Goal: Task Accomplishment & Management: Complete application form

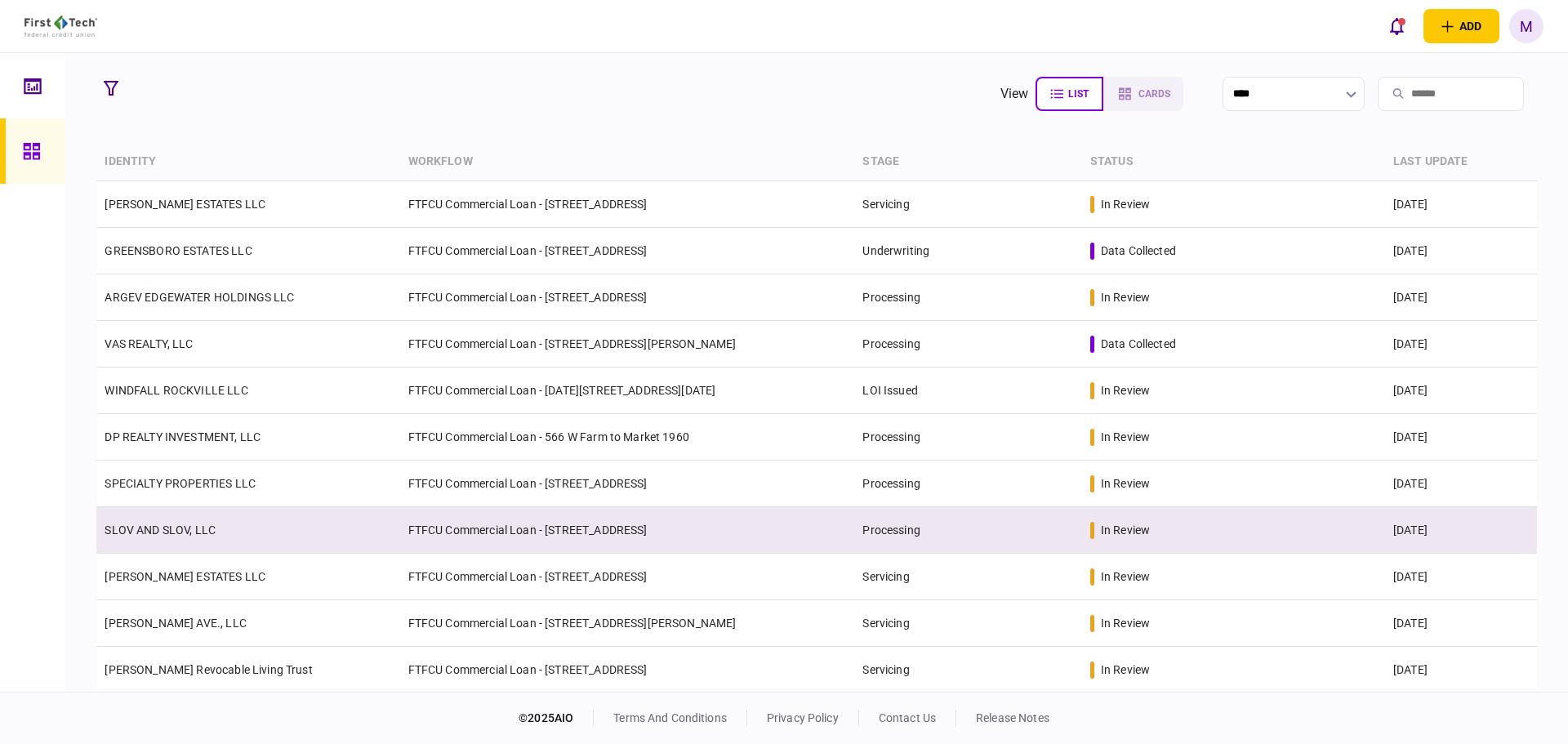
click at [314, 535] on td "SLOV AND SLOV, LLC" at bounding box center [248, 530] width 303 height 46
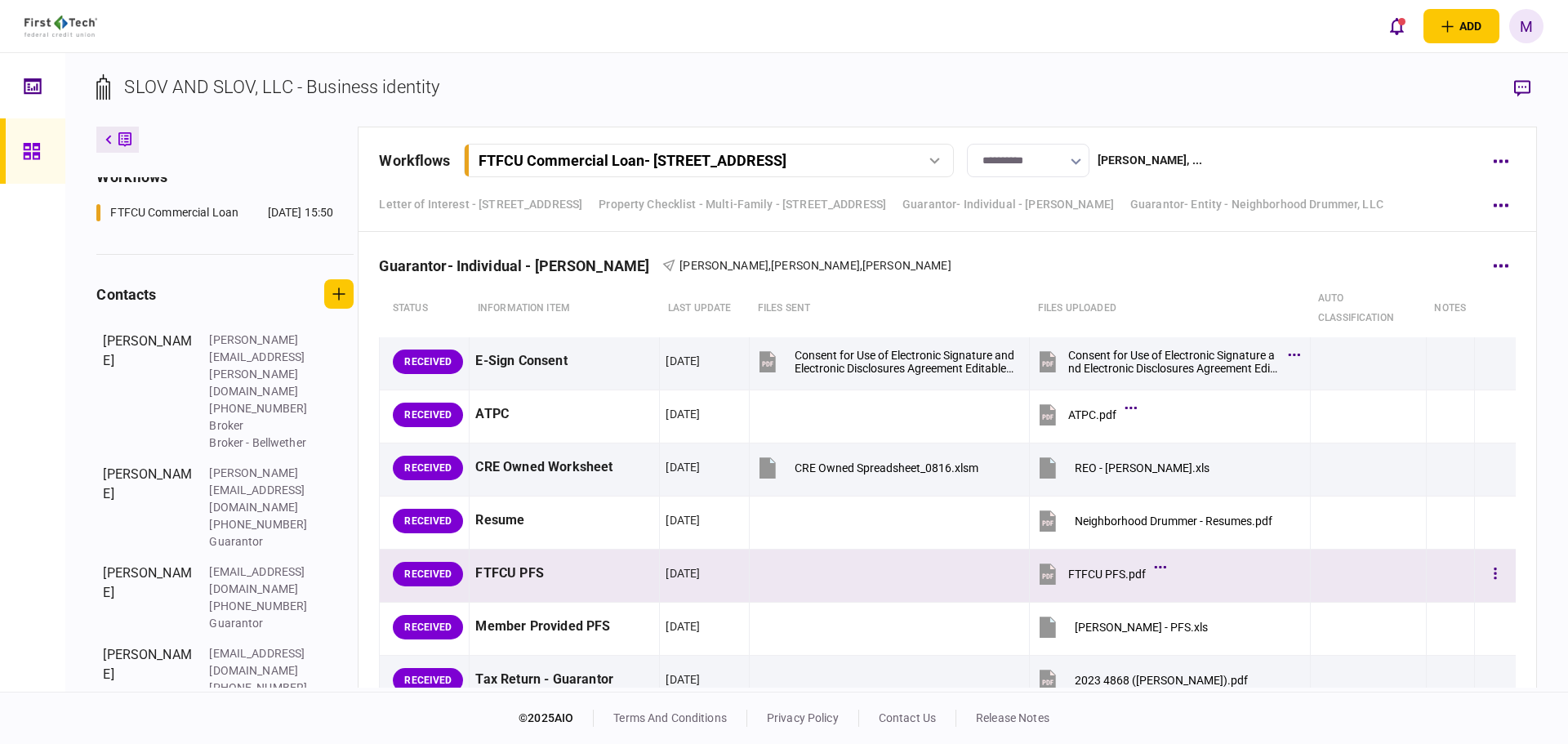
scroll to position [6480, 0]
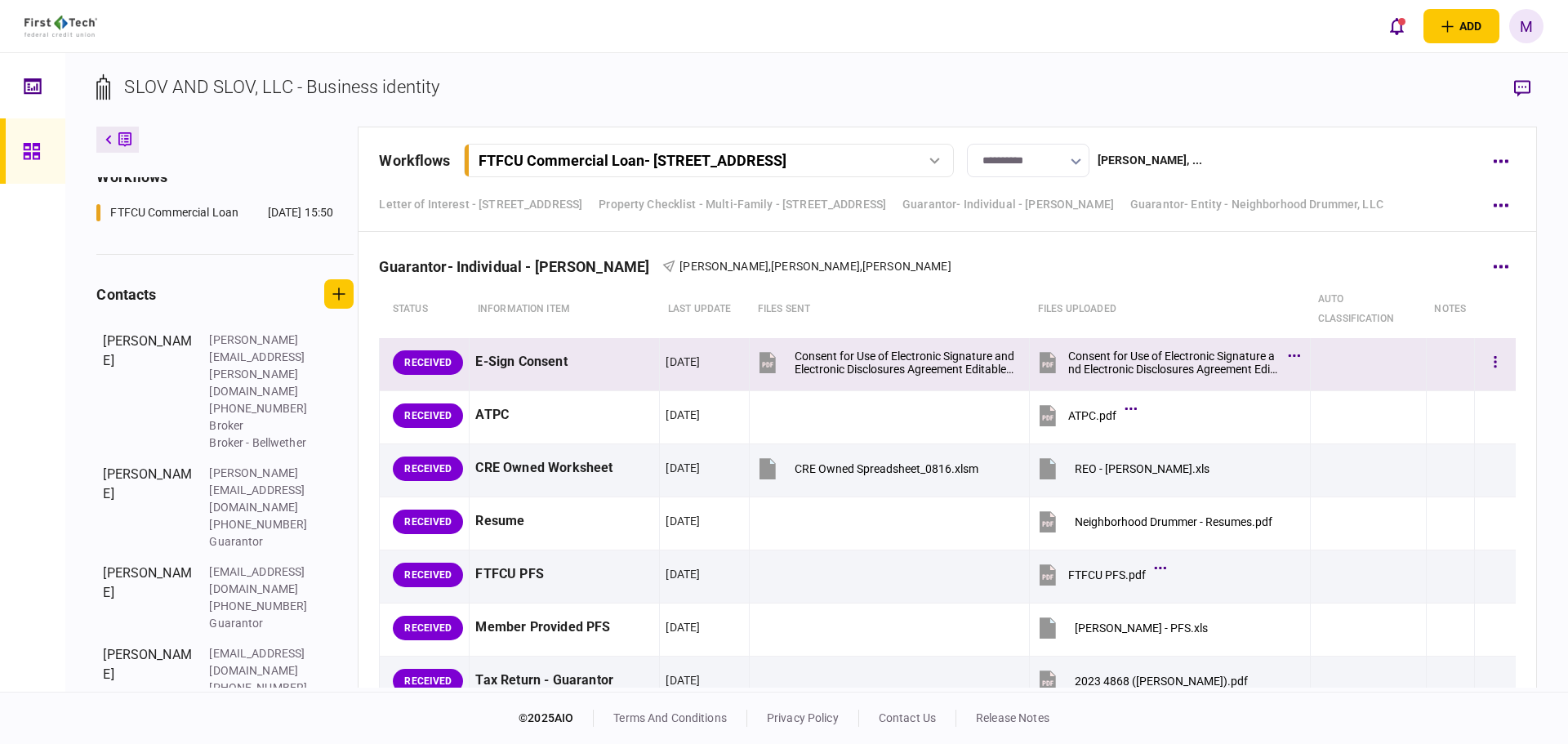
click at [1041, 360] on icon at bounding box center [1047, 362] width 16 height 21
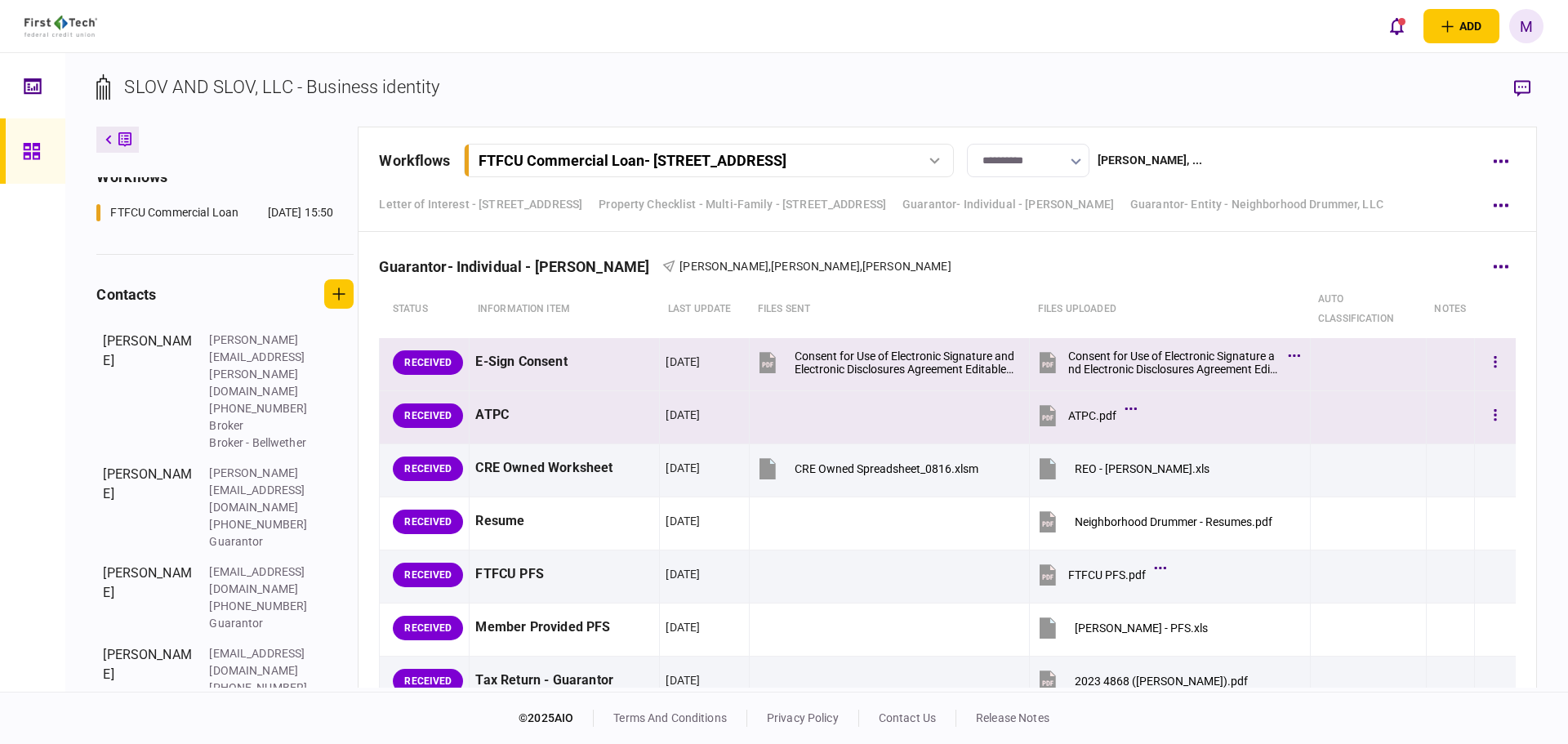
click at [1040, 415] on icon at bounding box center [1047, 416] width 16 height 21
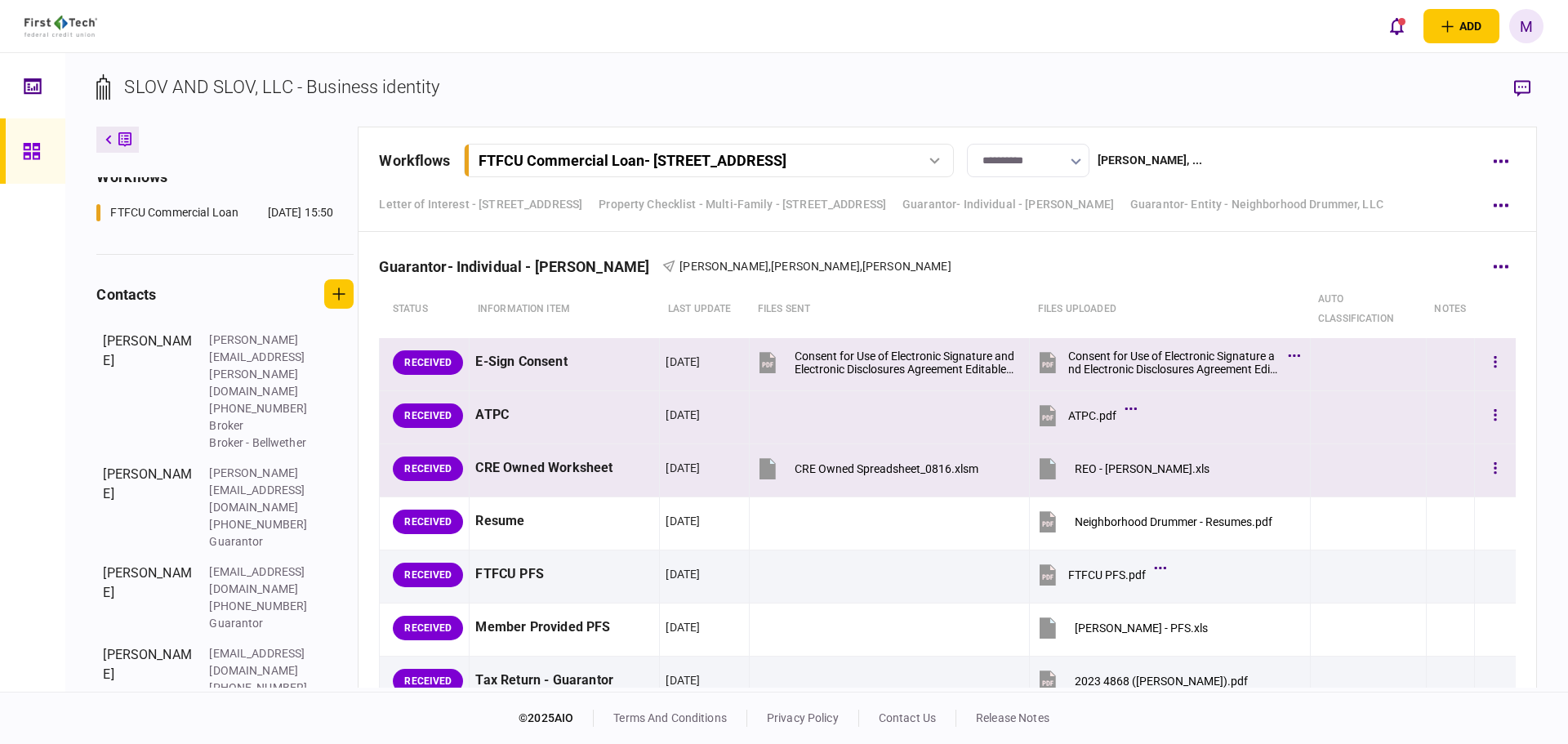
click at [1043, 466] on icon at bounding box center [1047, 469] width 16 height 21
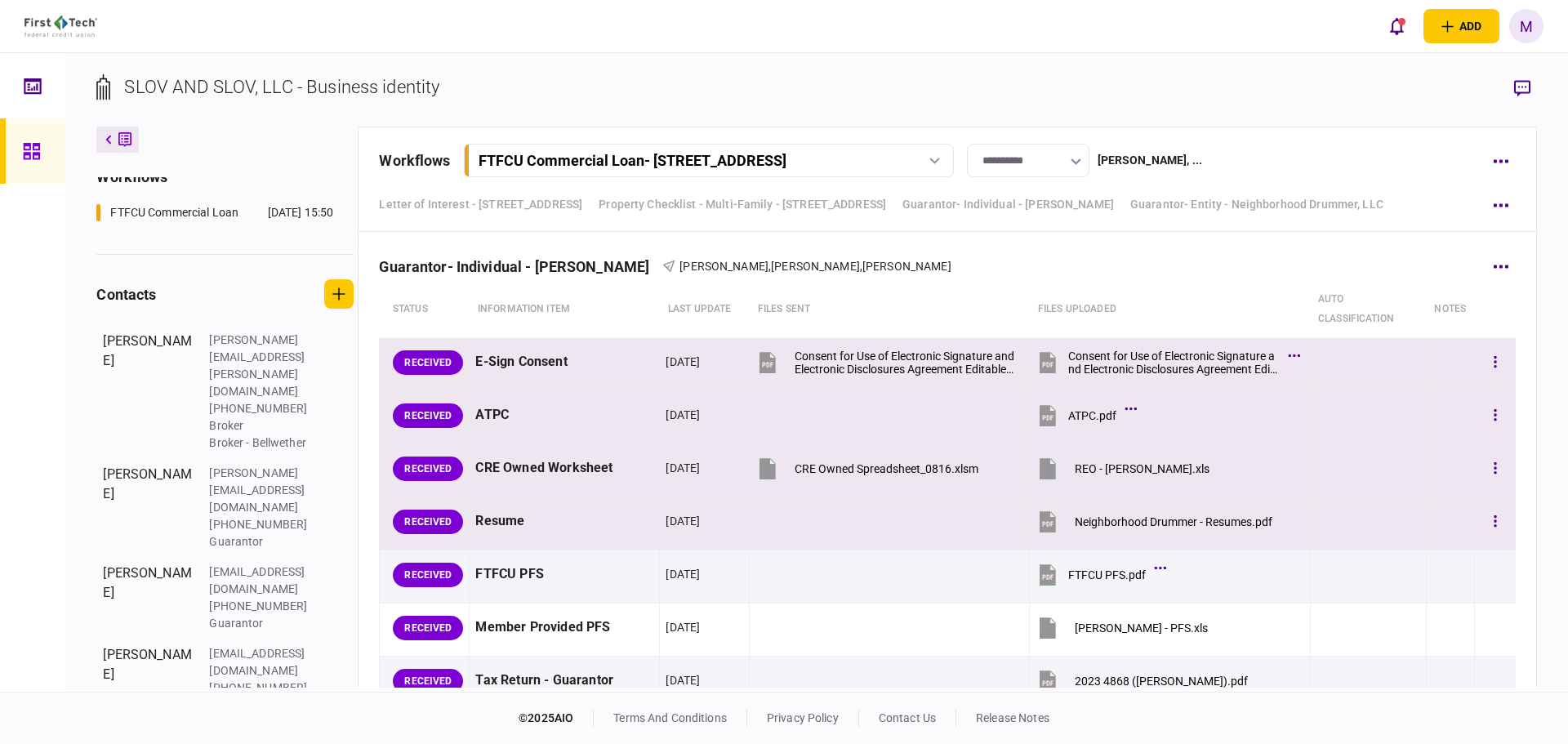
click at [1040, 519] on icon at bounding box center [1047, 522] width 16 height 21
click at [1493, 364] on icon "button" at bounding box center [1494, 362] width 3 height 15
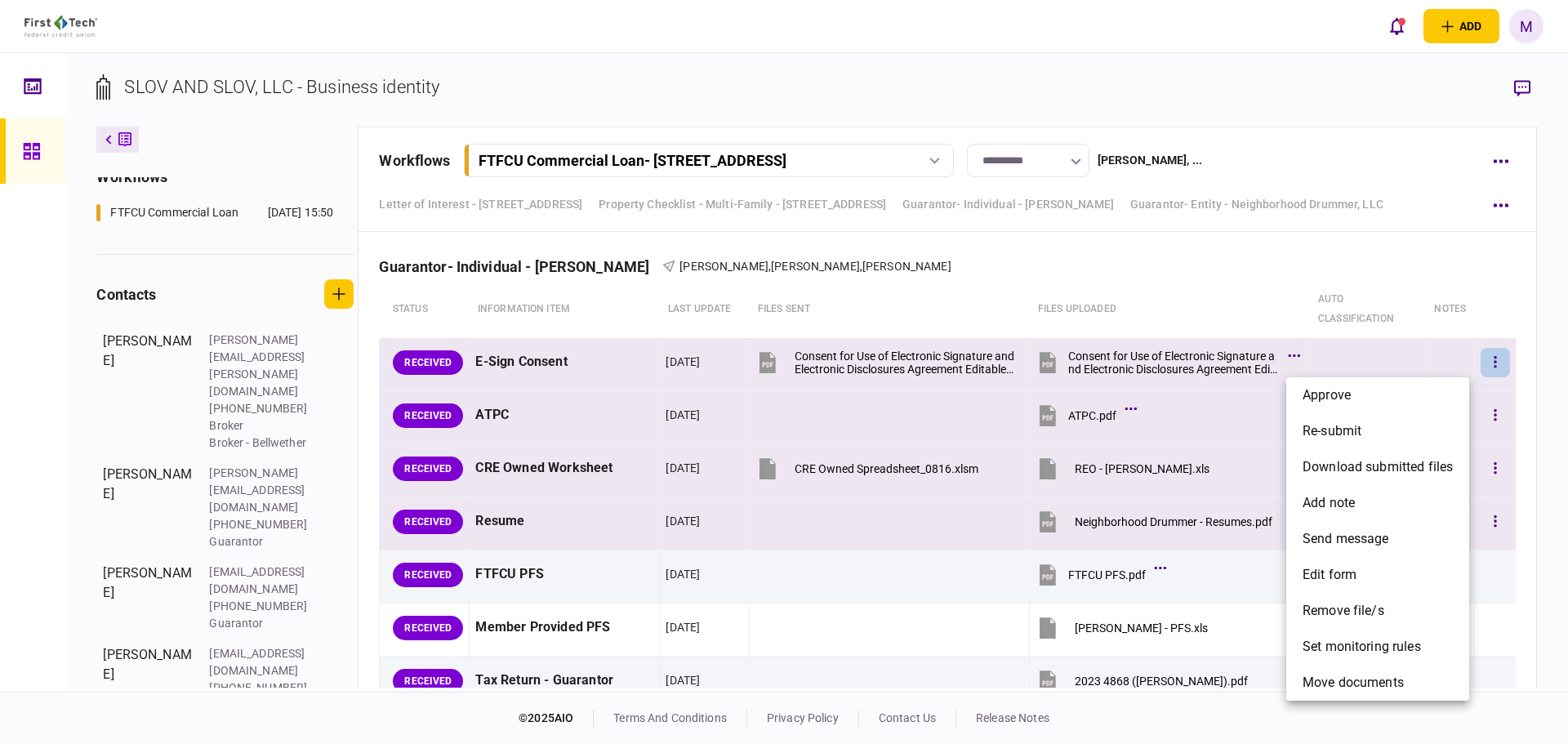
click at [1528, 407] on div at bounding box center [784, 372] width 1568 height 744
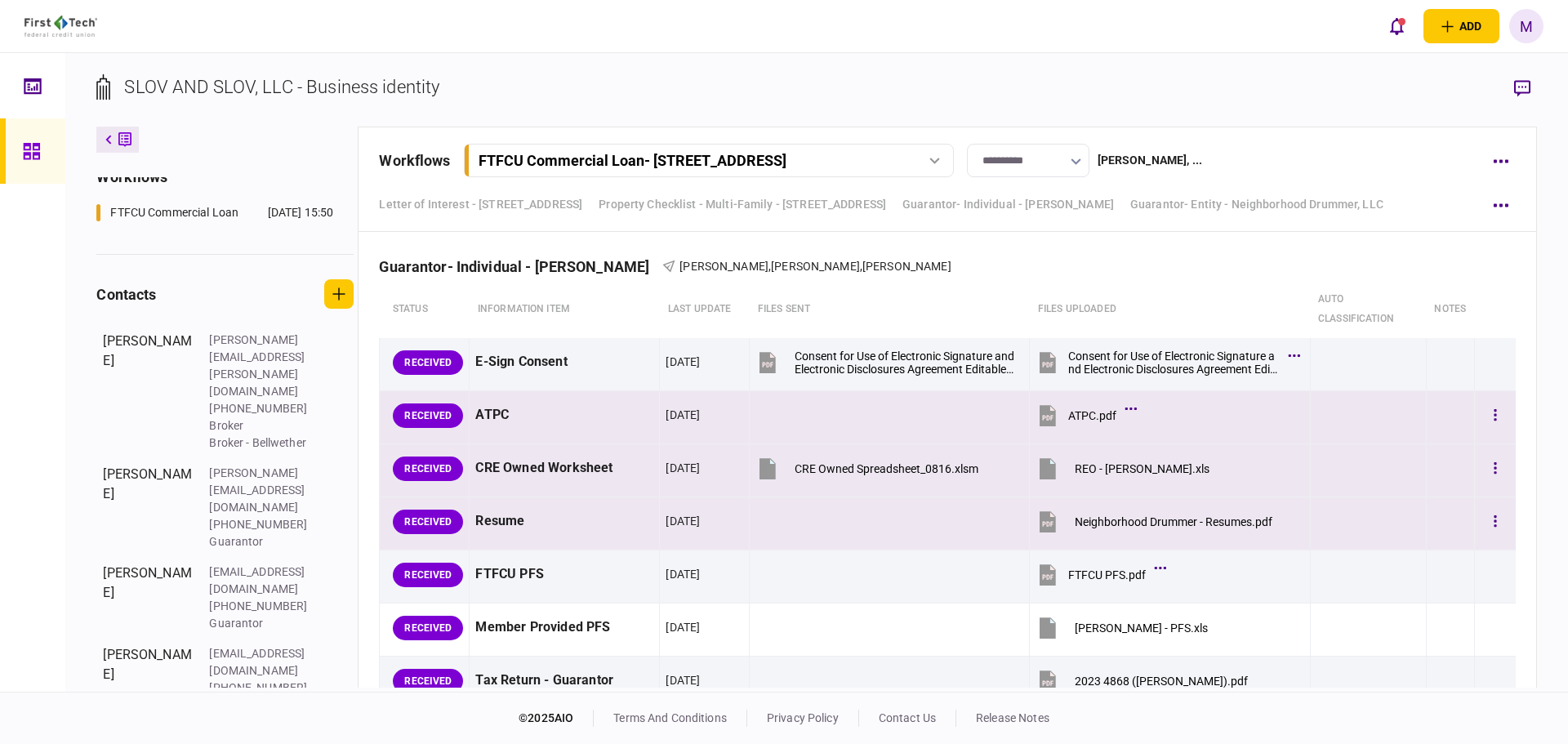
scroll to position [6671, 0]
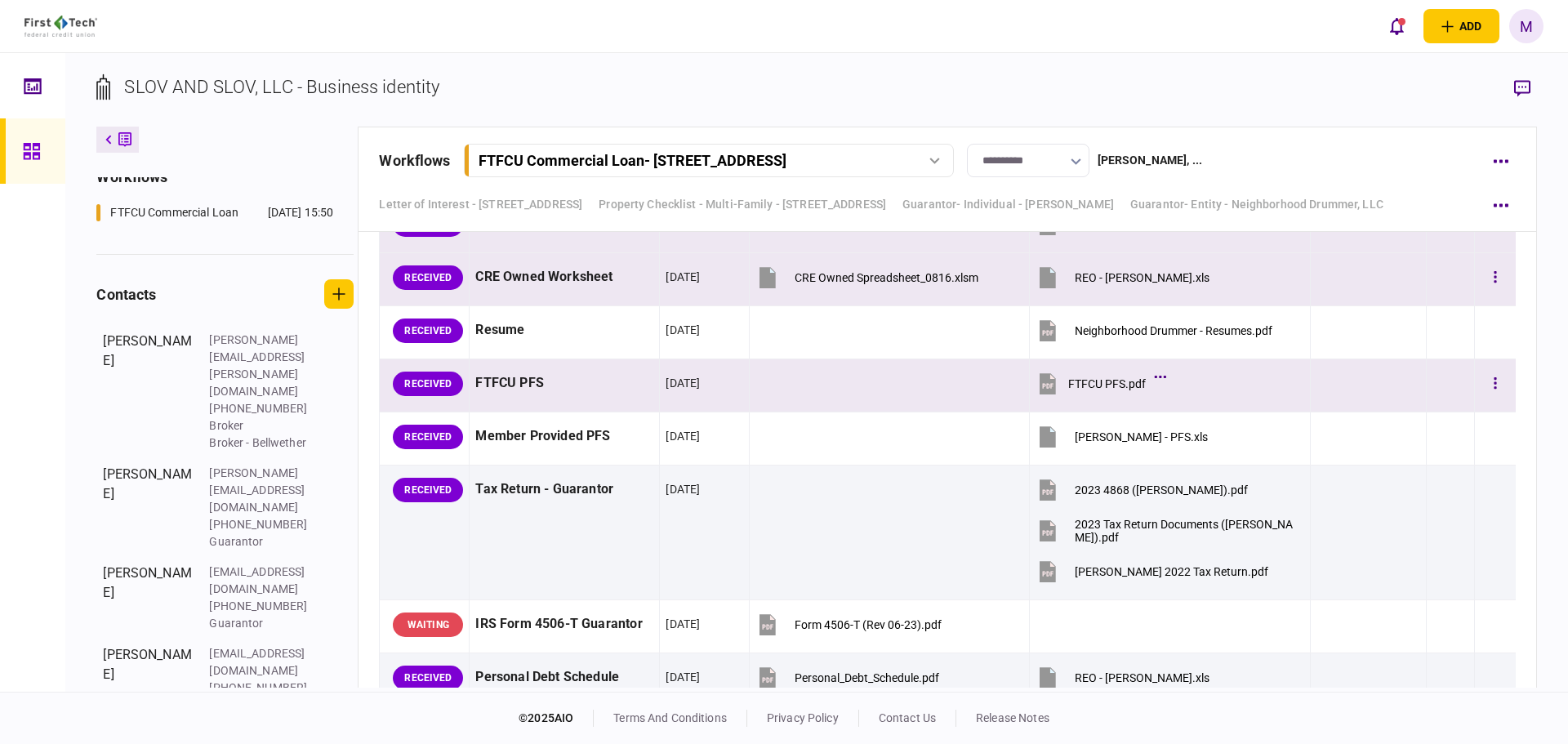
click at [1046, 388] on icon at bounding box center [1047, 384] width 16 height 21
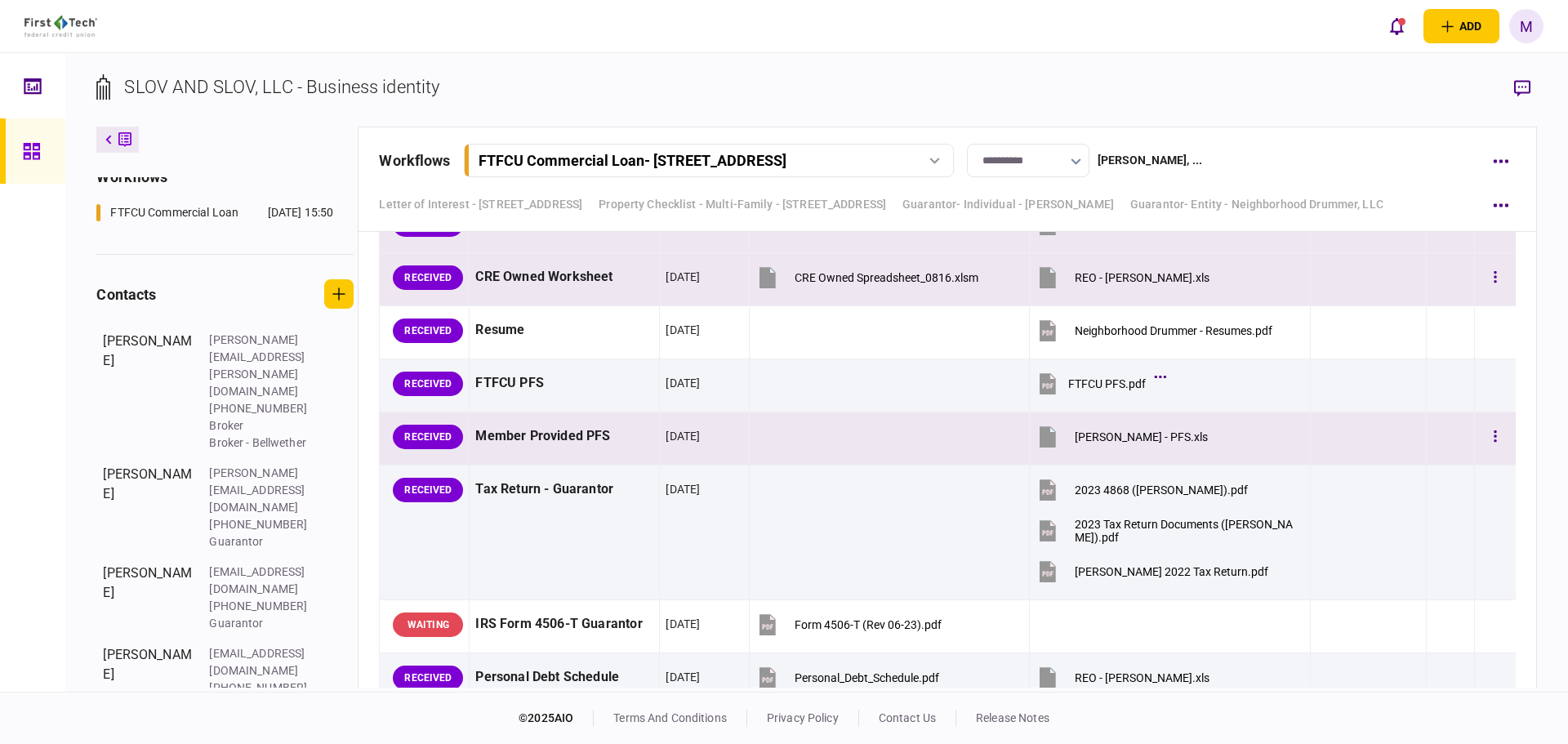
click at [1049, 441] on icon at bounding box center [1047, 437] width 16 height 21
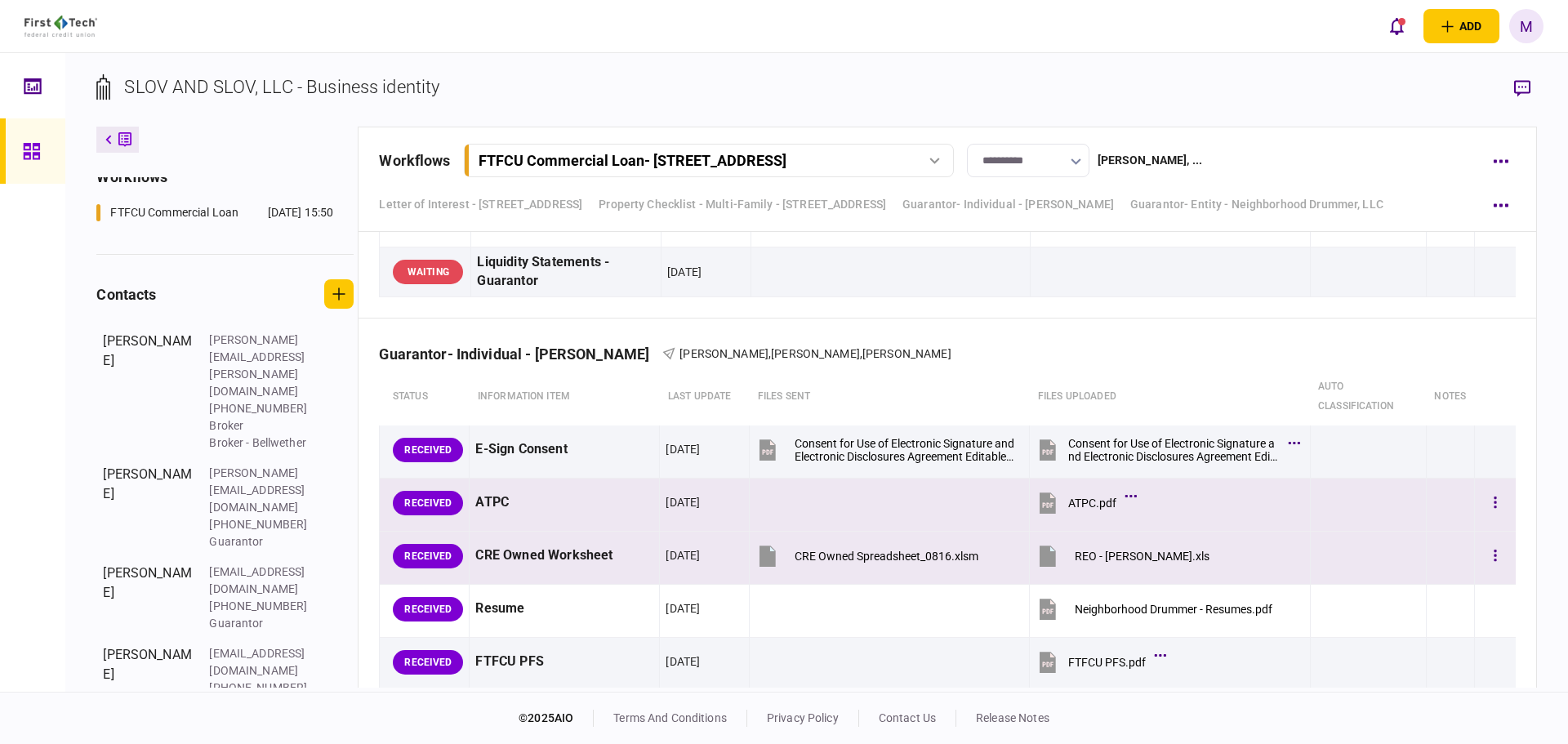
scroll to position [6480, 0]
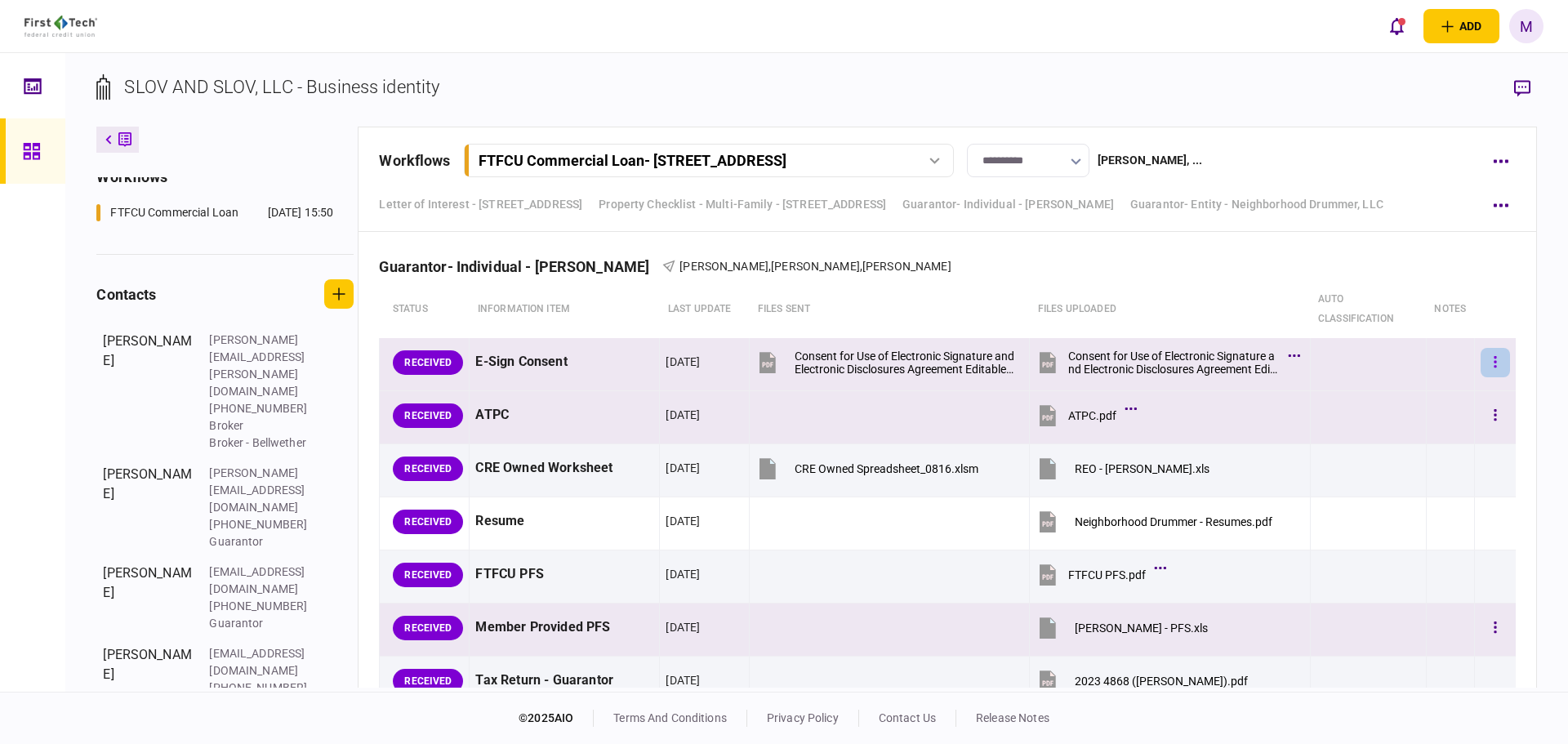
click at [1481, 363] on button "button" at bounding box center [1495, 362] width 29 height 29
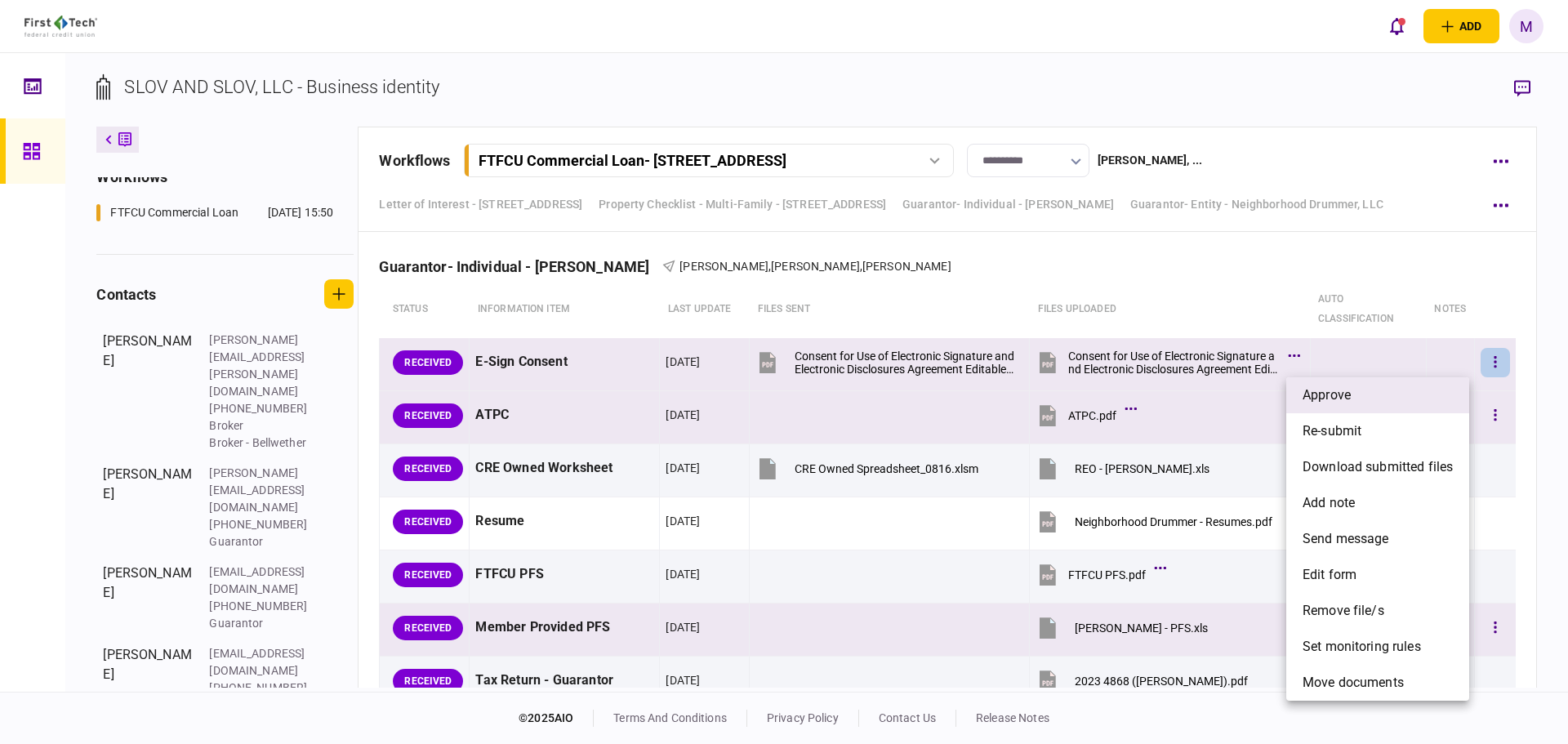
click at [1404, 399] on li "approve" at bounding box center [1378, 395] width 183 height 36
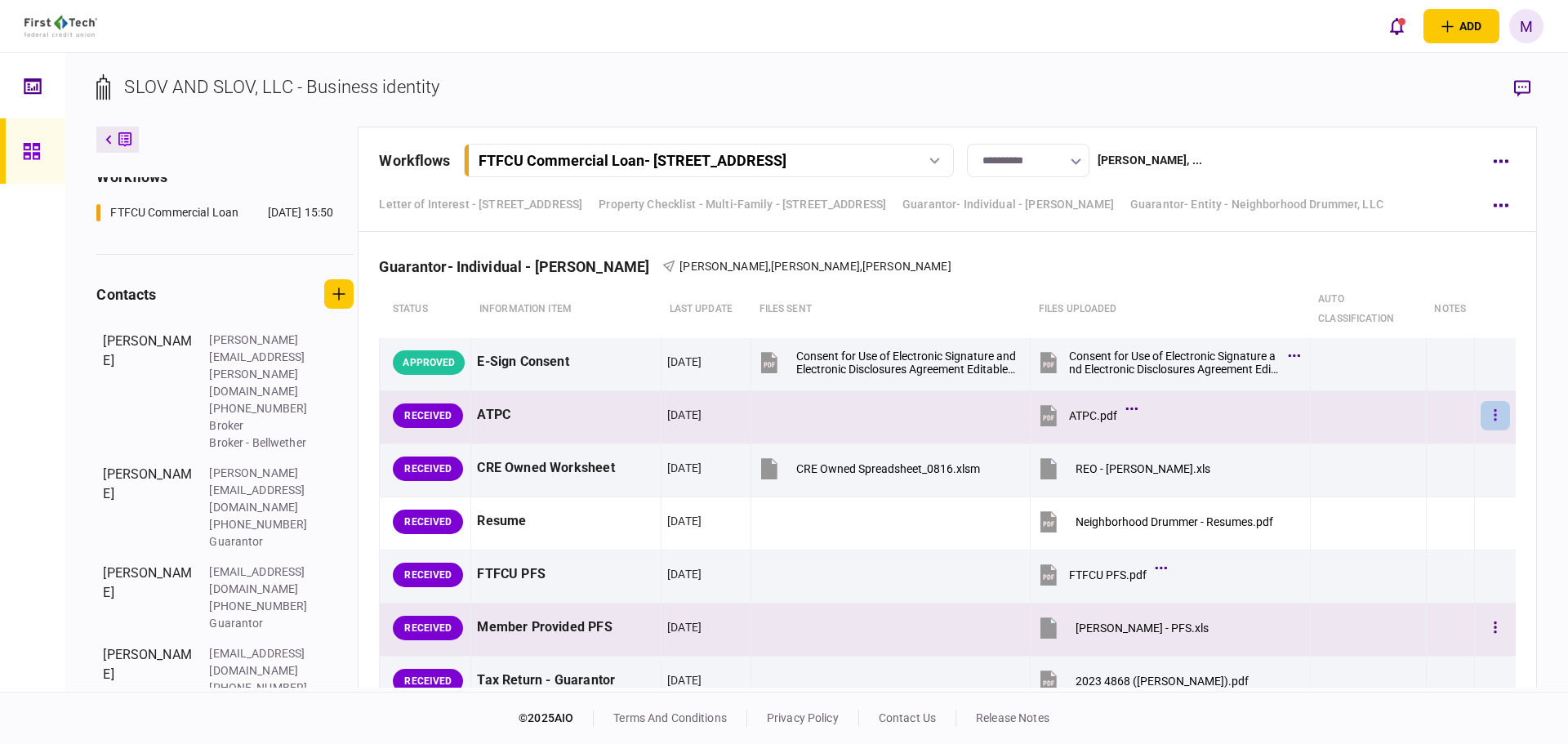
click at [1481, 412] on button "button" at bounding box center [1495, 415] width 29 height 29
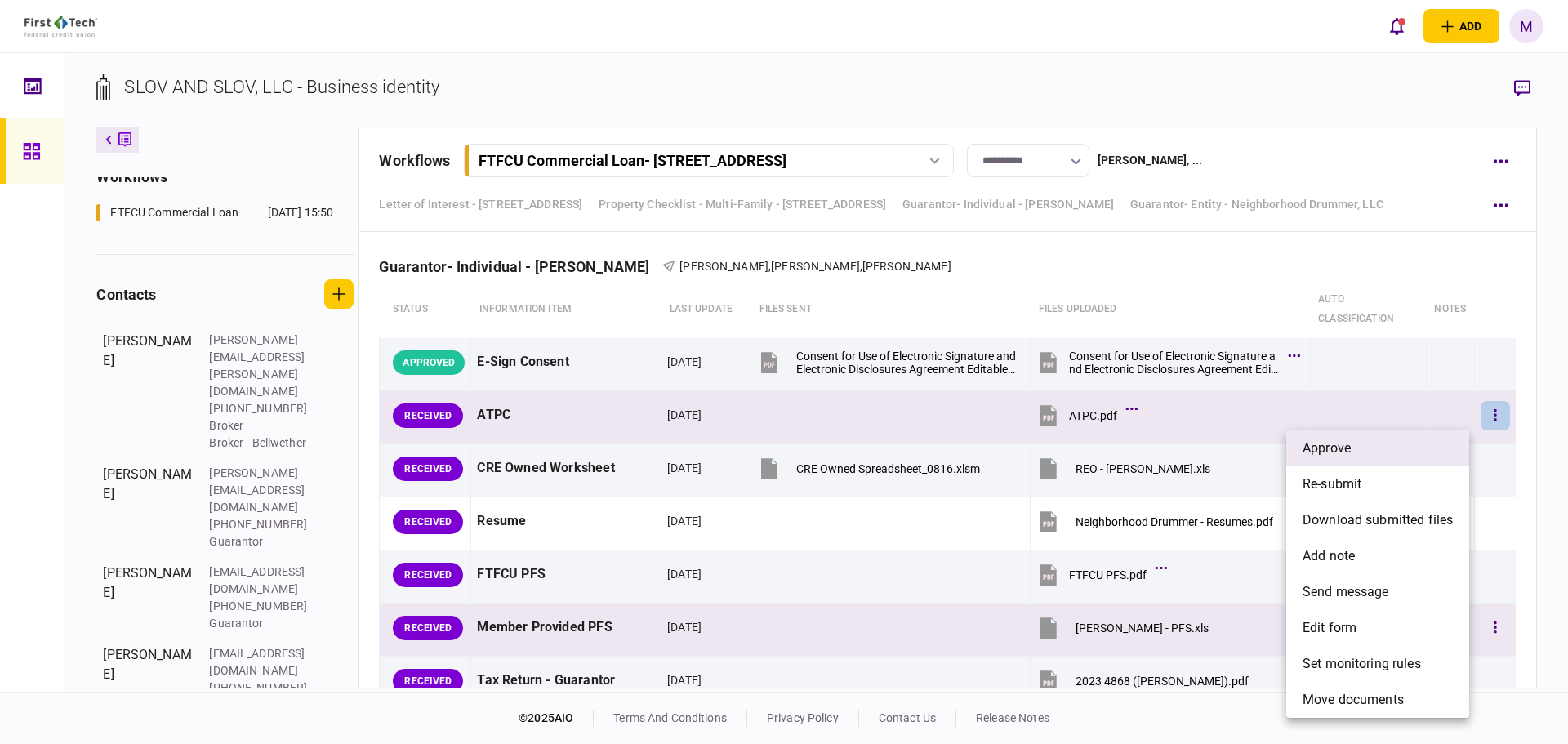
click at [1387, 451] on li "approve" at bounding box center [1378, 448] width 183 height 36
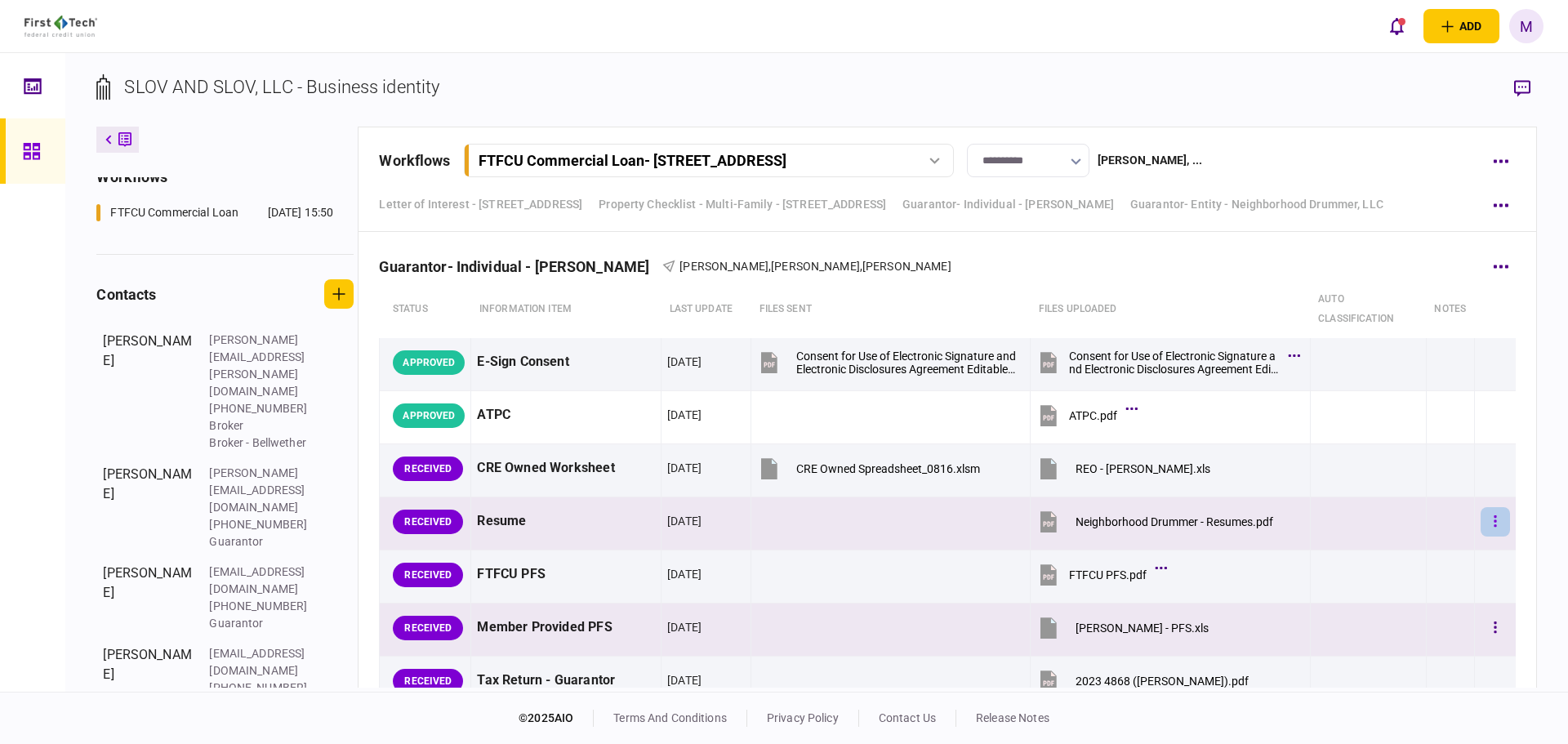
click at [1481, 526] on button "button" at bounding box center [1495, 522] width 29 height 29
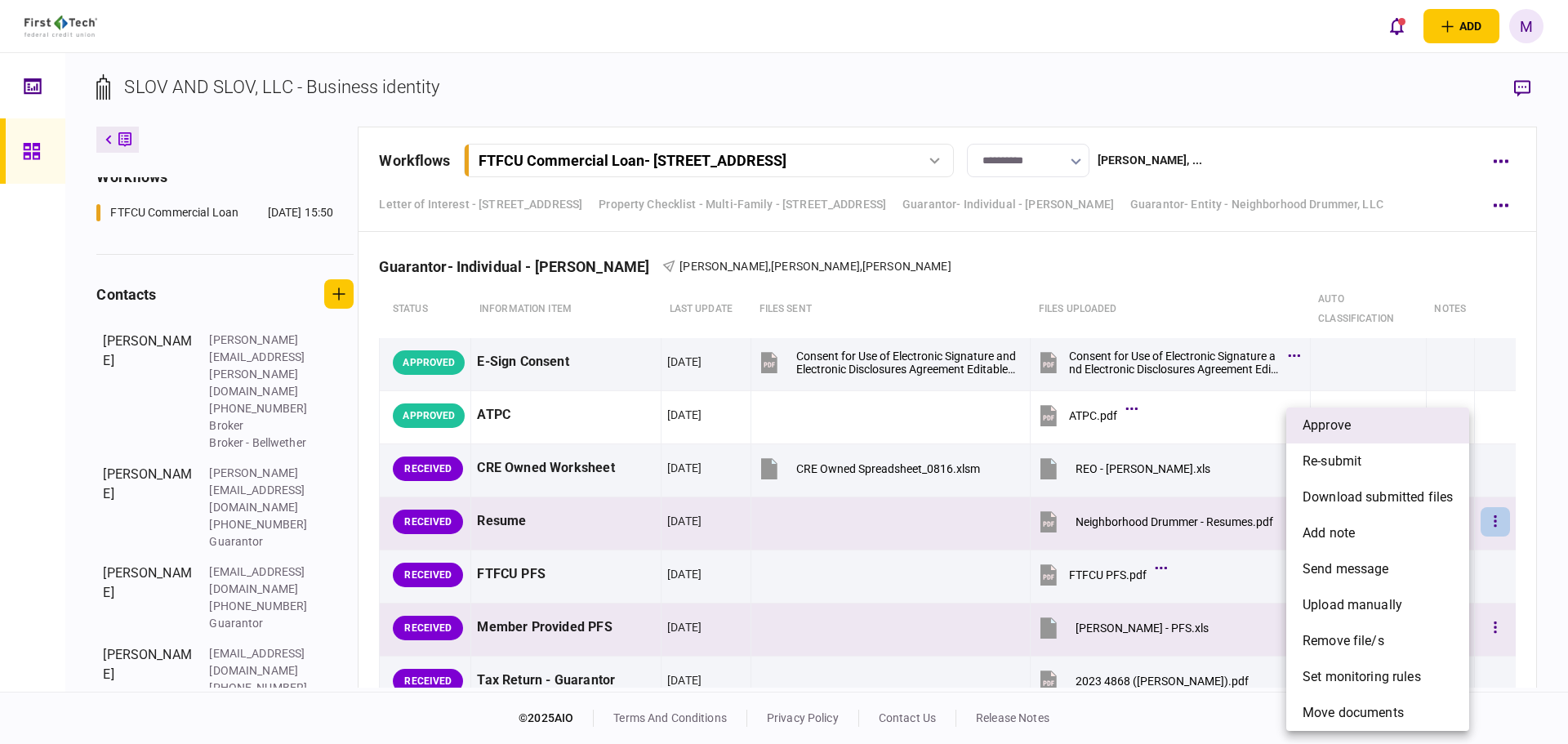
click at [1365, 423] on li "approve" at bounding box center [1378, 425] width 183 height 36
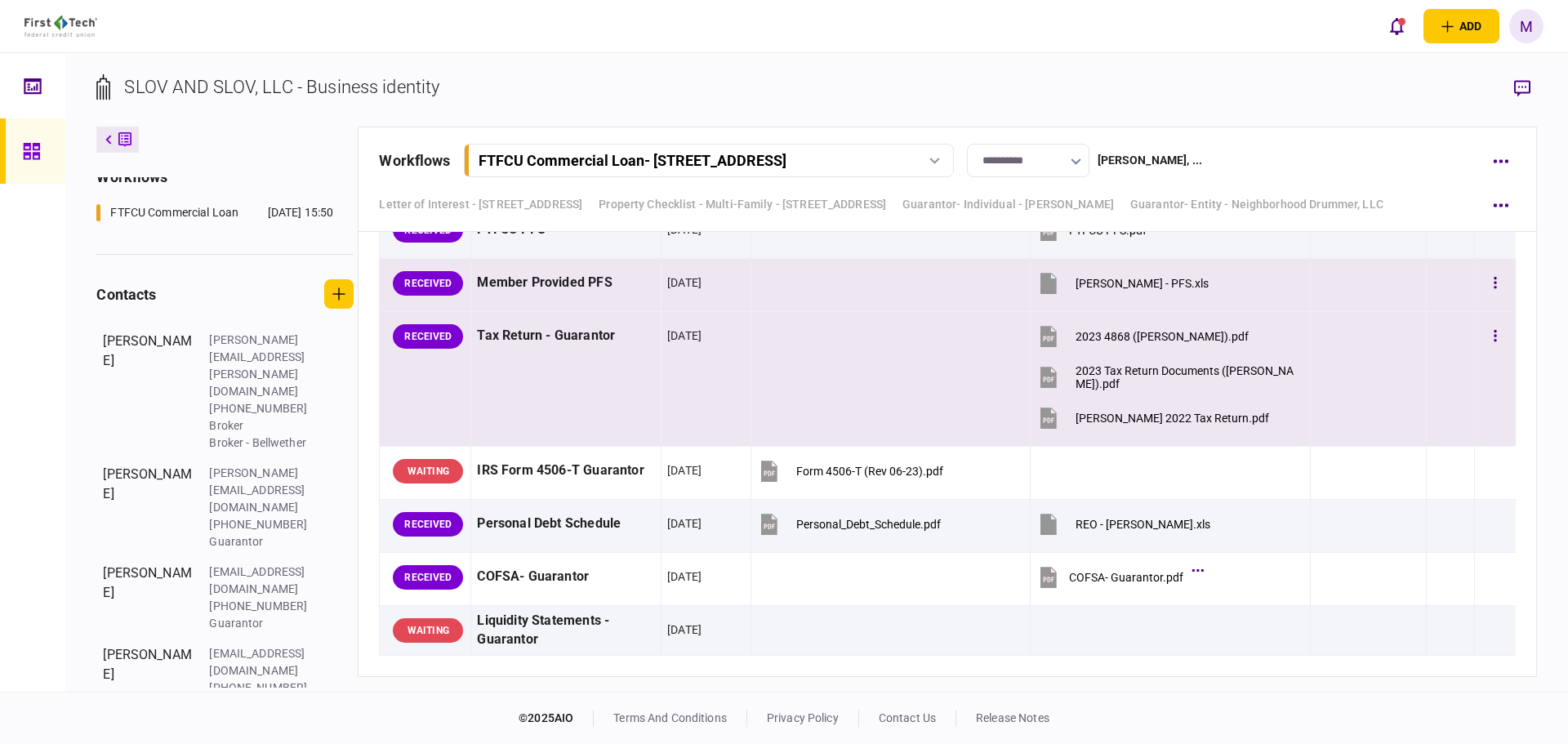
scroll to position [6861, 0]
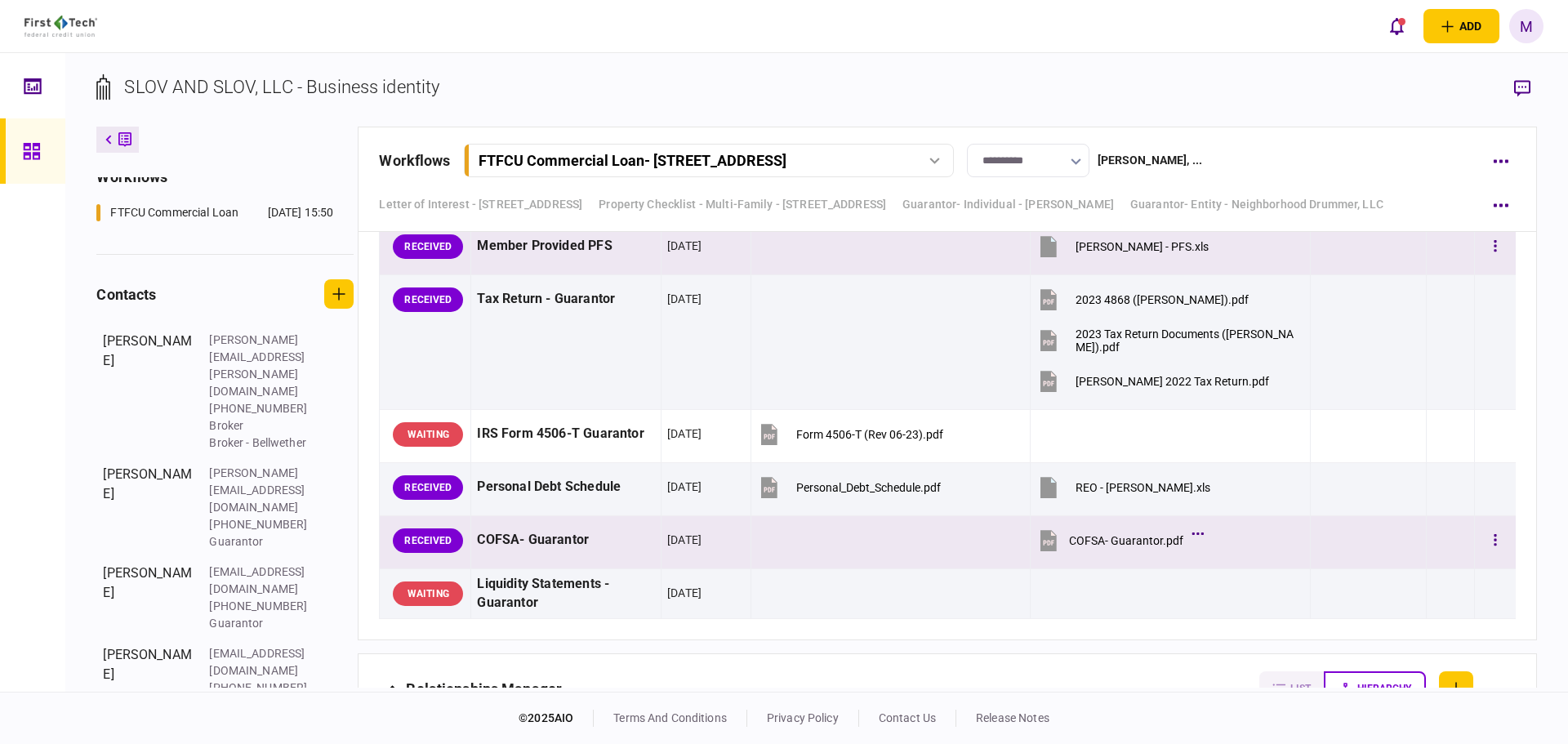
click at [1042, 548] on icon at bounding box center [1048, 541] width 16 height 21
click at [1495, 538] on button "button" at bounding box center [1495, 540] width 29 height 29
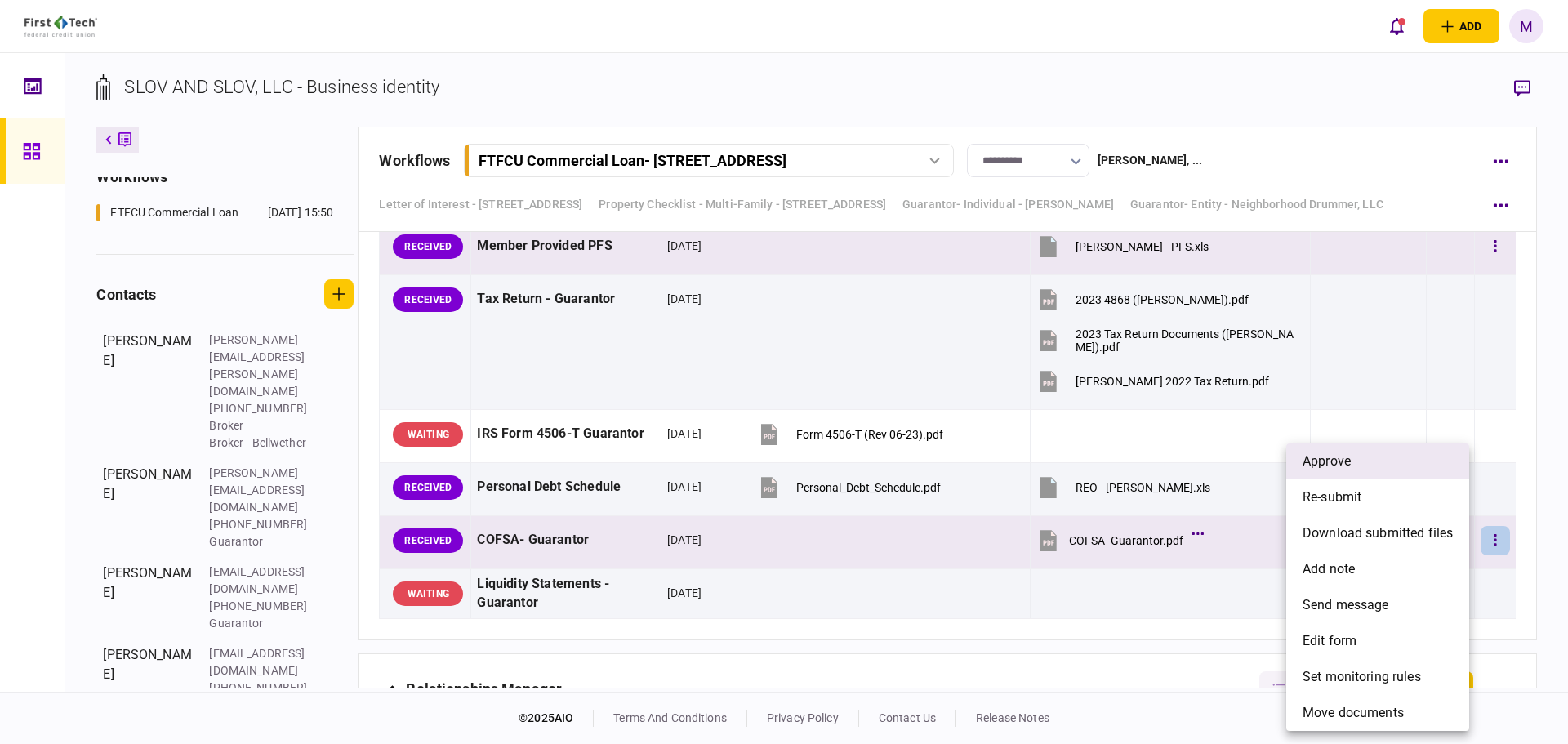
click at [1343, 463] on span "approve" at bounding box center [1326, 461] width 48 height 20
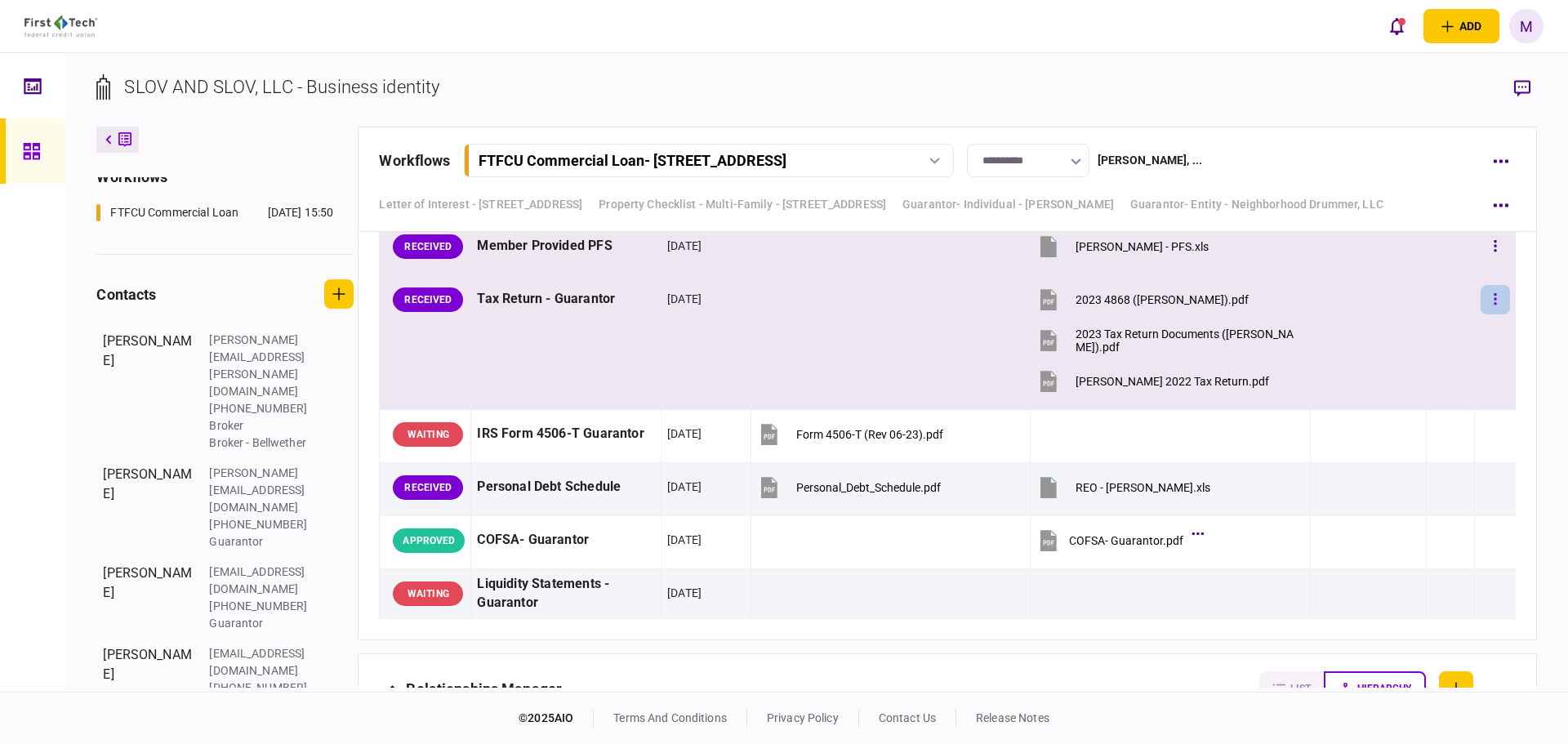
click at [1481, 309] on button "button" at bounding box center [1495, 300] width 29 height 29
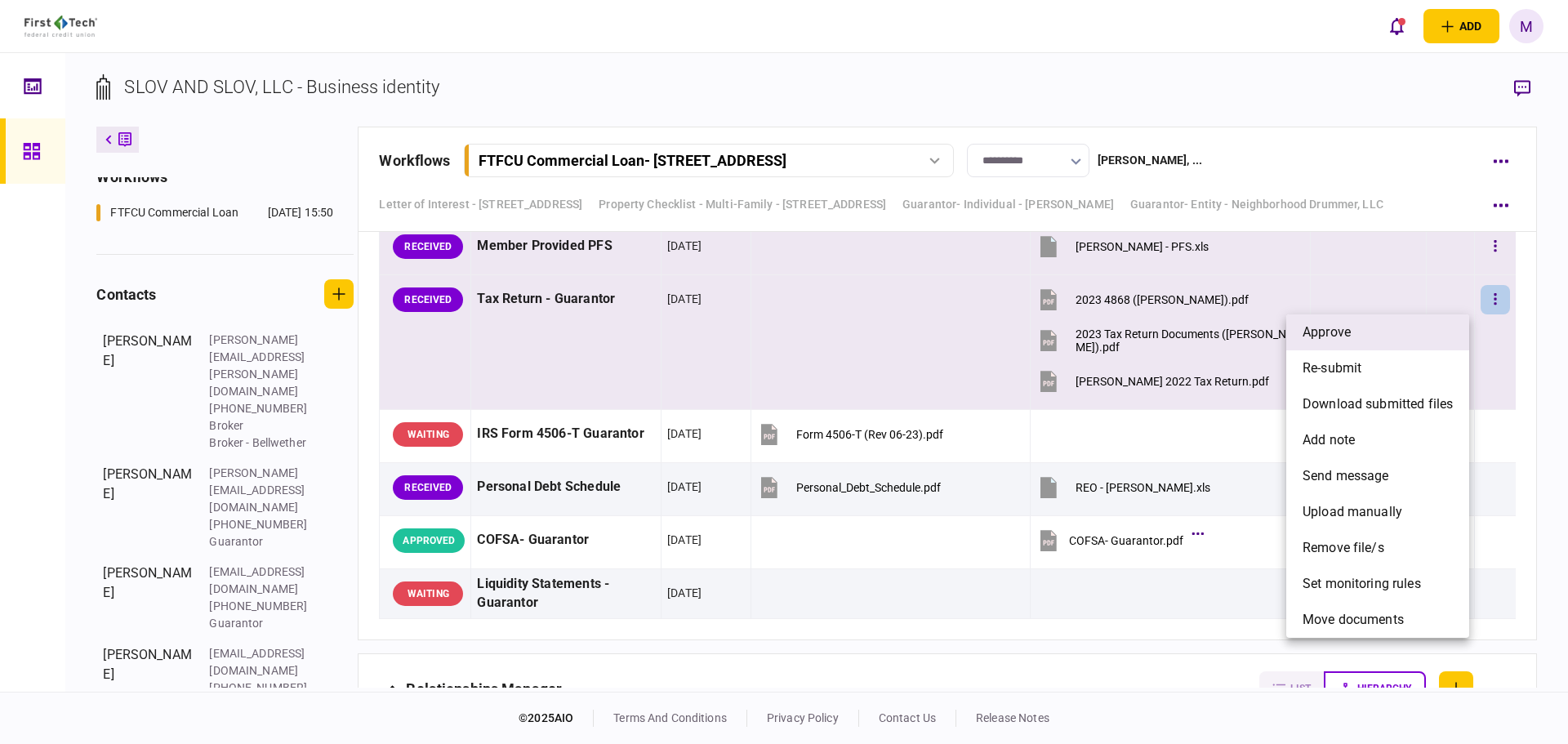
click at [1421, 335] on li "approve" at bounding box center [1378, 333] width 183 height 36
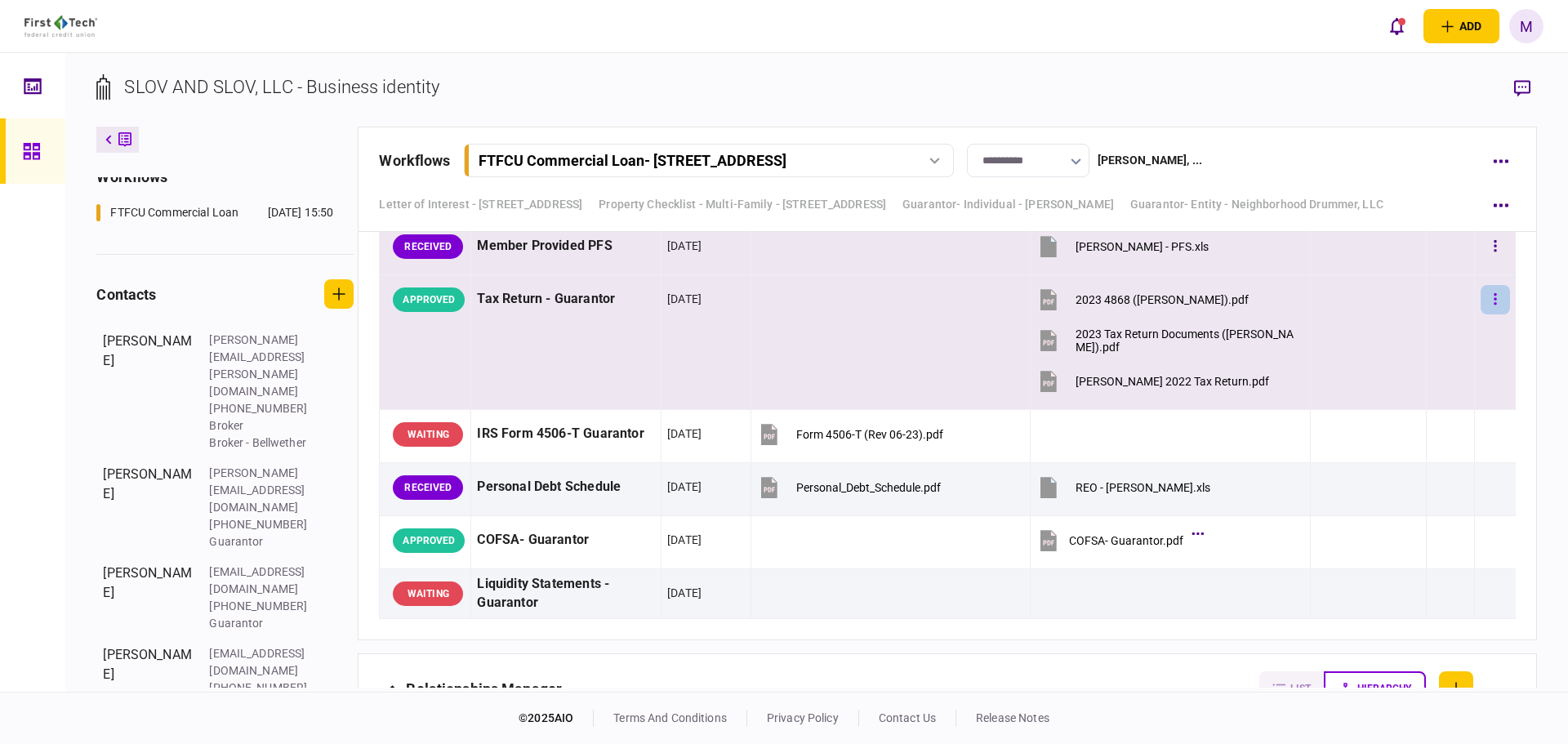
click at [1493, 302] on icon "button" at bounding box center [1494, 299] width 3 height 15
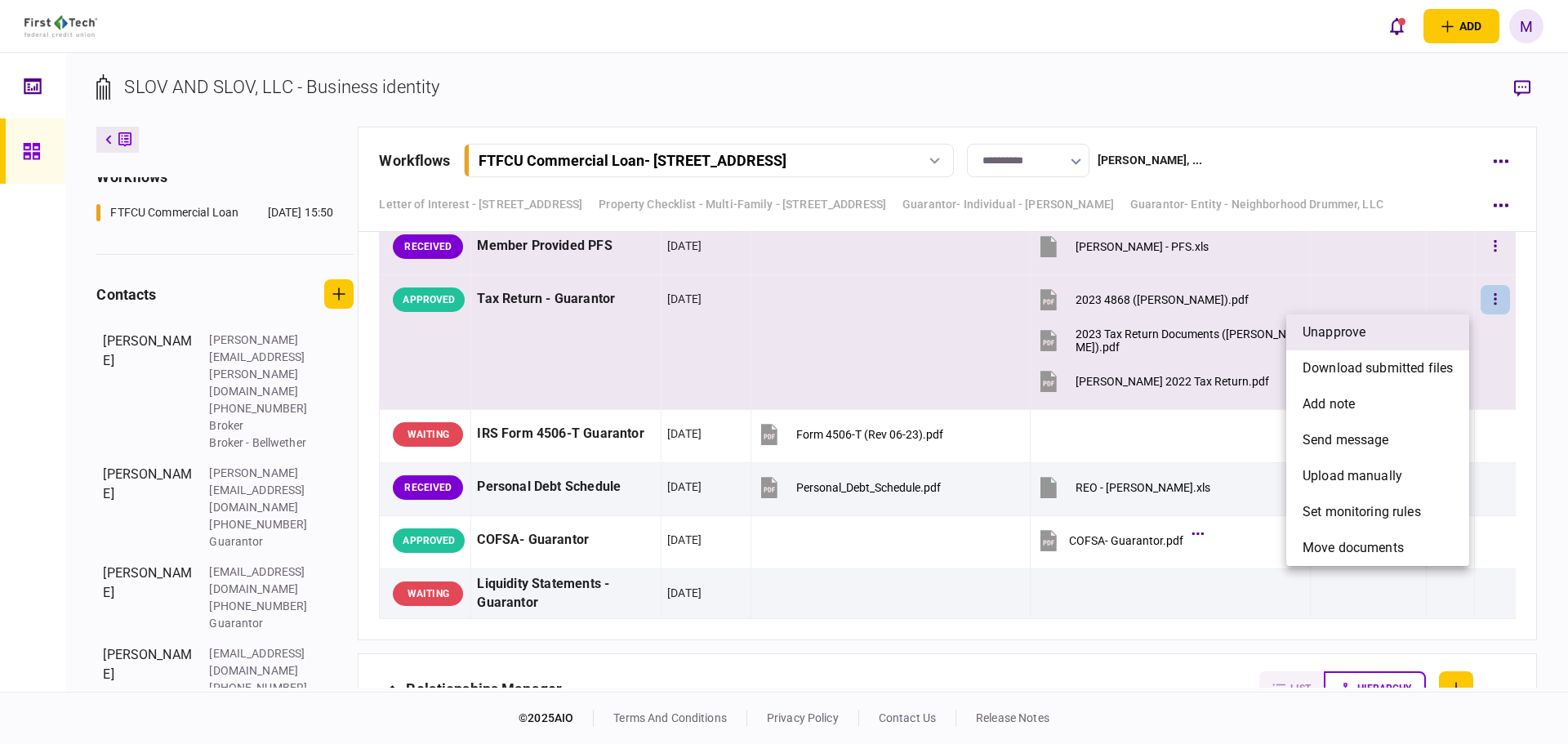
click at [1413, 328] on li "unapprove" at bounding box center [1378, 333] width 183 height 36
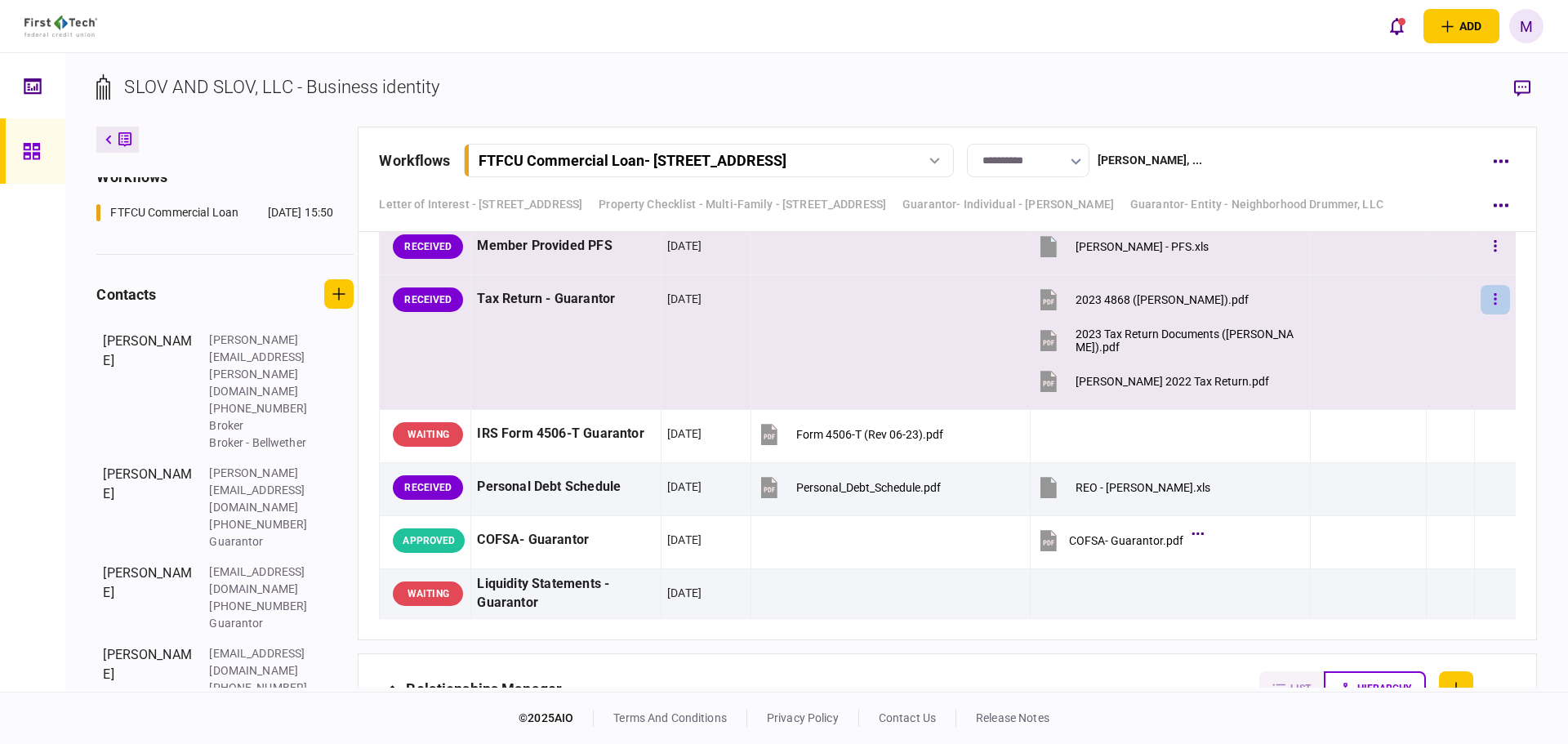
click at [1486, 303] on button "button" at bounding box center [1495, 300] width 29 height 29
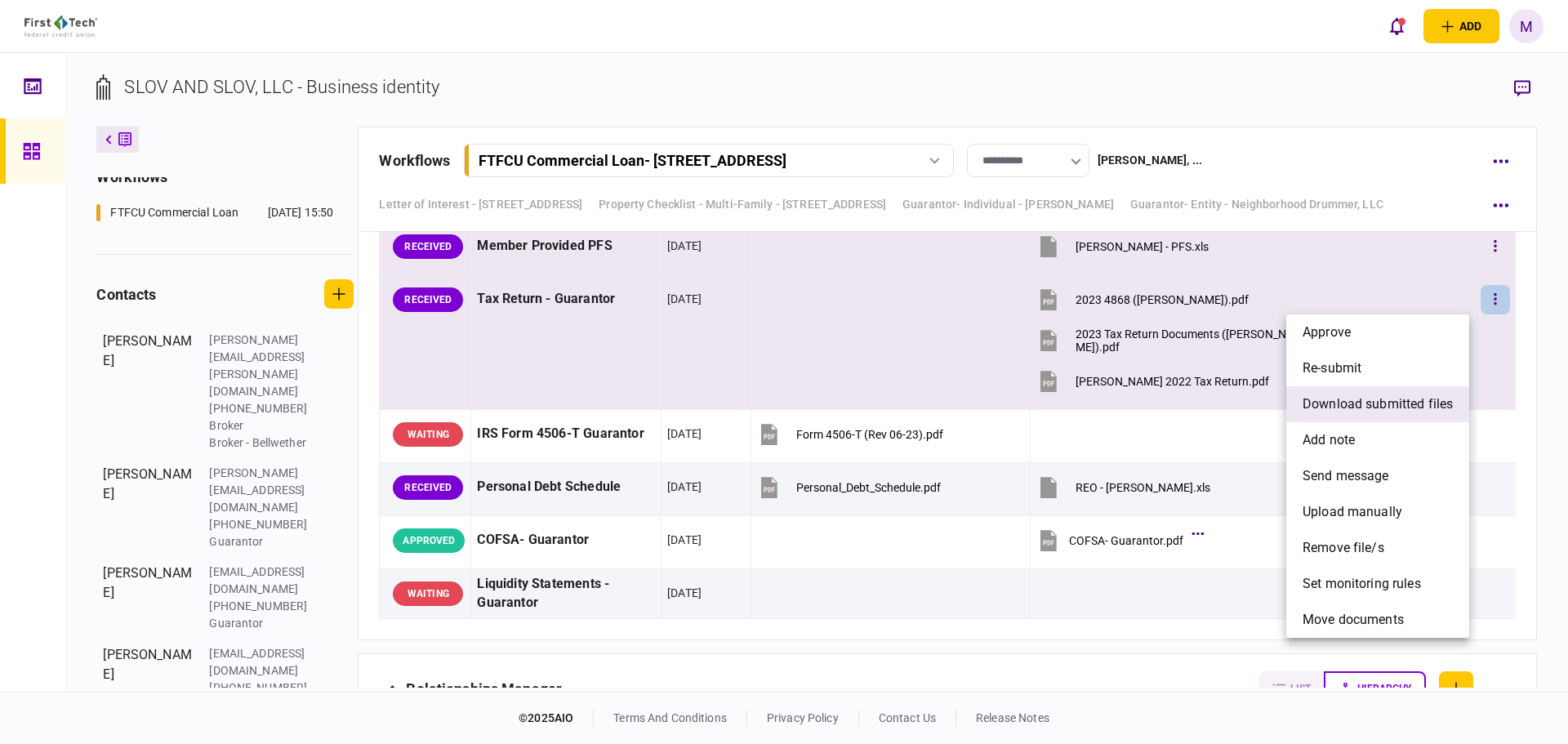
click at [1379, 407] on span "download submitted files" at bounding box center [1377, 404] width 150 height 20
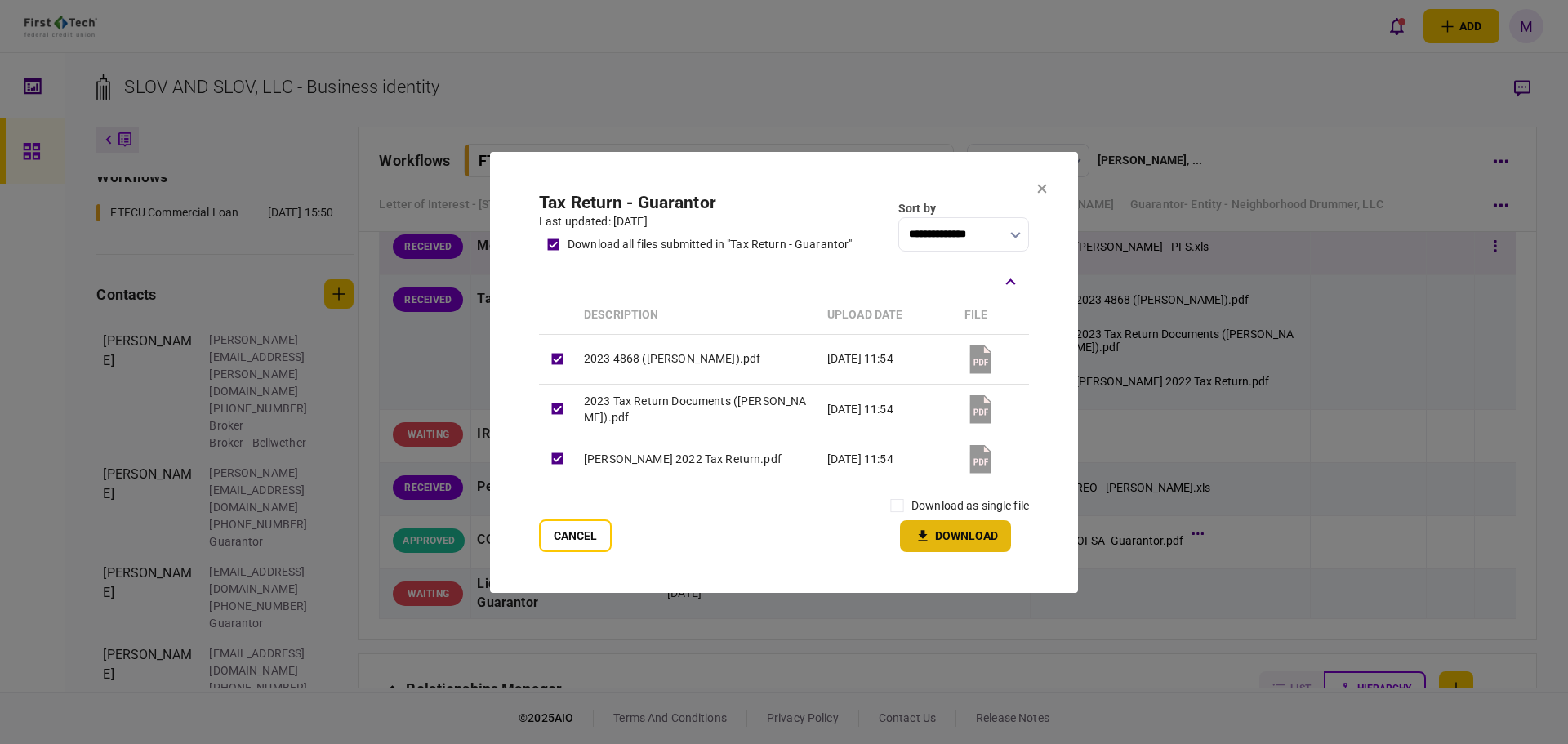
click at [982, 532] on button "Download" at bounding box center [956, 536] width 112 height 32
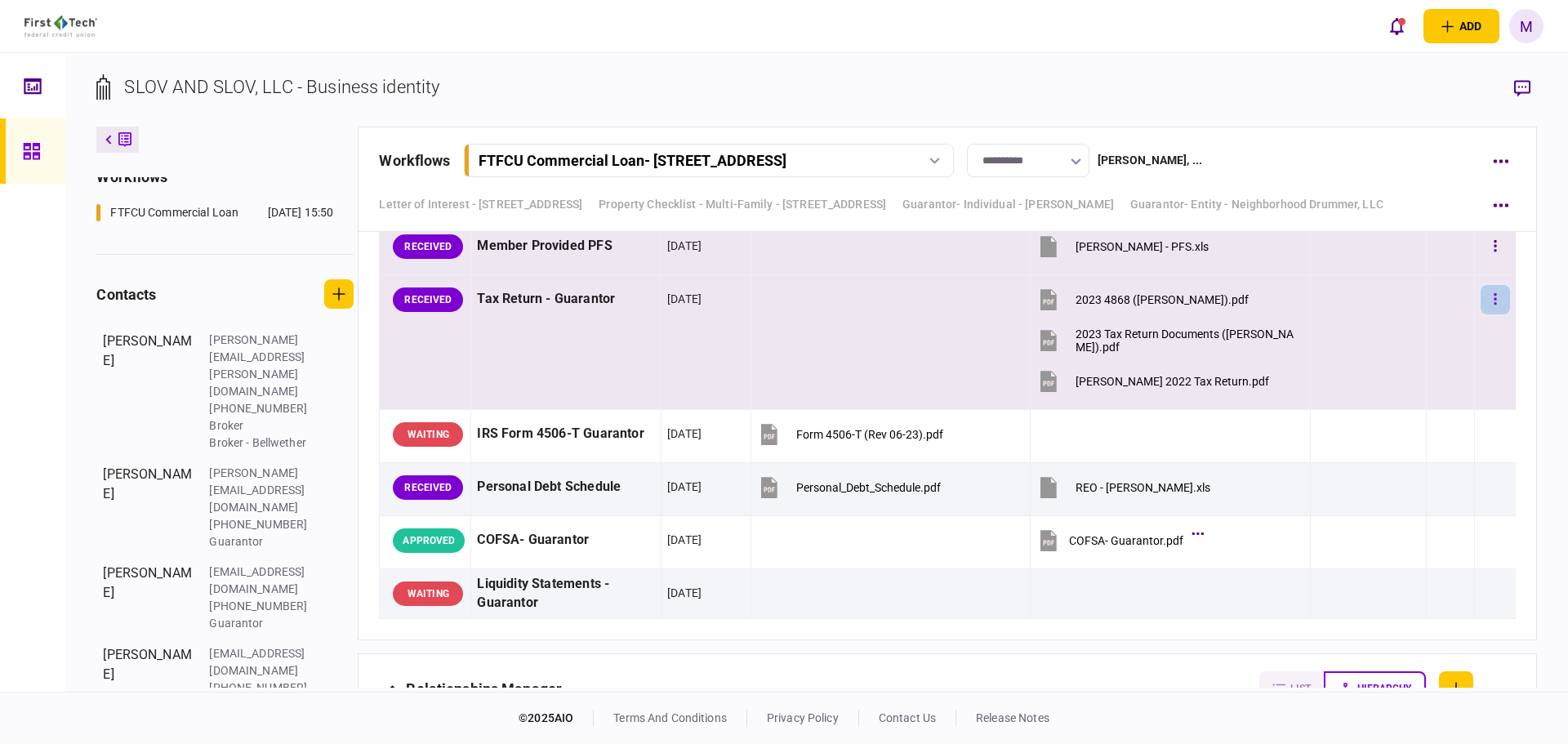
click at [1493, 303] on icon "button" at bounding box center [1494, 299] width 3 height 11
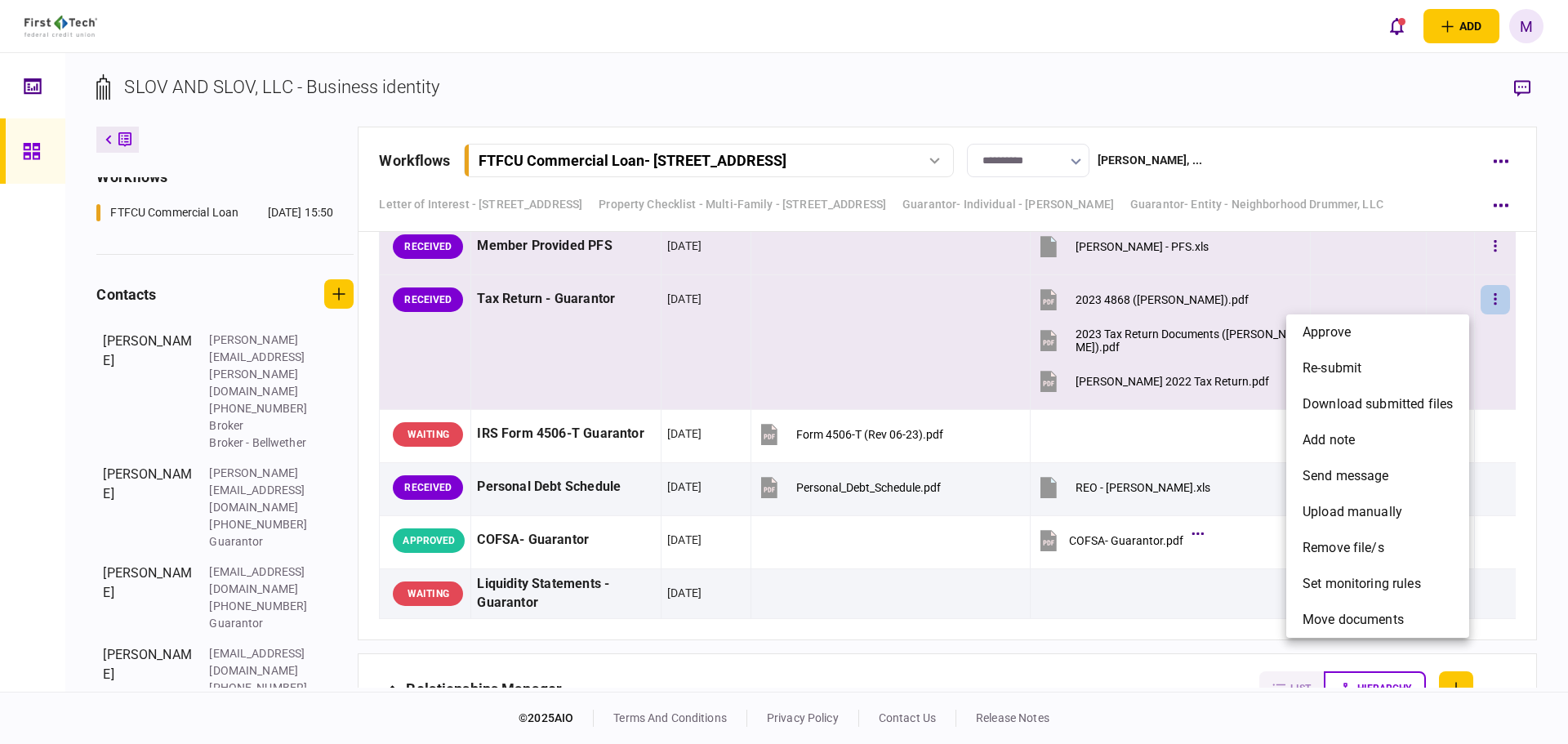
click at [787, 636] on div at bounding box center [784, 372] width 1568 height 744
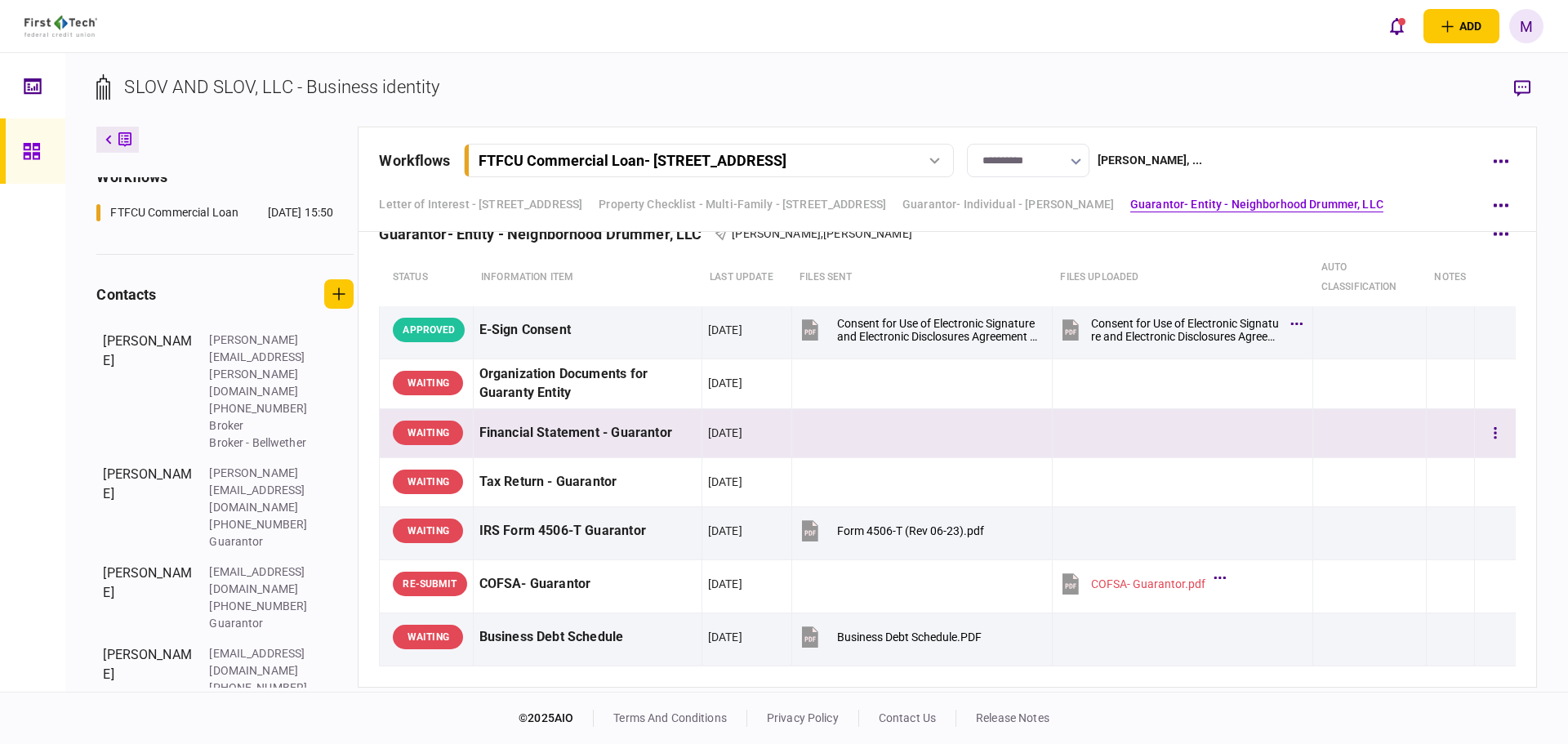
scroll to position [2478, 0]
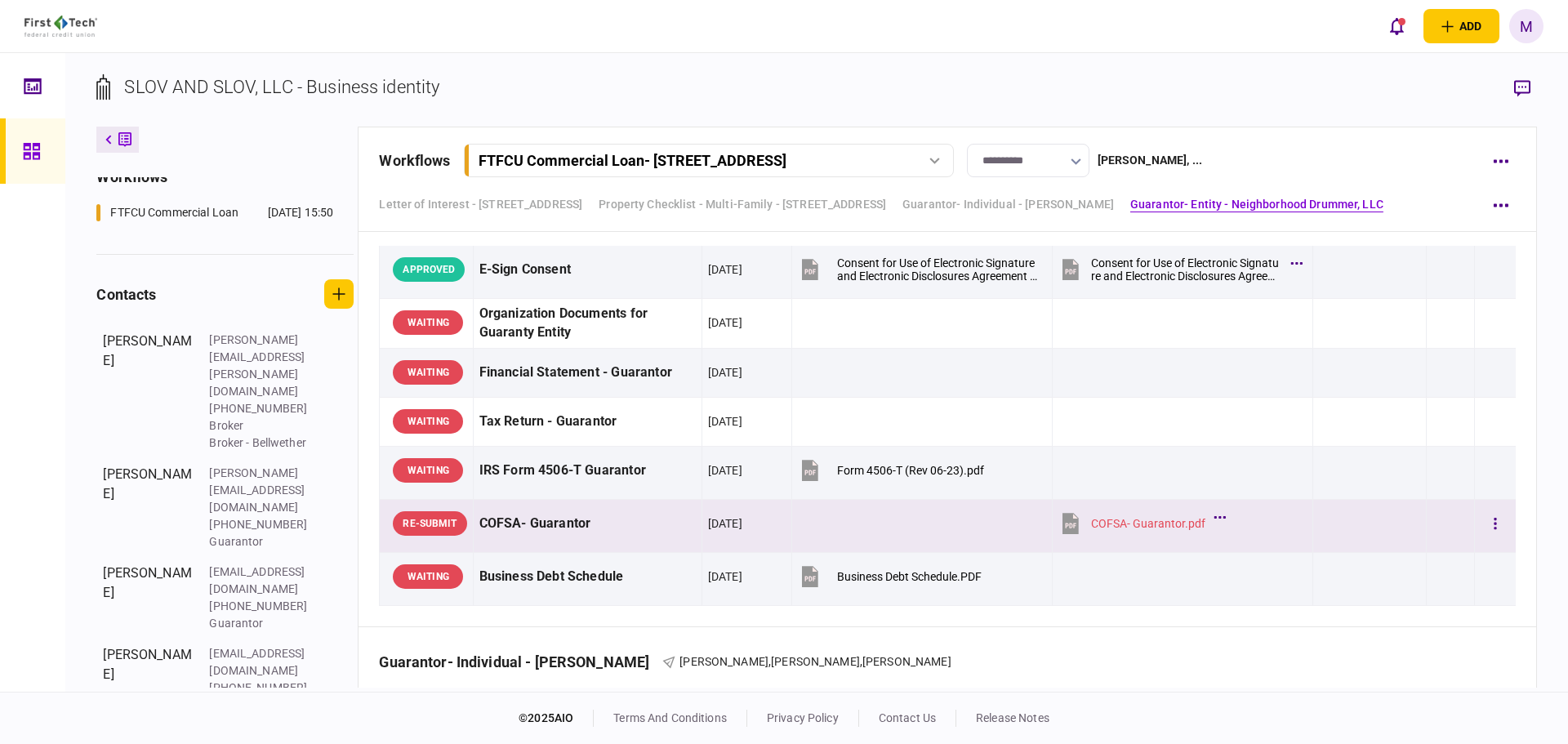
click at [1368, 535] on div at bounding box center [1370, 524] width 101 height 37
click at [1503, 211] on button "button" at bounding box center [1501, 203] width 29 height 29
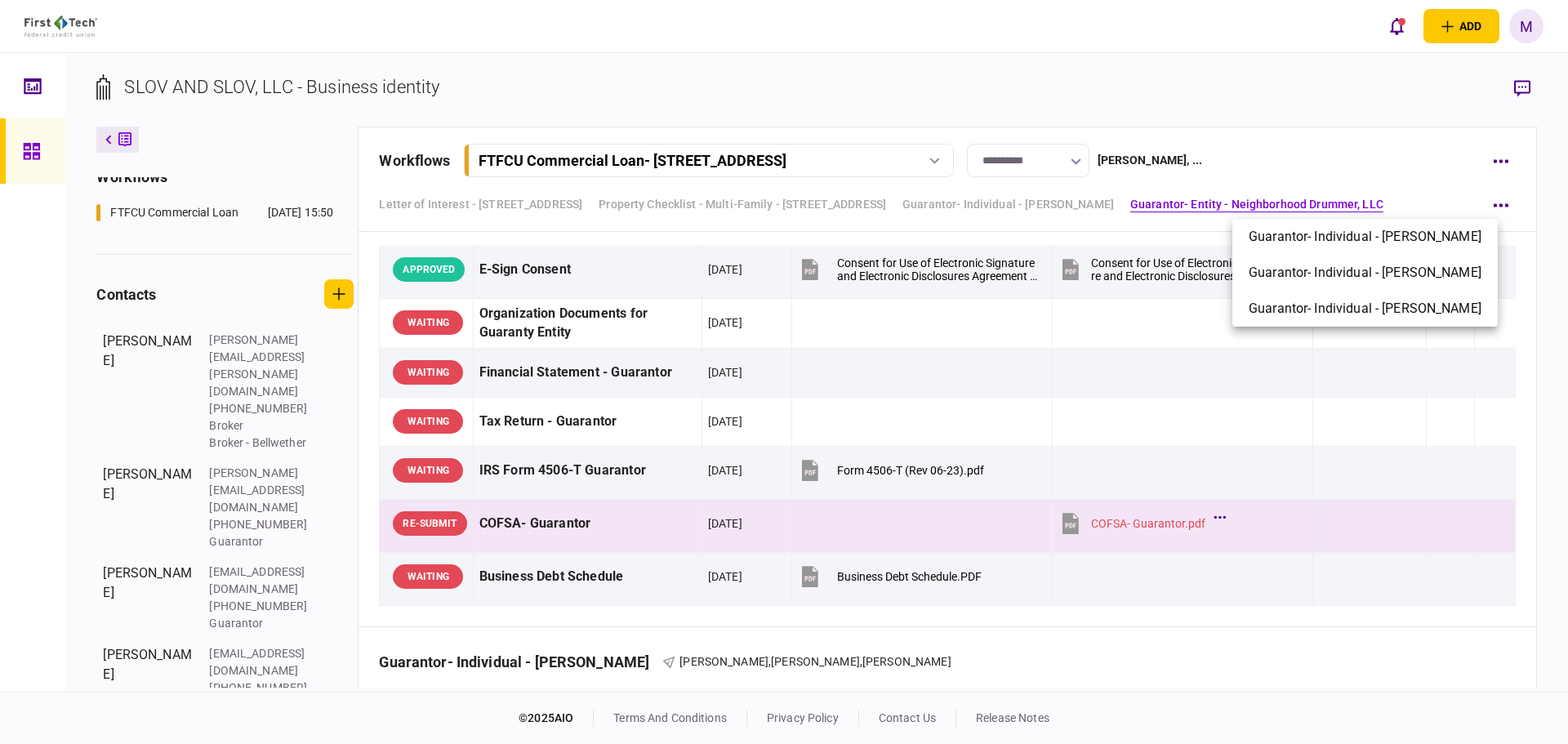
click at [1511, 91] on div at bounding box center [784, 372] width 1568 height 744
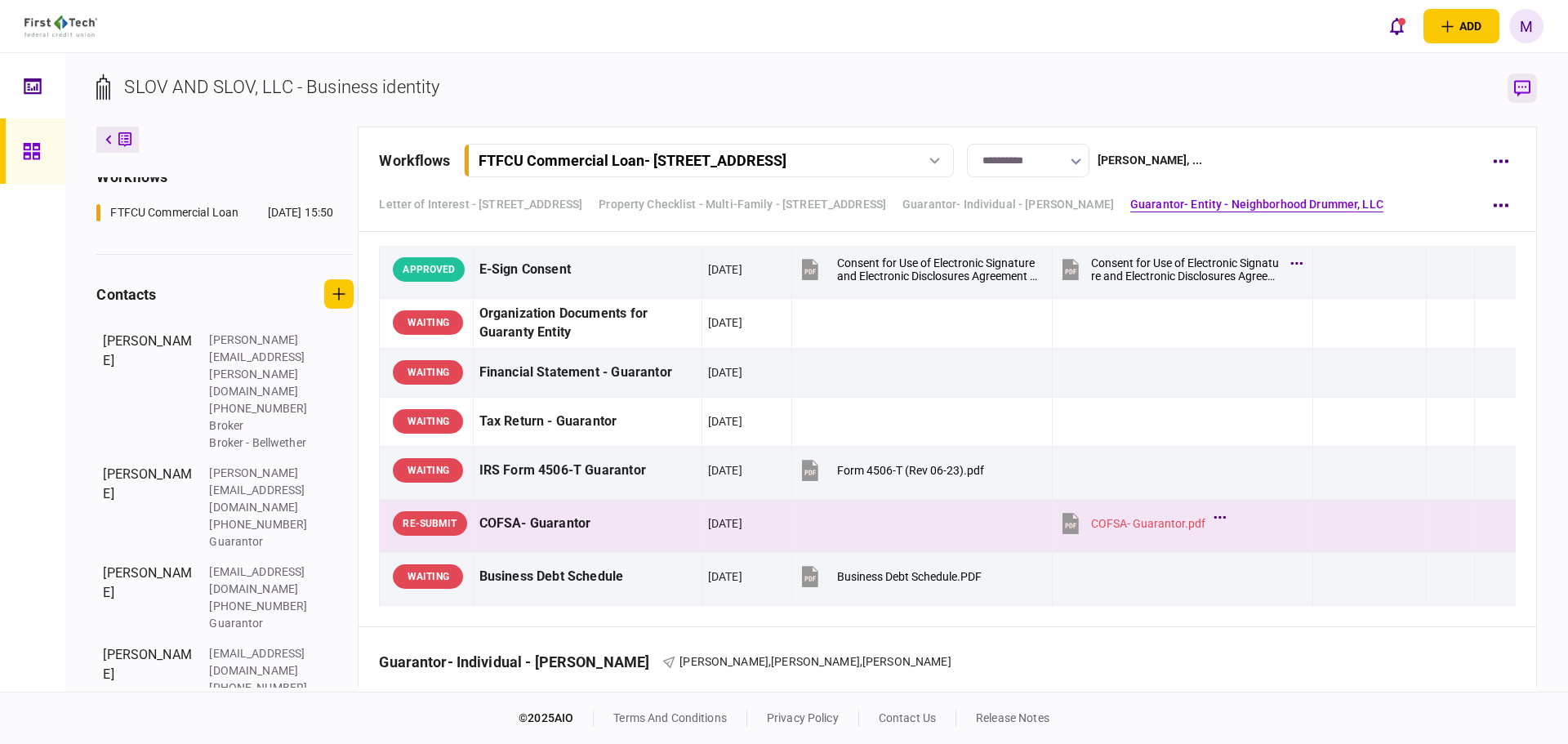
click at [1515, 92] on icon "button" at bounding box center [1522, 88] width 16 height 16
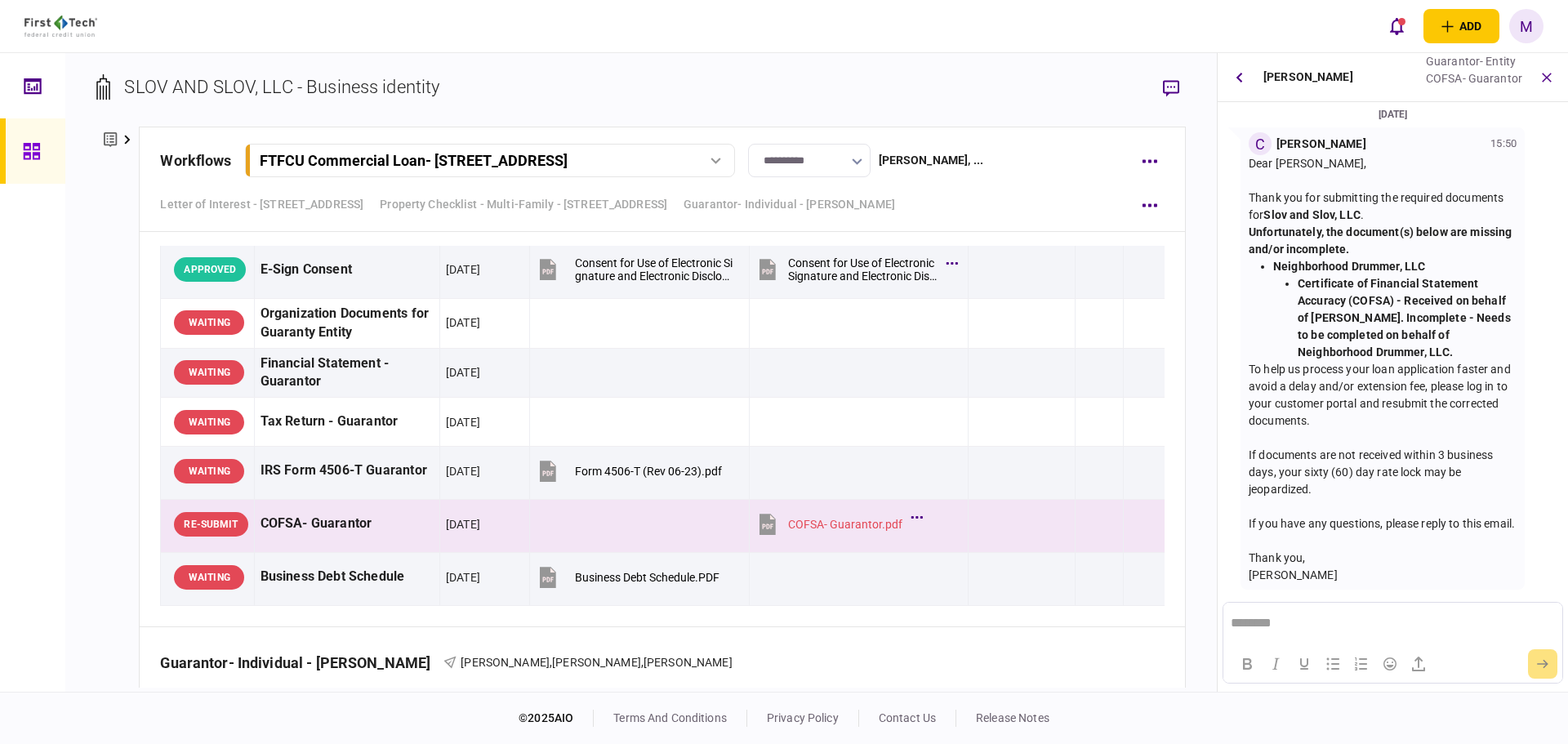
scroll to position [0, 0]
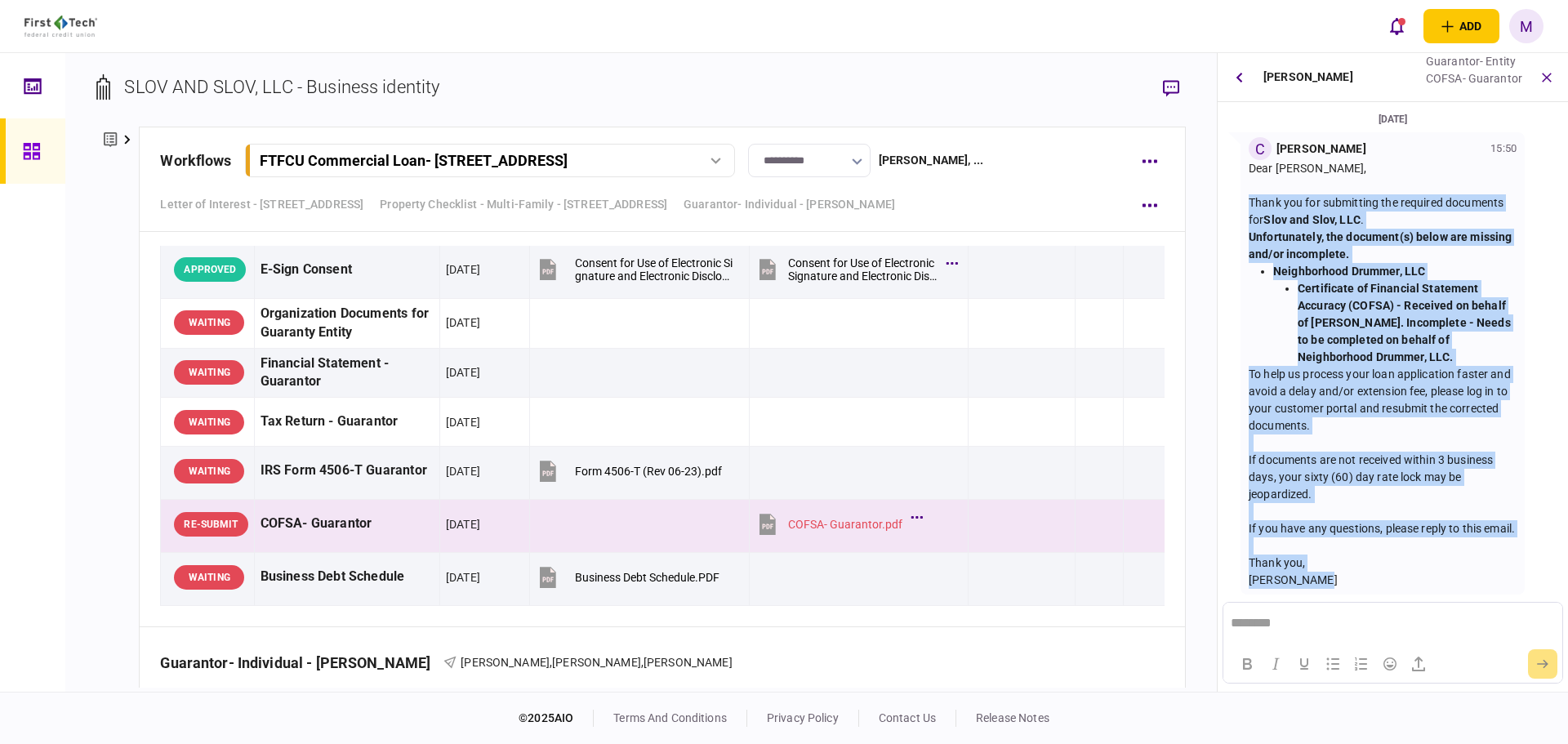
drag, startPoint x: 1313, startPoint y: 598, endPoint x: 1269, endPoint y: 183, distance: 417.3
click at [1269, 183] on div "Dear [PERSON_NAME], Thank you for submitting the required documents for [PERSON…" at bounding box center [1382, 374] width 267 height 429
copy div "Thank you for submitting the required documents for Slov and Slov, LLC . Unfort…"
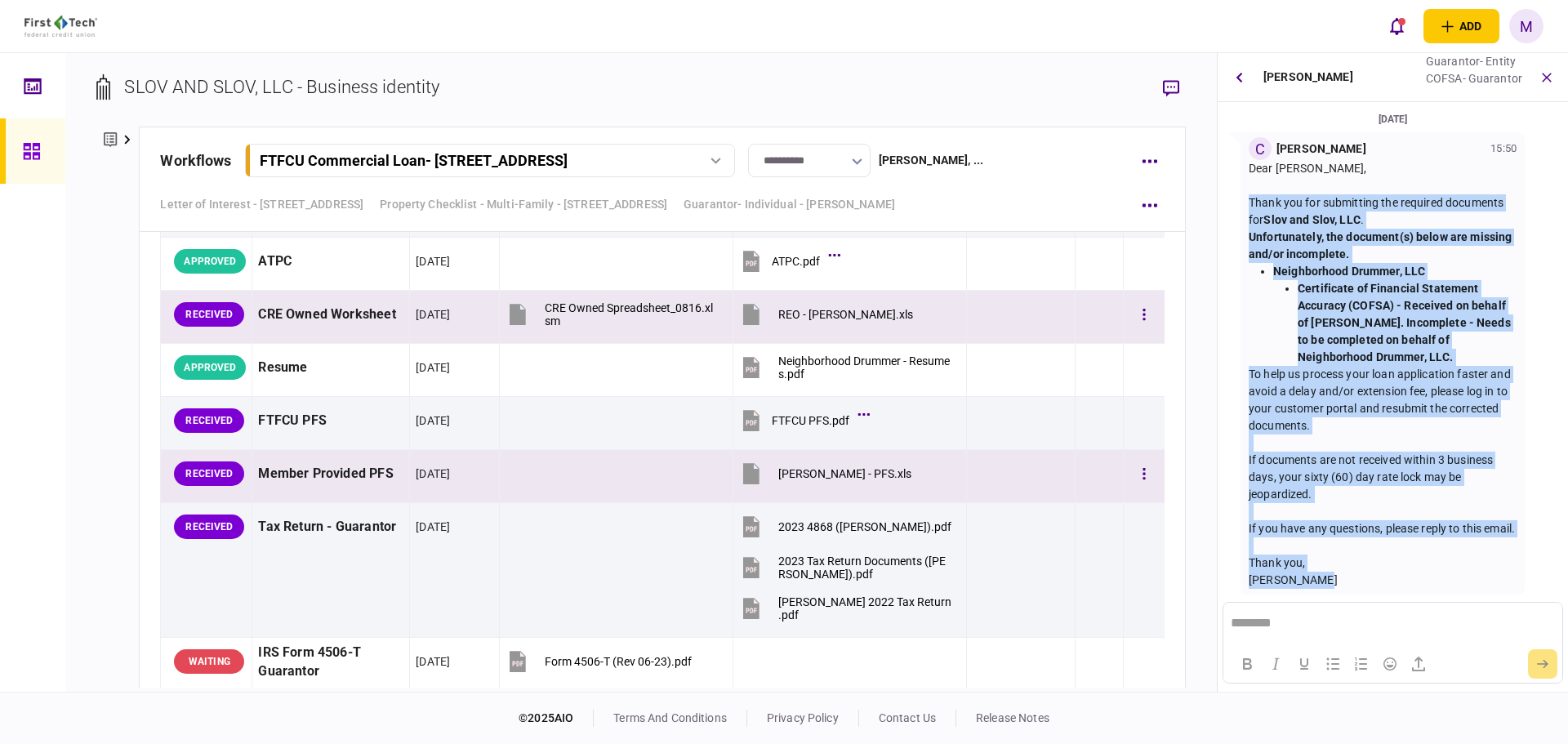
scroll to position [6691, 0]
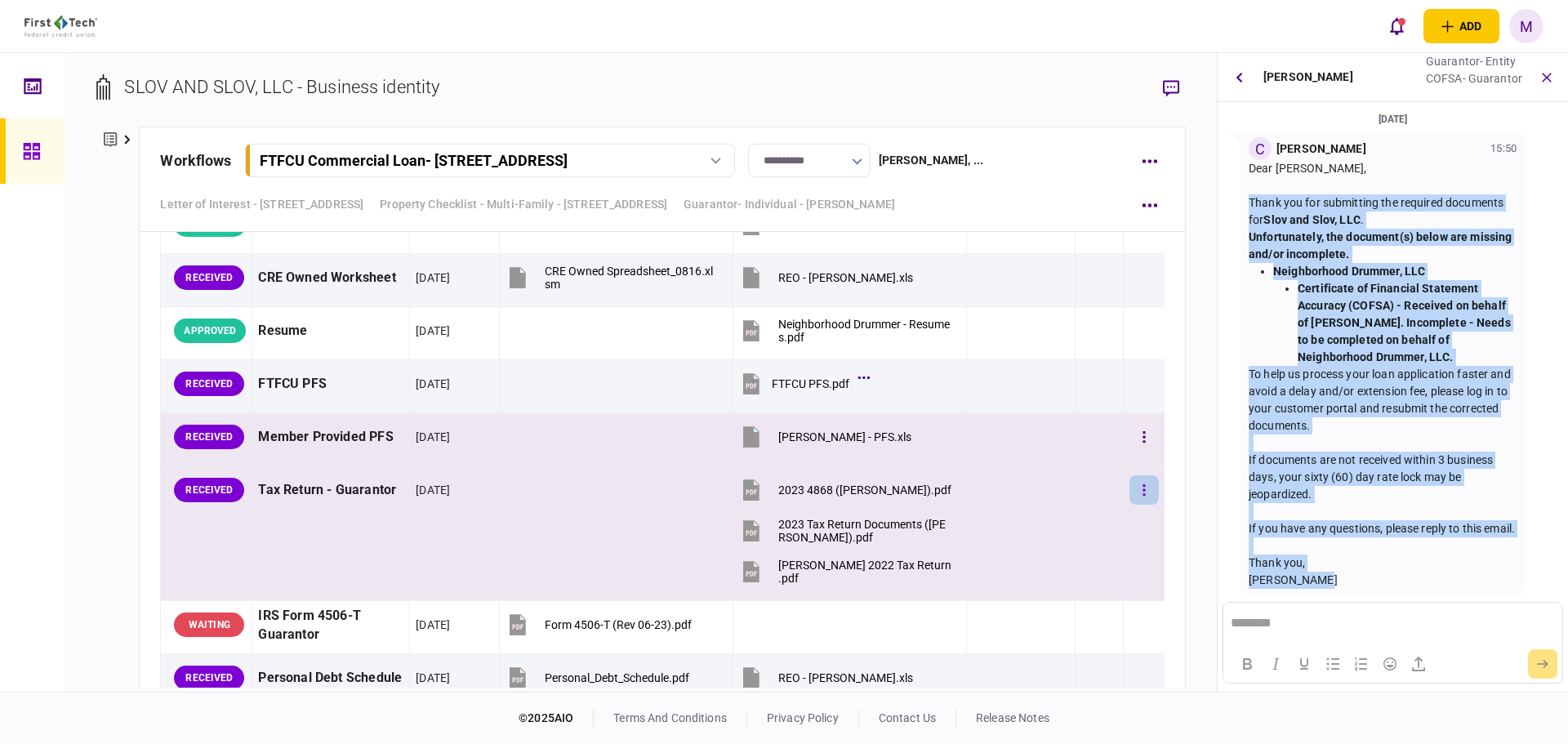
click at [1135, 493] on button "button" at bounding box center [1144, 490] width 29 height 29
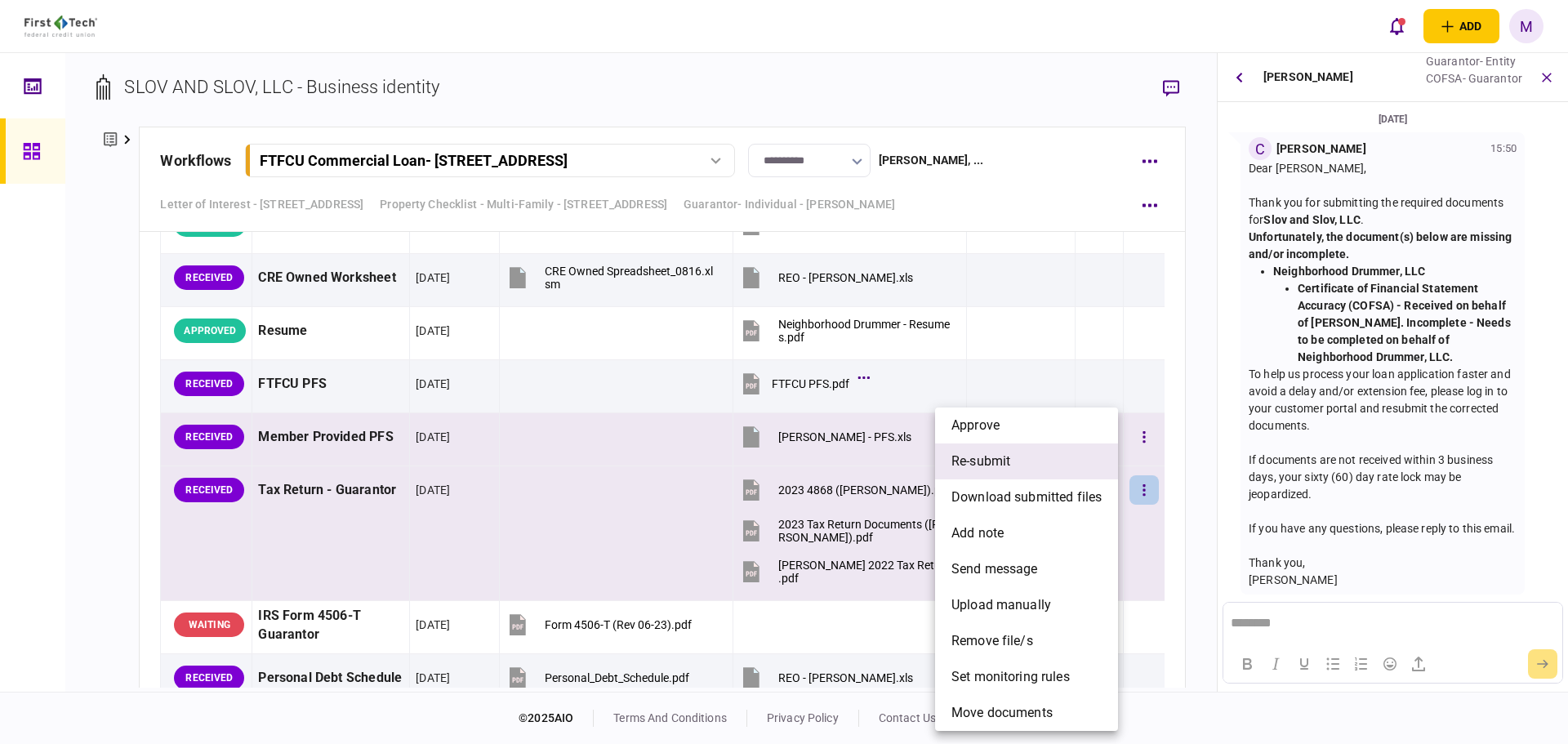
click at [1043, 472] on li "re-submit" at bounding box center [1026, 461] width 183 height 36
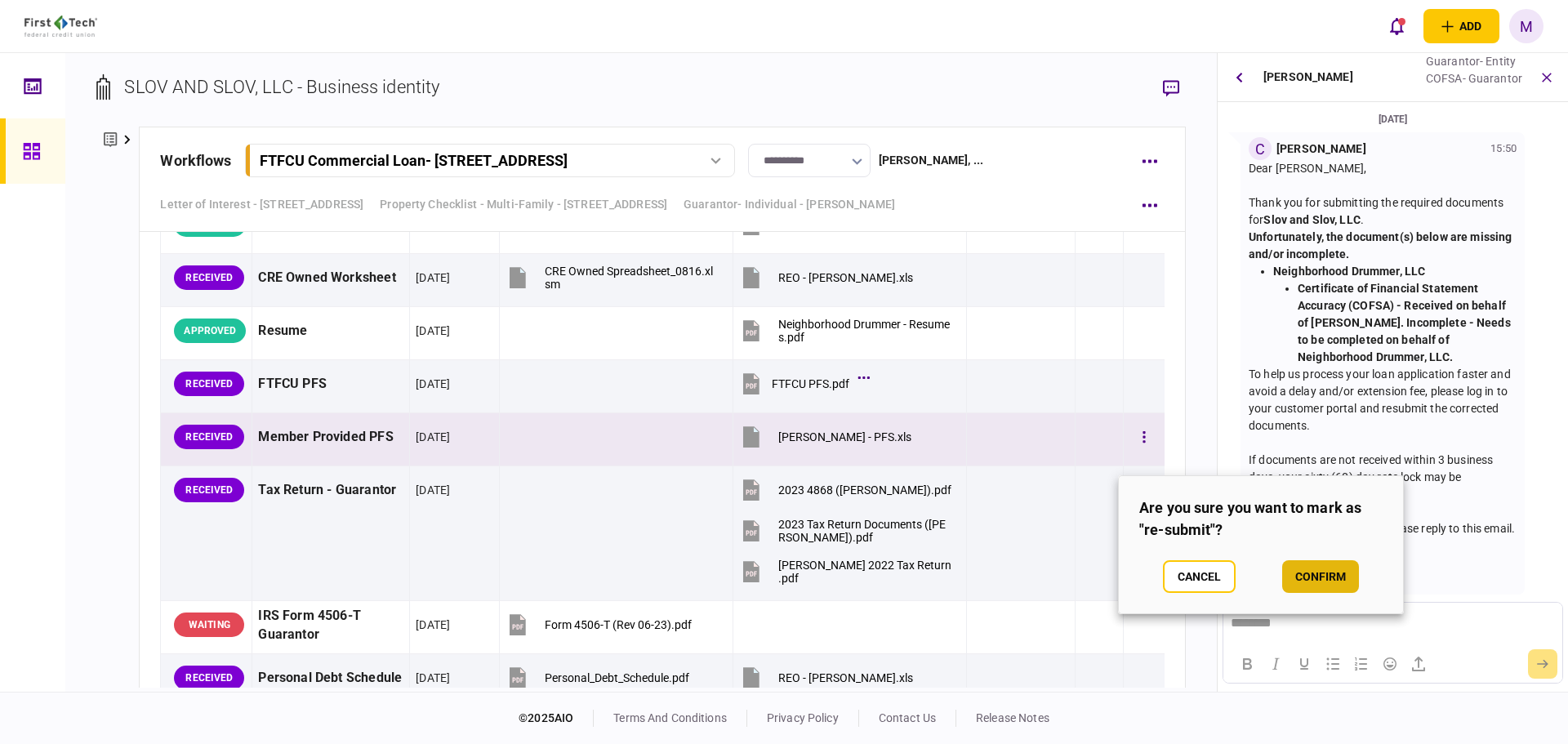
click at [1337, 583] on button "confirm" at bounding box center [1320, 577] width 77 height 33
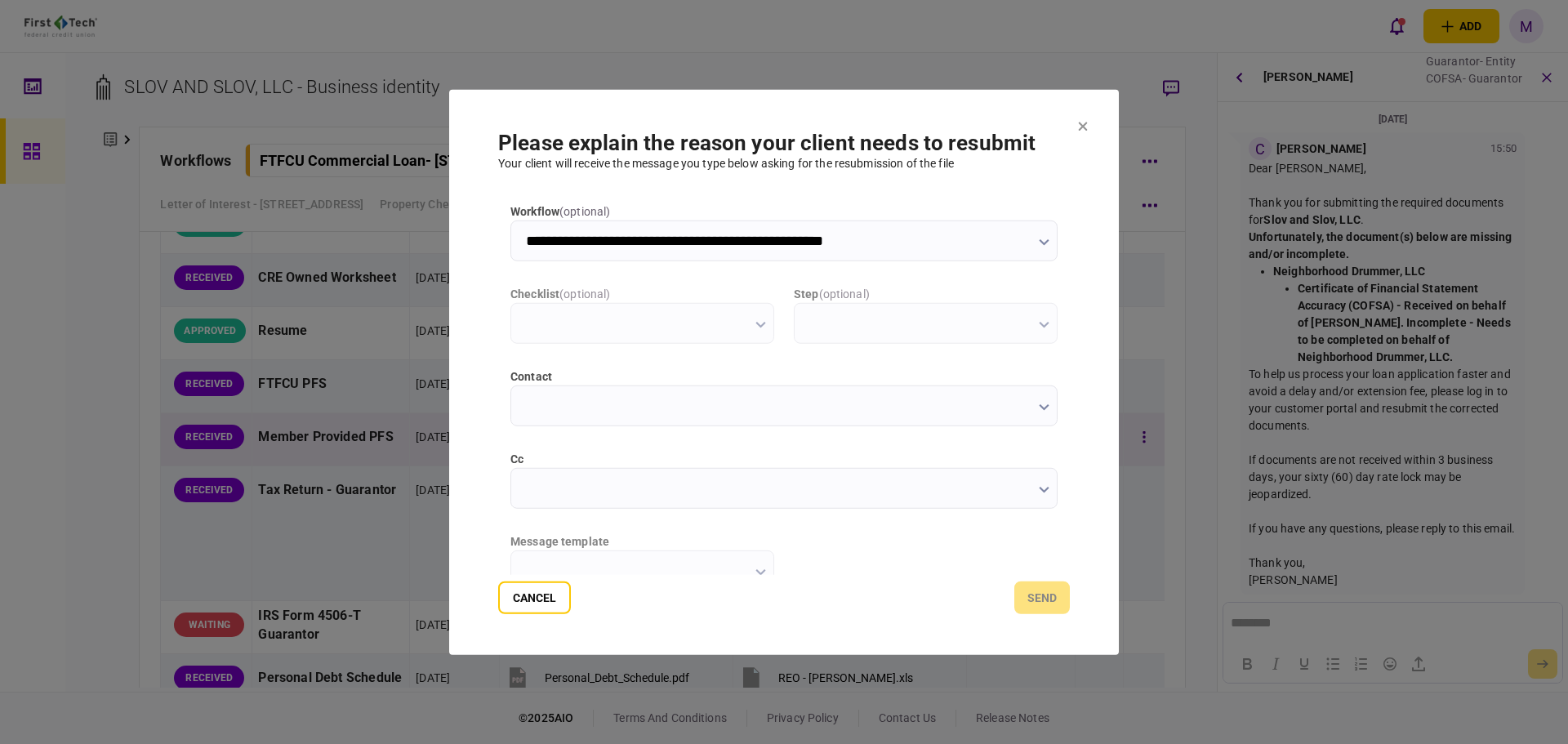
scroll to position [0, 0]
type input "**********"
click at [1035, 495] on input "cc" at bounding box center [784, 487] width 547 height 41
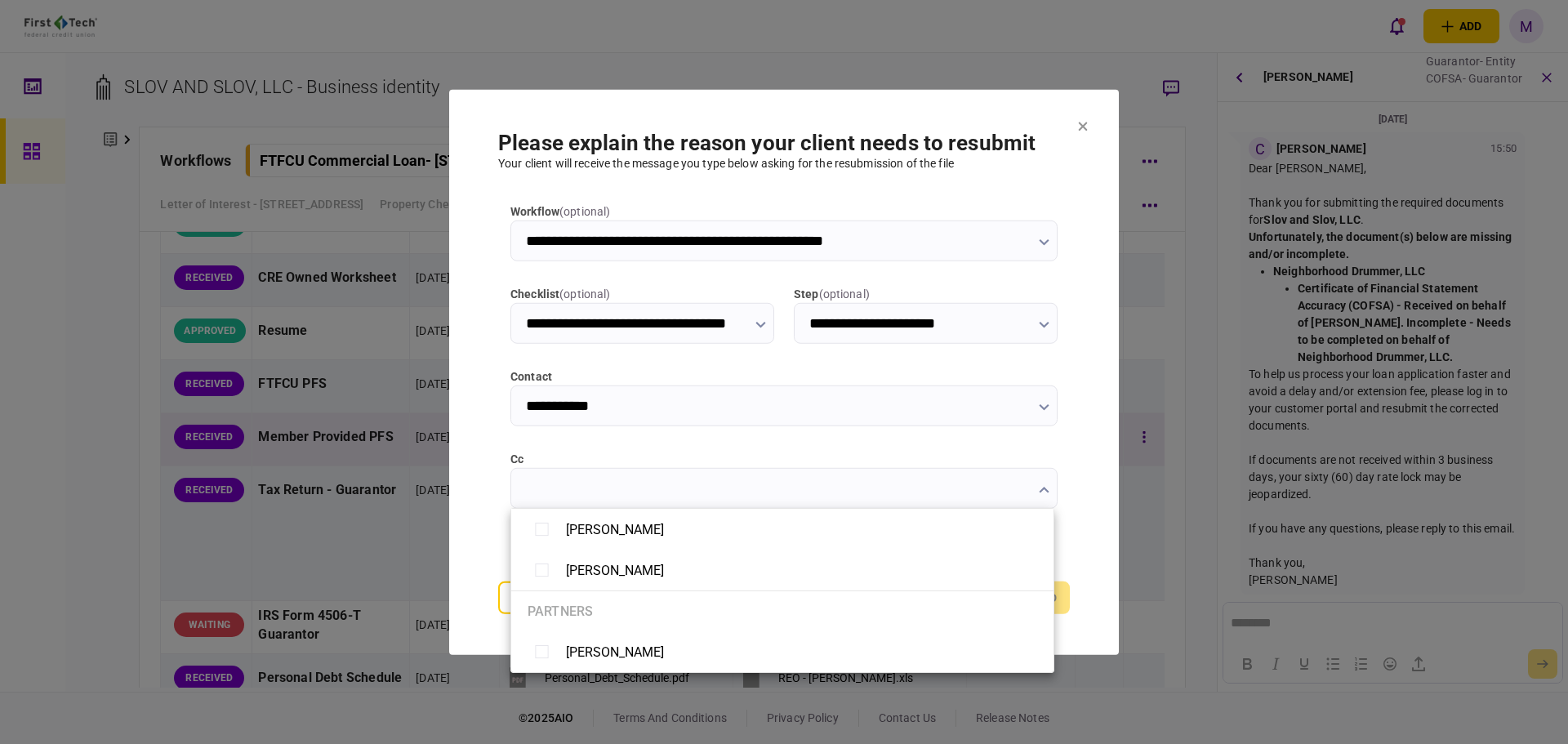
click at [475, 520] on div at bounding box center [784, 372] width 1568 height 744
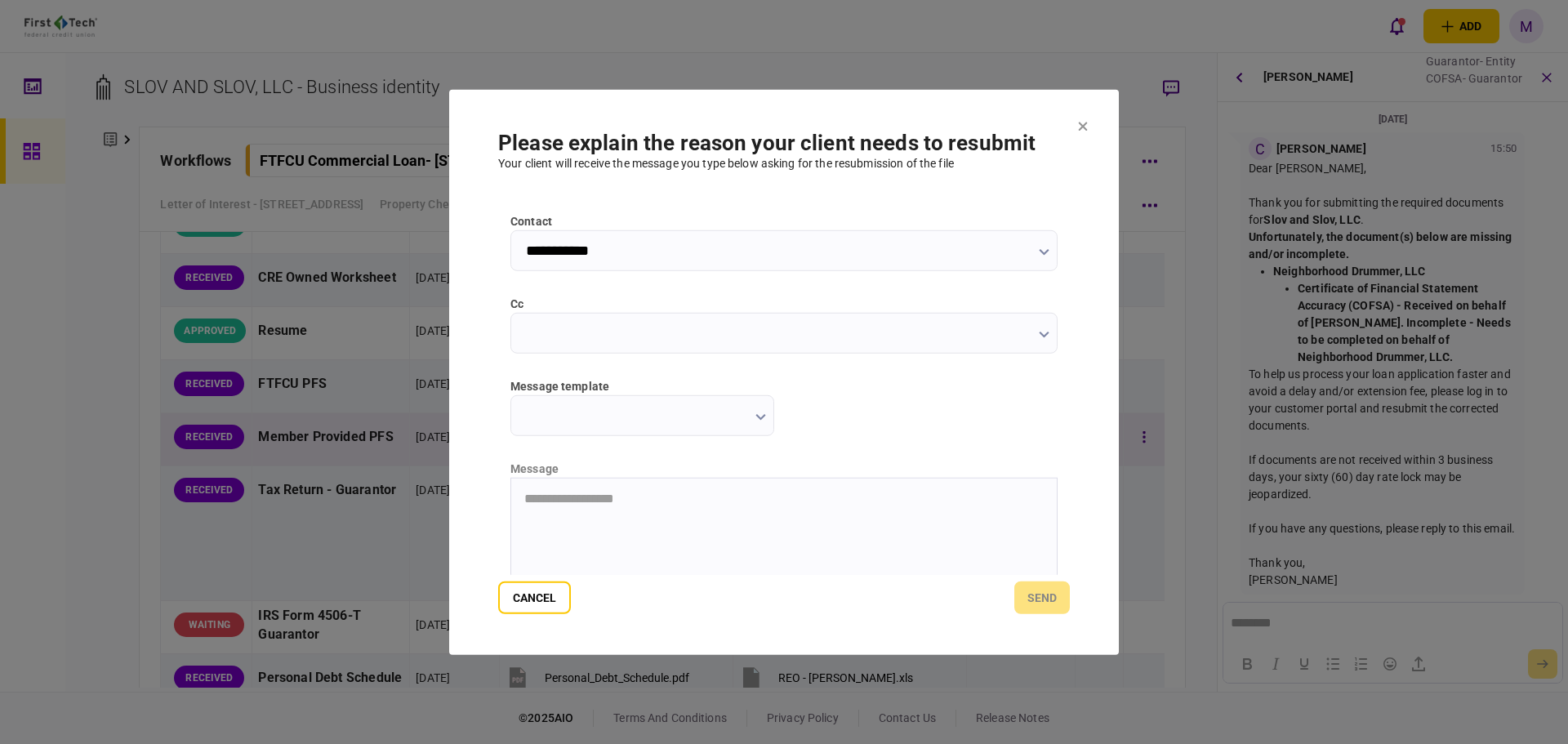
scroll to position [190, 0]
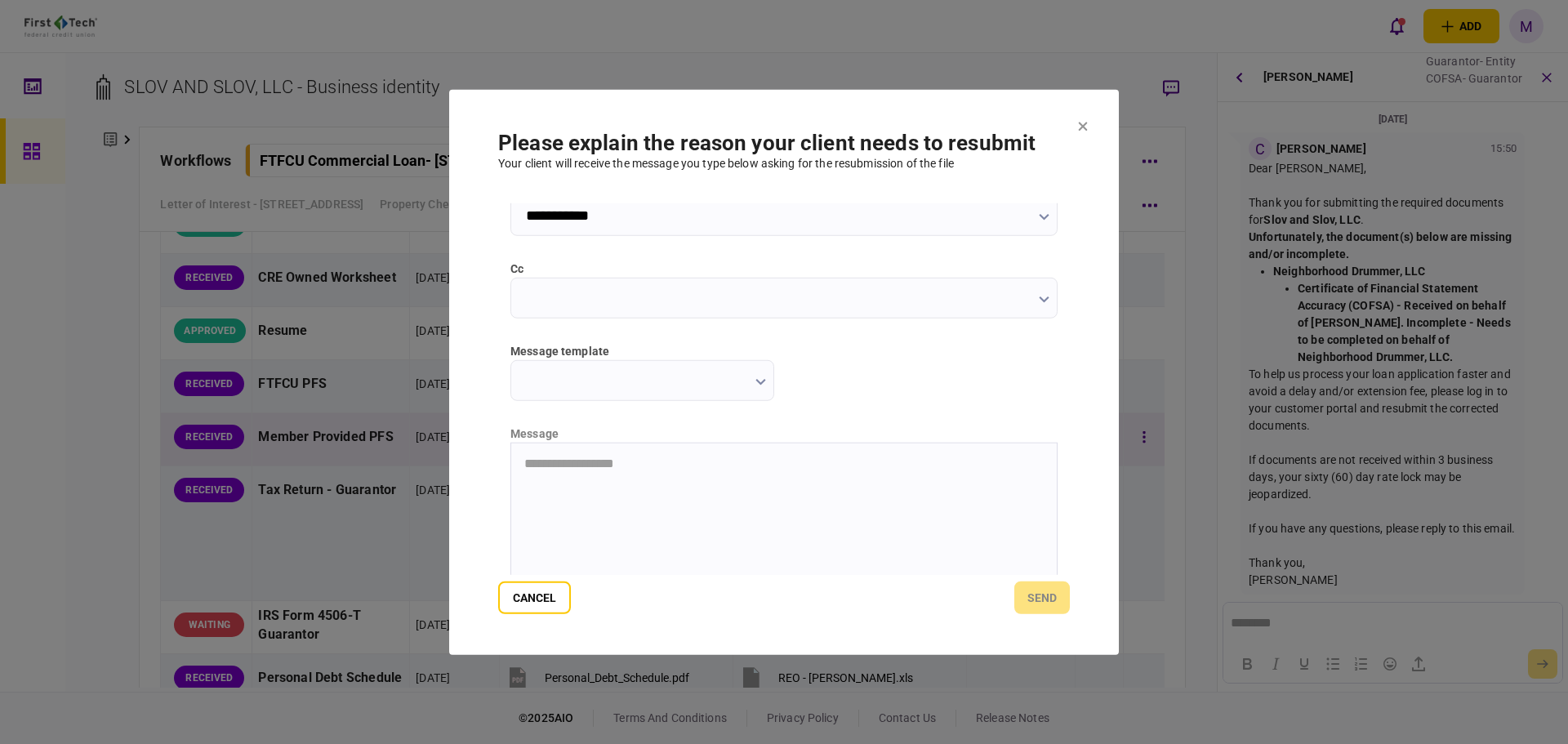
click at [698, 368] on input "message template" at bounding box center [642, 379] width 264 height 41
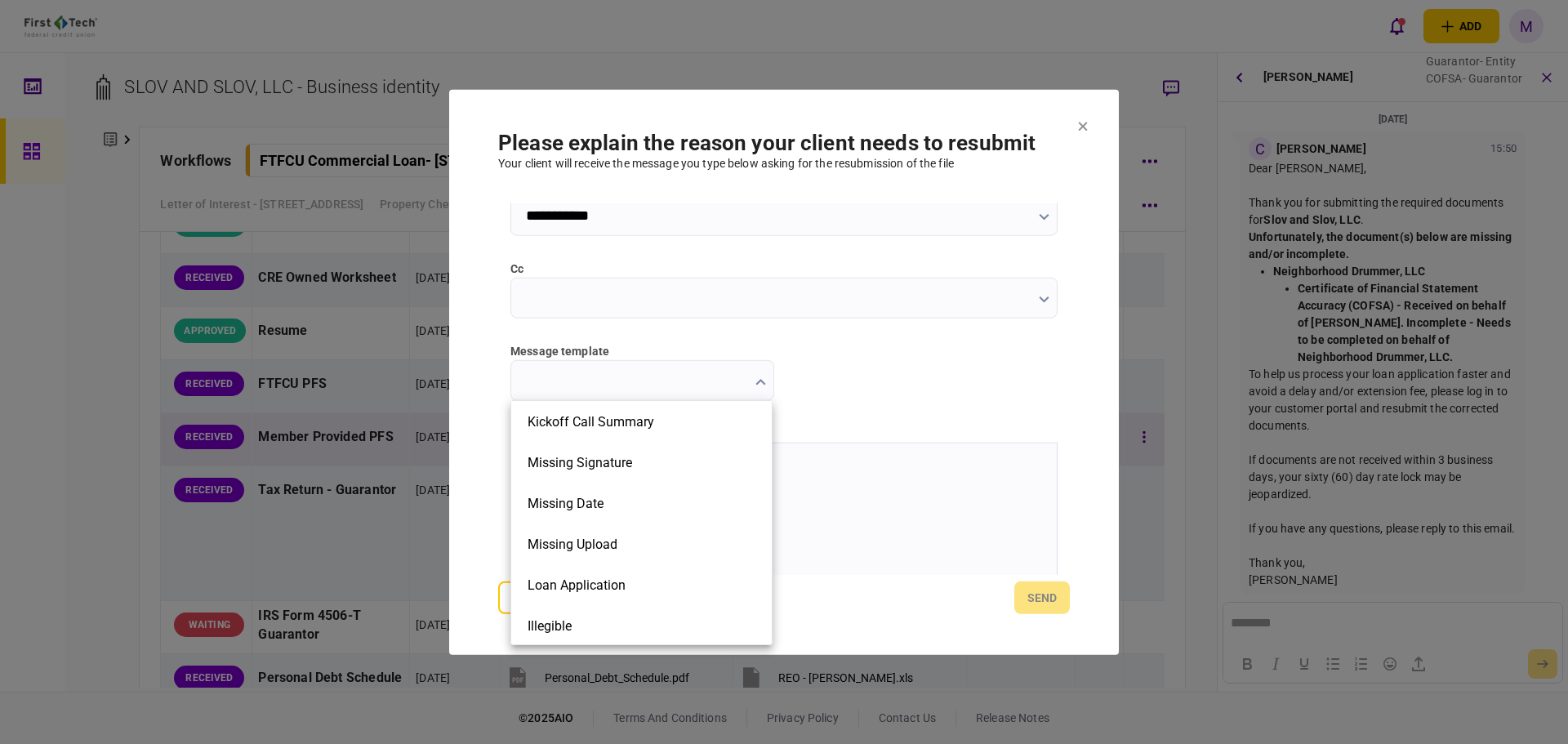
scroll to position [370, 0]
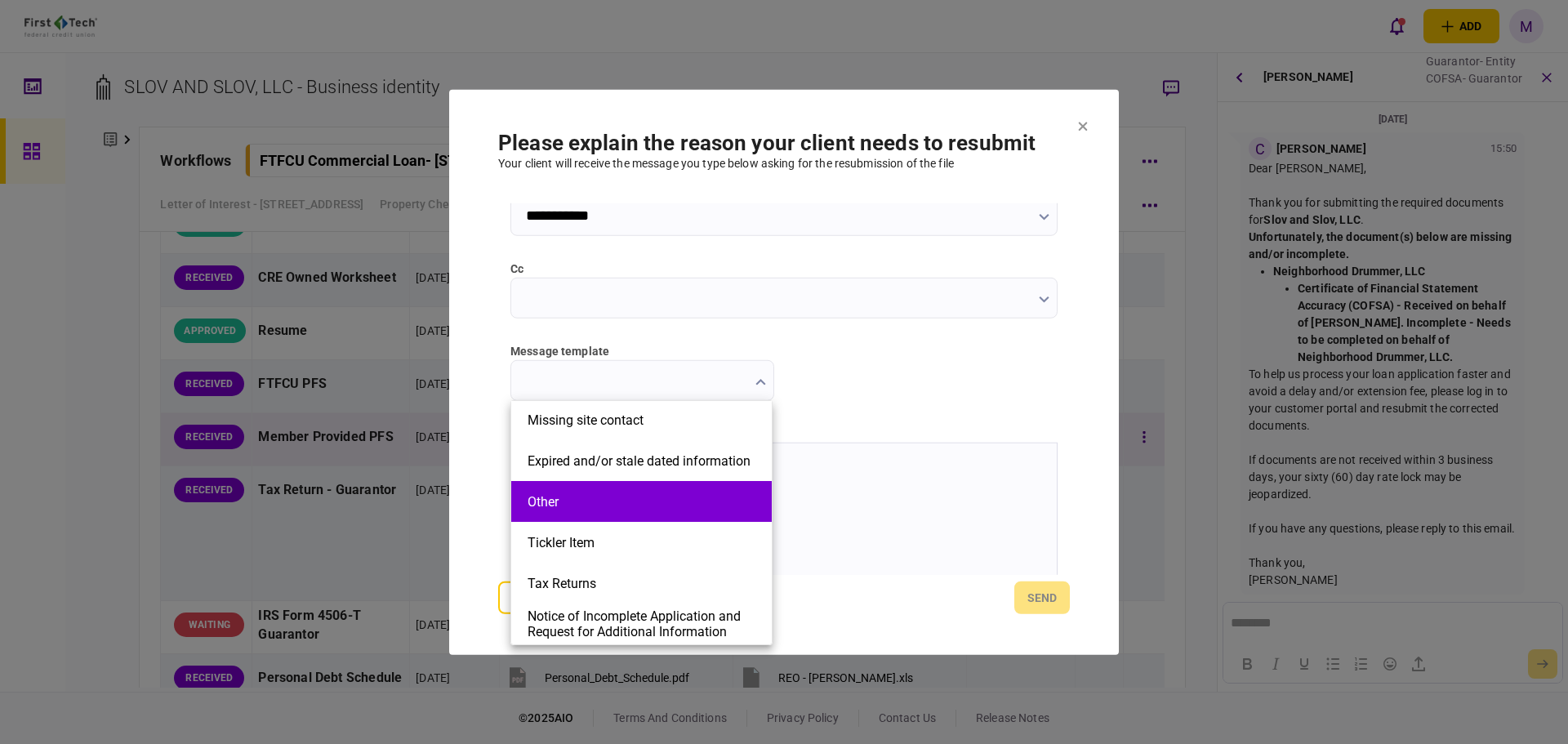
click at [577, 498] on button "Other" at bounding box center [641, 502] width 228 height 15
type input "*****"
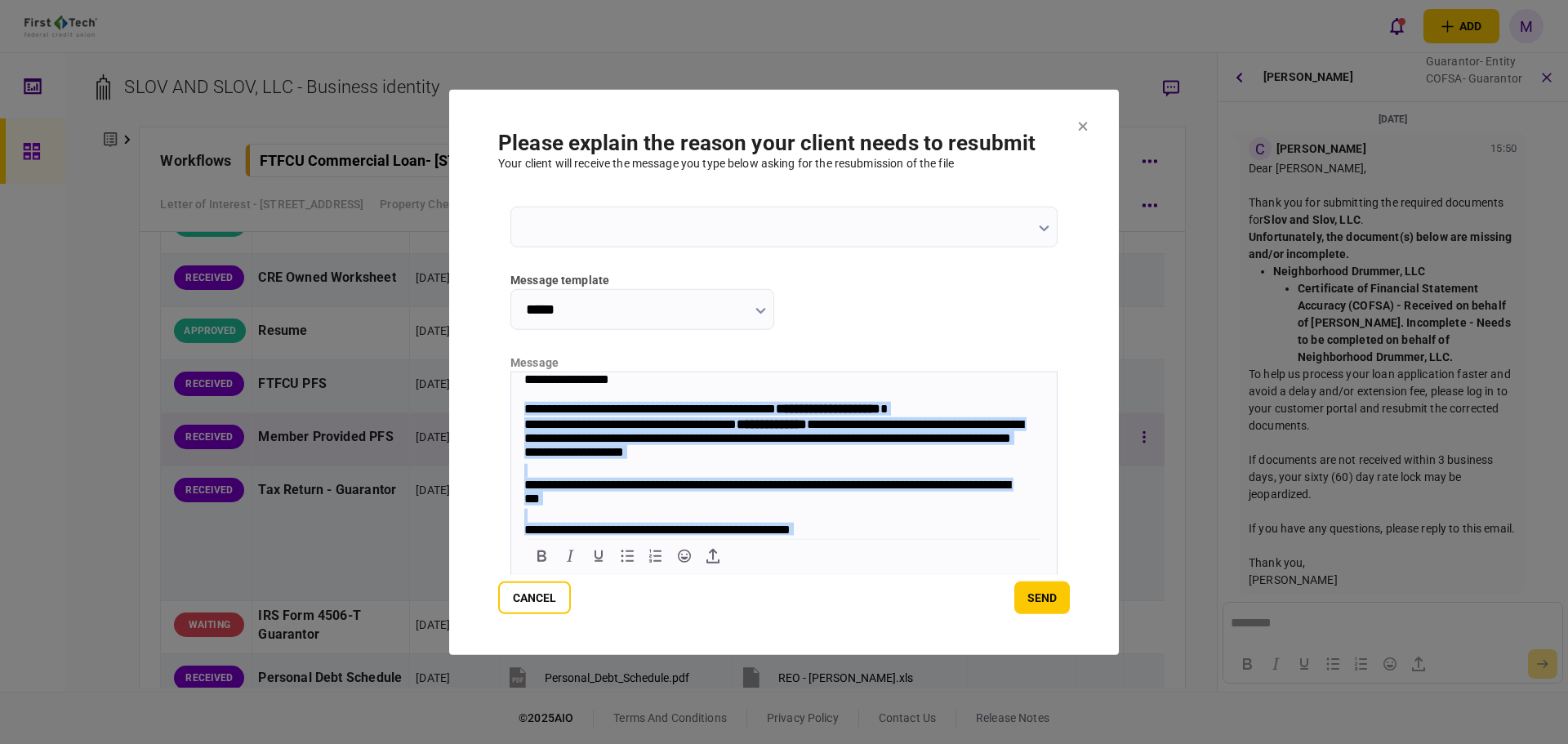
scroll to position [54, 0]
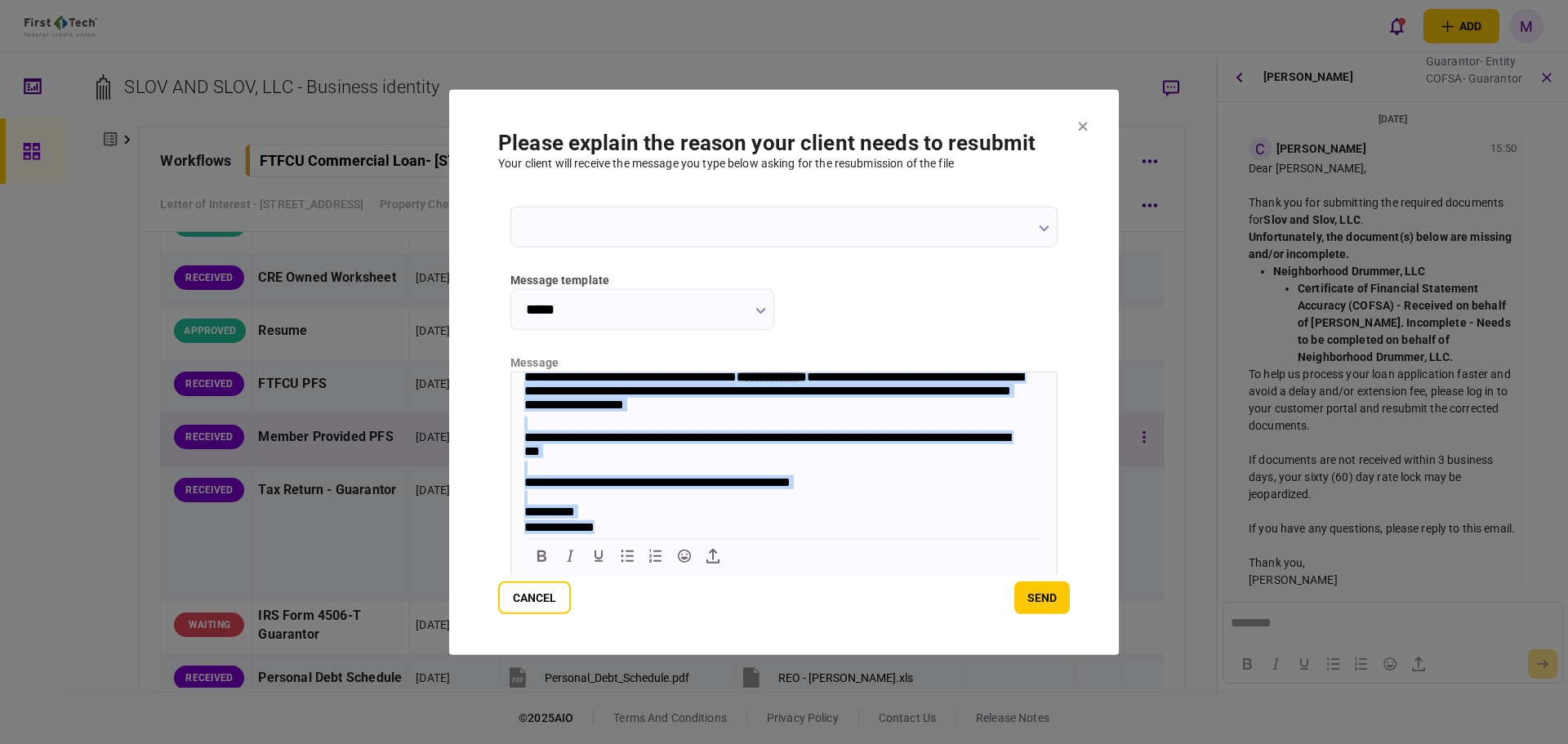
drag, startPoint x: 522, startPoint y: 410, endPoint x: 743, endPoint y: 568, distance: 271.7
click at [743, 535] on html "**********" at bounding box center [784, 429] width 545 height 211
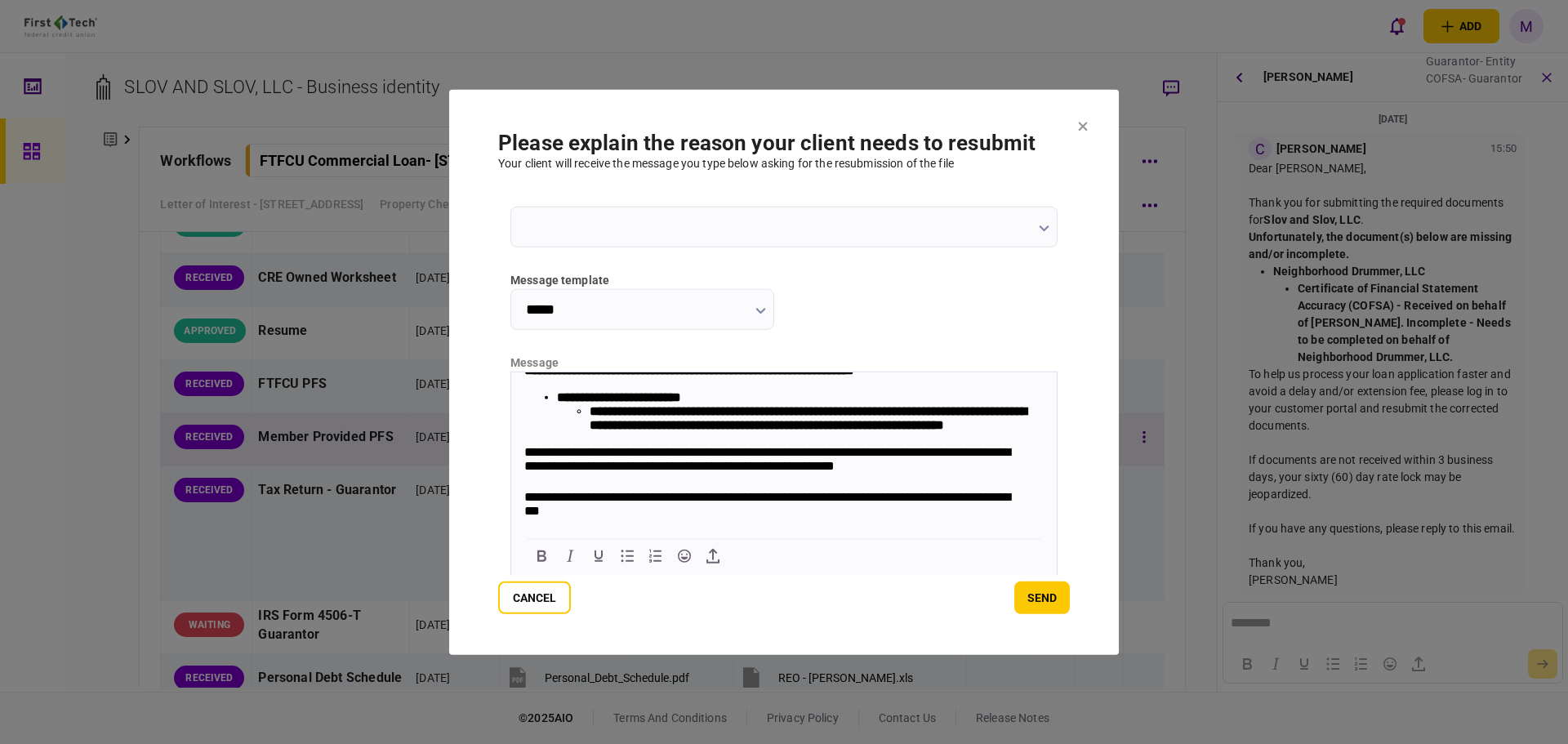
scroll to position [142, 0]
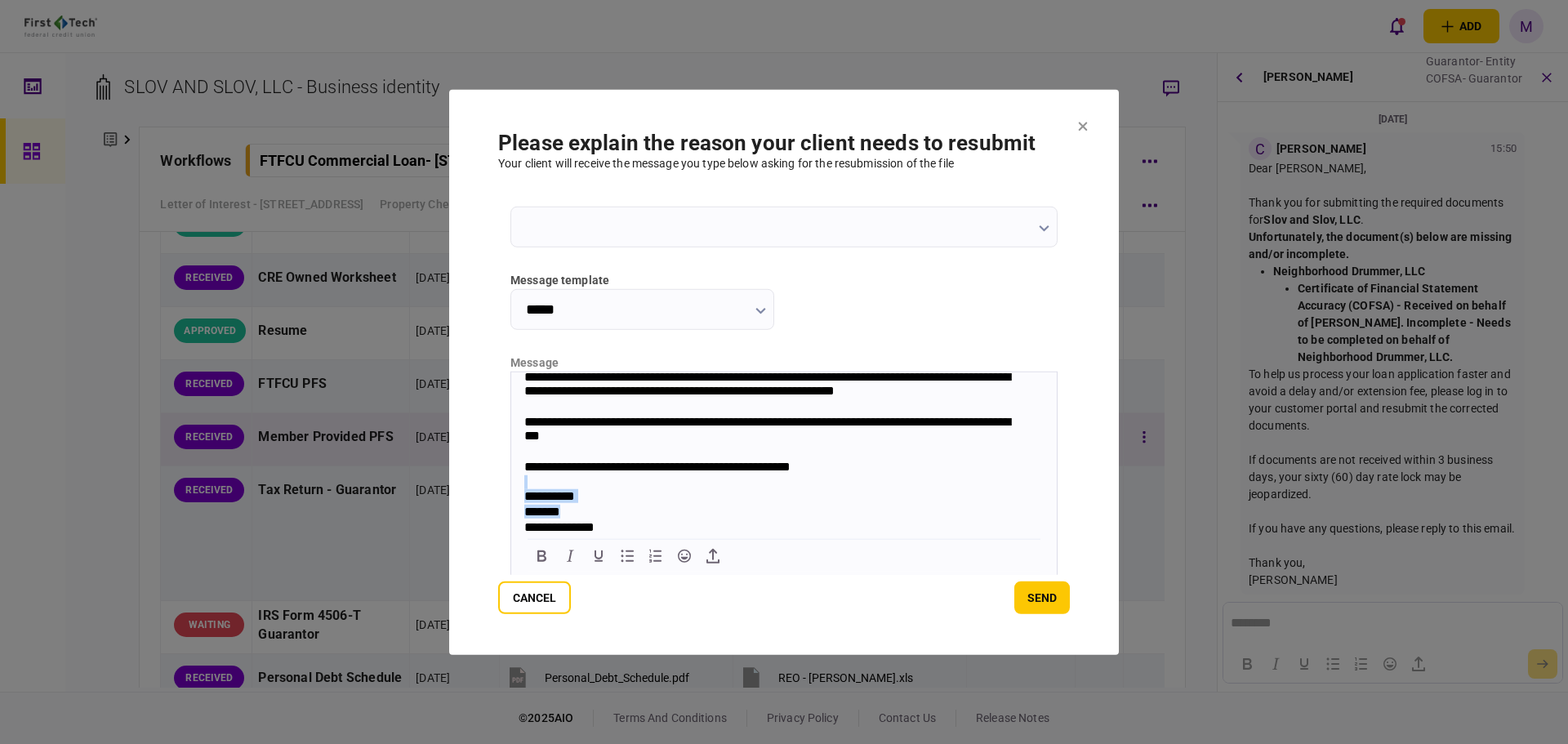
drag, startPoint x: 1133, startPoint y: 906, endPoint x: 531, endPoint y: 495, distance: 728.9
click at [531, 495] on div "**********" at bounding box center [784, 396] width 520 height 248
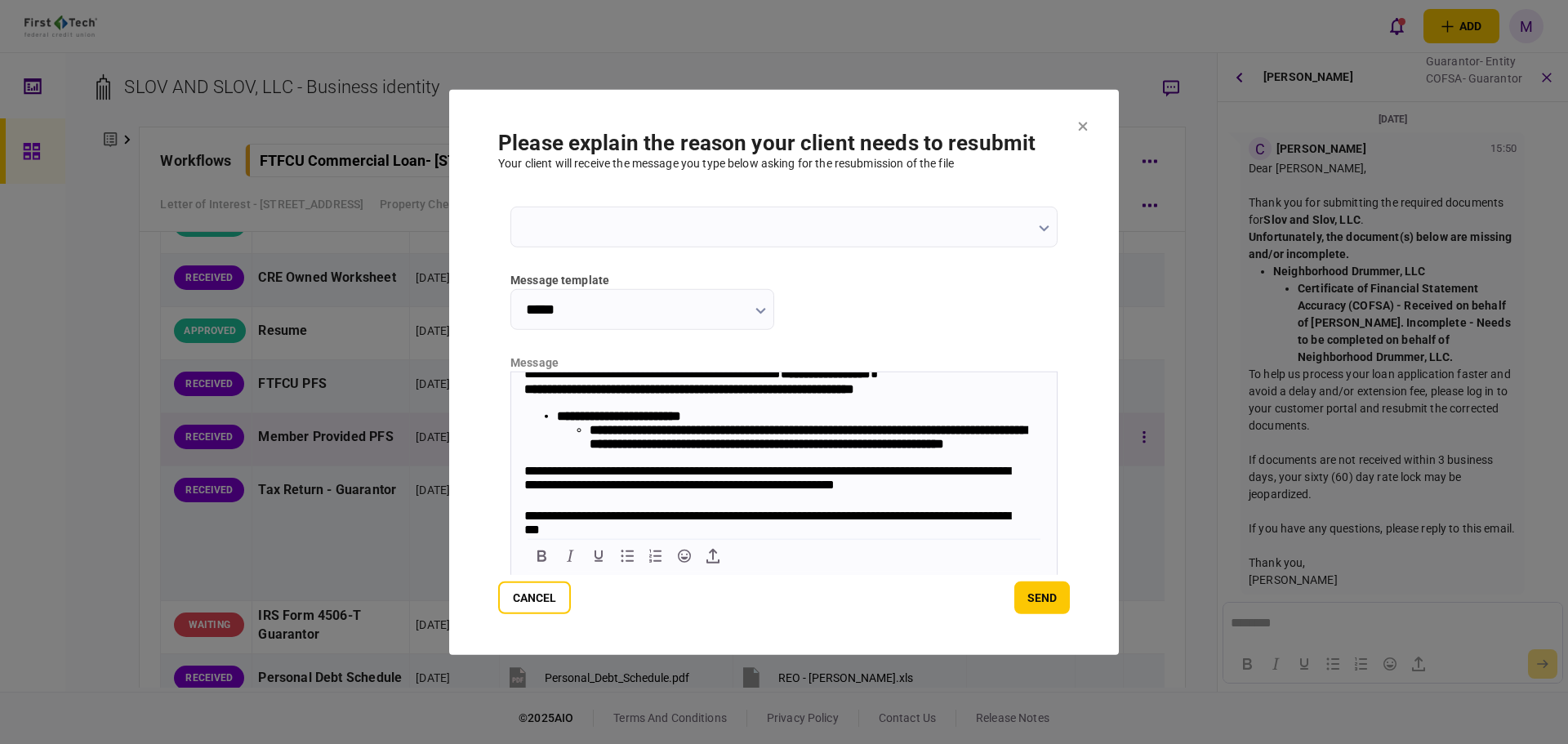
scroll to position [0, 0]
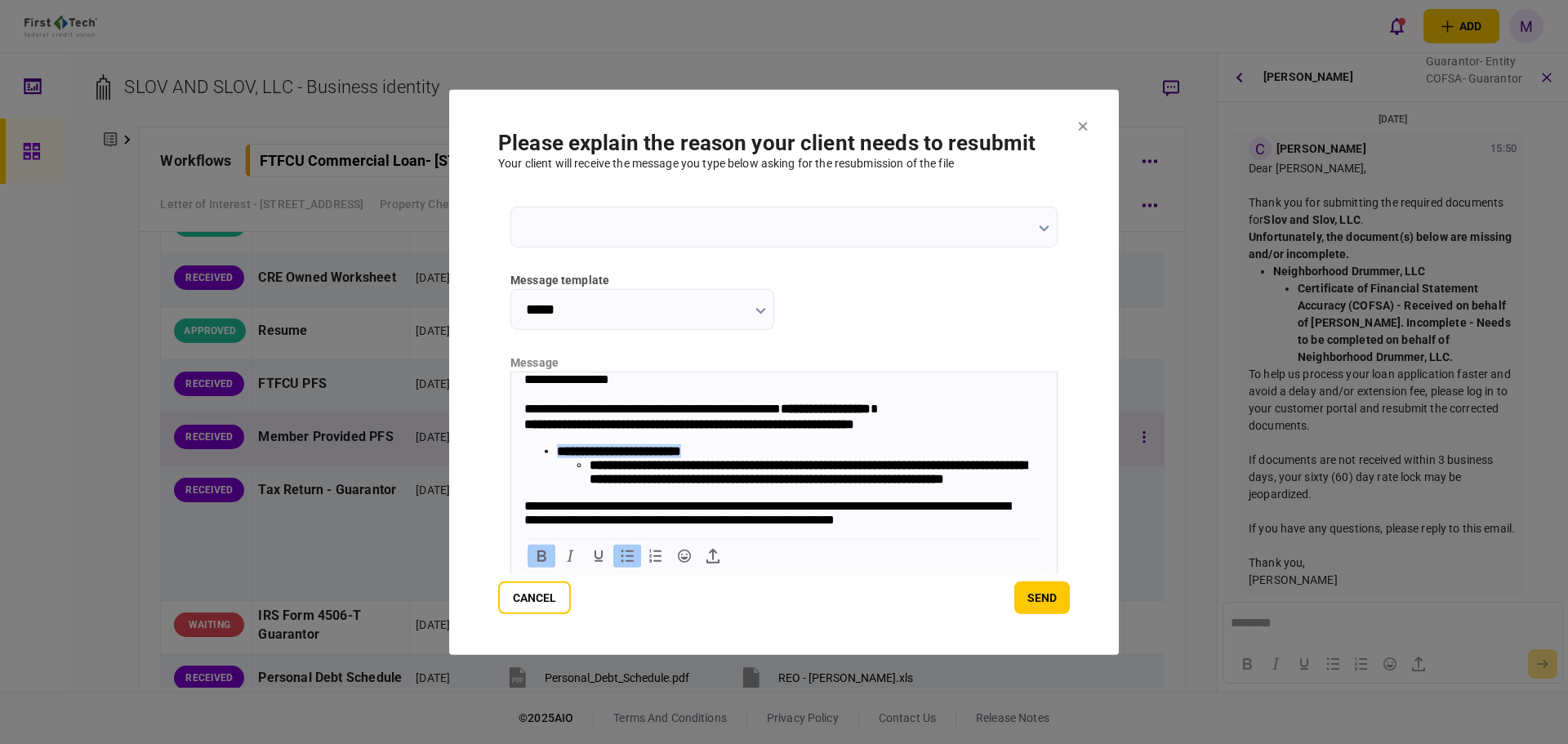
drag, startPoint x: 558, startPoint y: 454, endPoint x: 725, endPoint y: 454, distance: 167.0
click at [681, 454] on strong "**********" at bounding box center [618, 450] width 124 height 12
click at [592, 467] on strong "**********" at bounding box center [808, 472] width 437 height 26
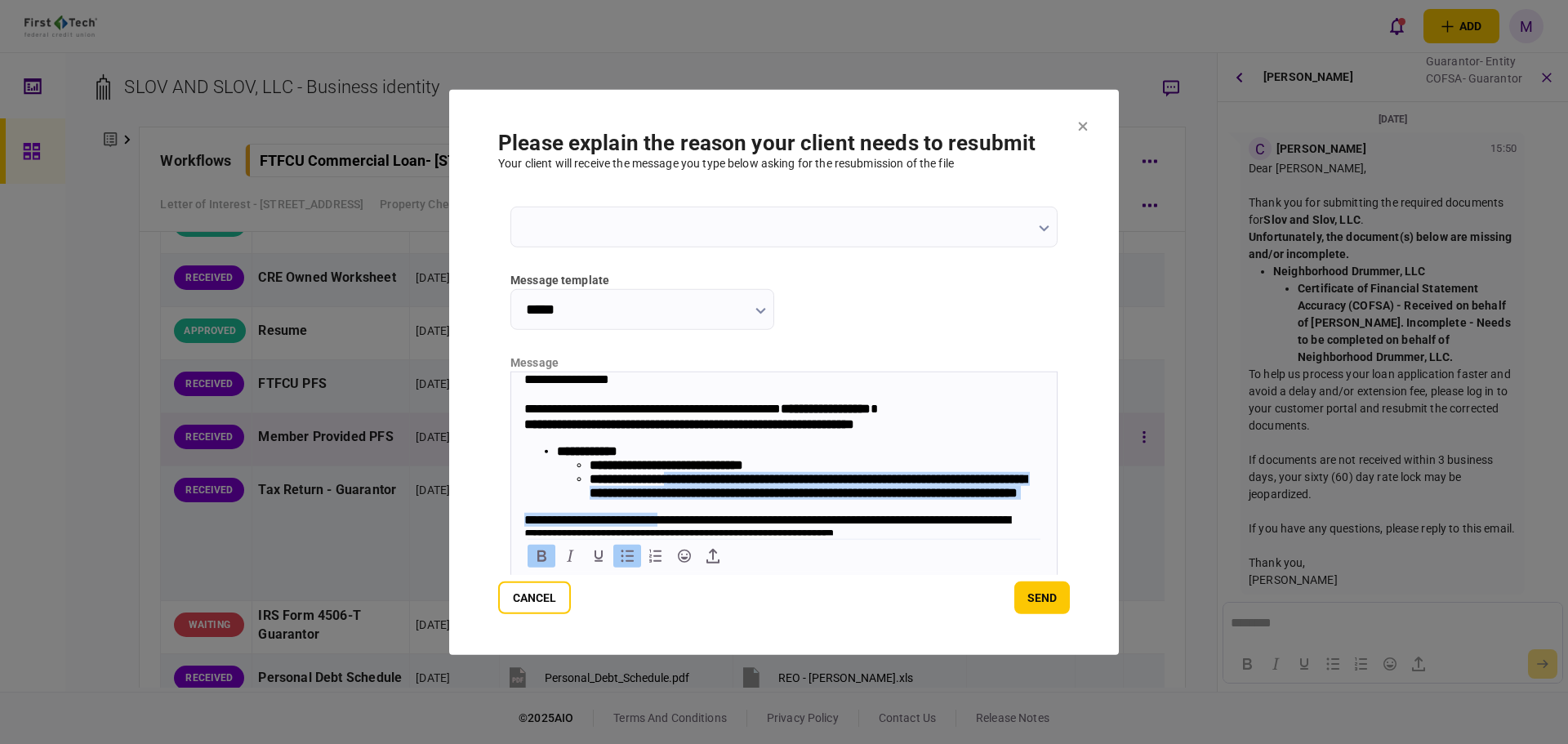
scroll to position [18, 0]
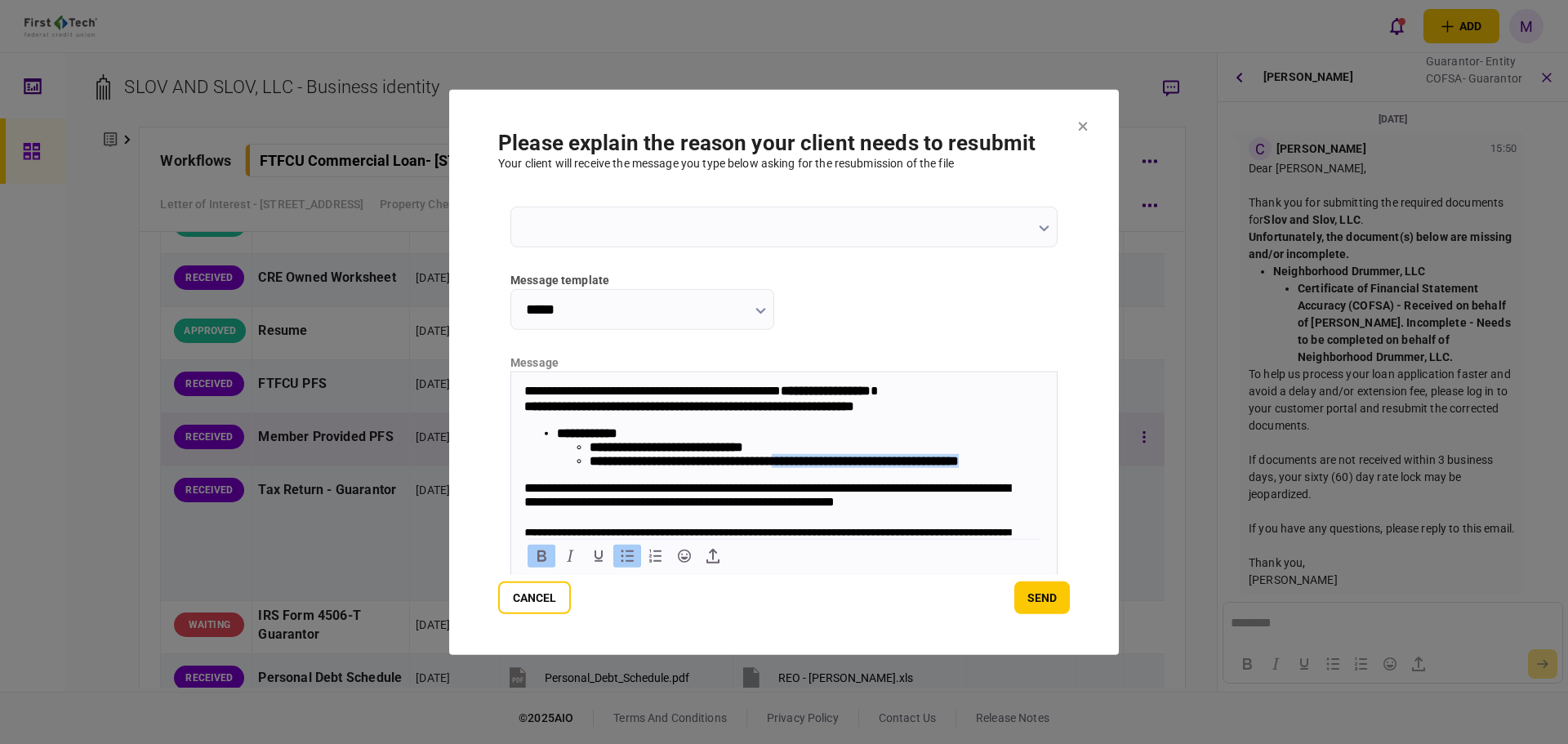
drag, startPoint x: 808, startPoint y: 476, endPoint x: 812, endPoint y: 485, distance: 9.8
click at [812, 467] on li "**********" at bounding box center [817, 460] width 454 height 14
click at [540, 556] on icon "Bold" at bounding box center [543, 556] width 9 height 11
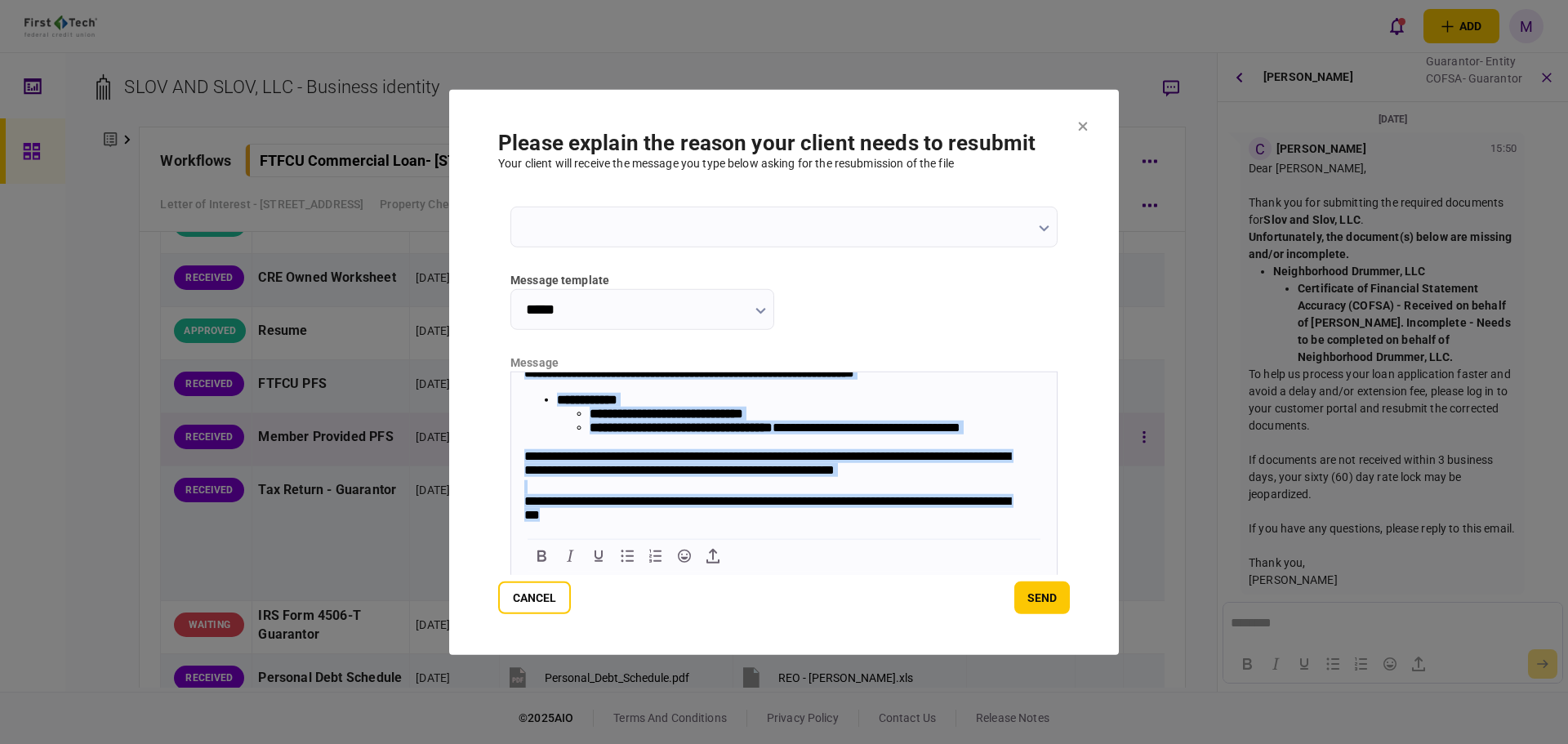
scroll to position [112, 0]
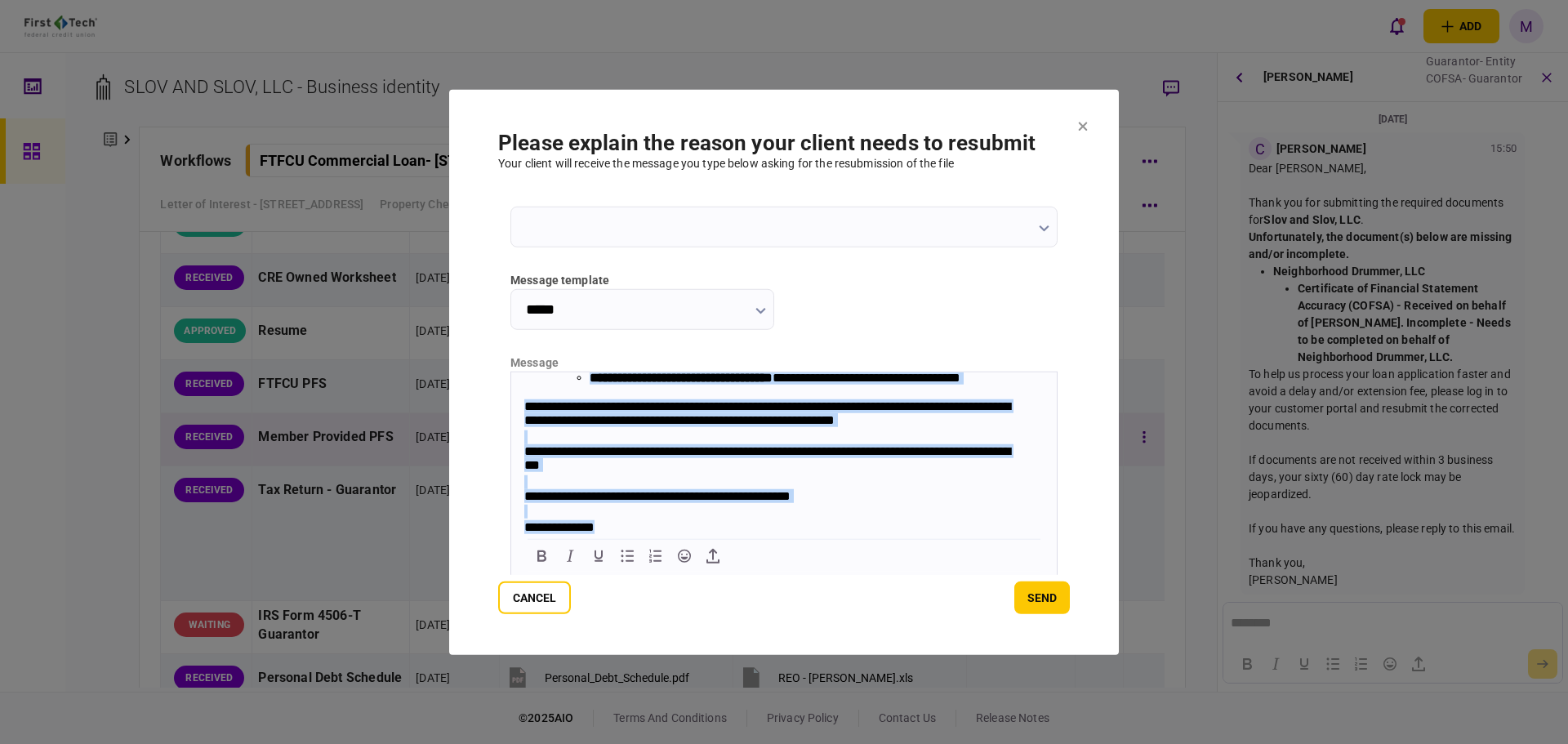
drag, startPoint x: 526, startPoint y: 382, endPoint x: 891, endPoint y: 641, distance: 447.6
click at [891, 535] on html "**********" at bounding box center [784, 403] width 545 height 265
copy body "**********"
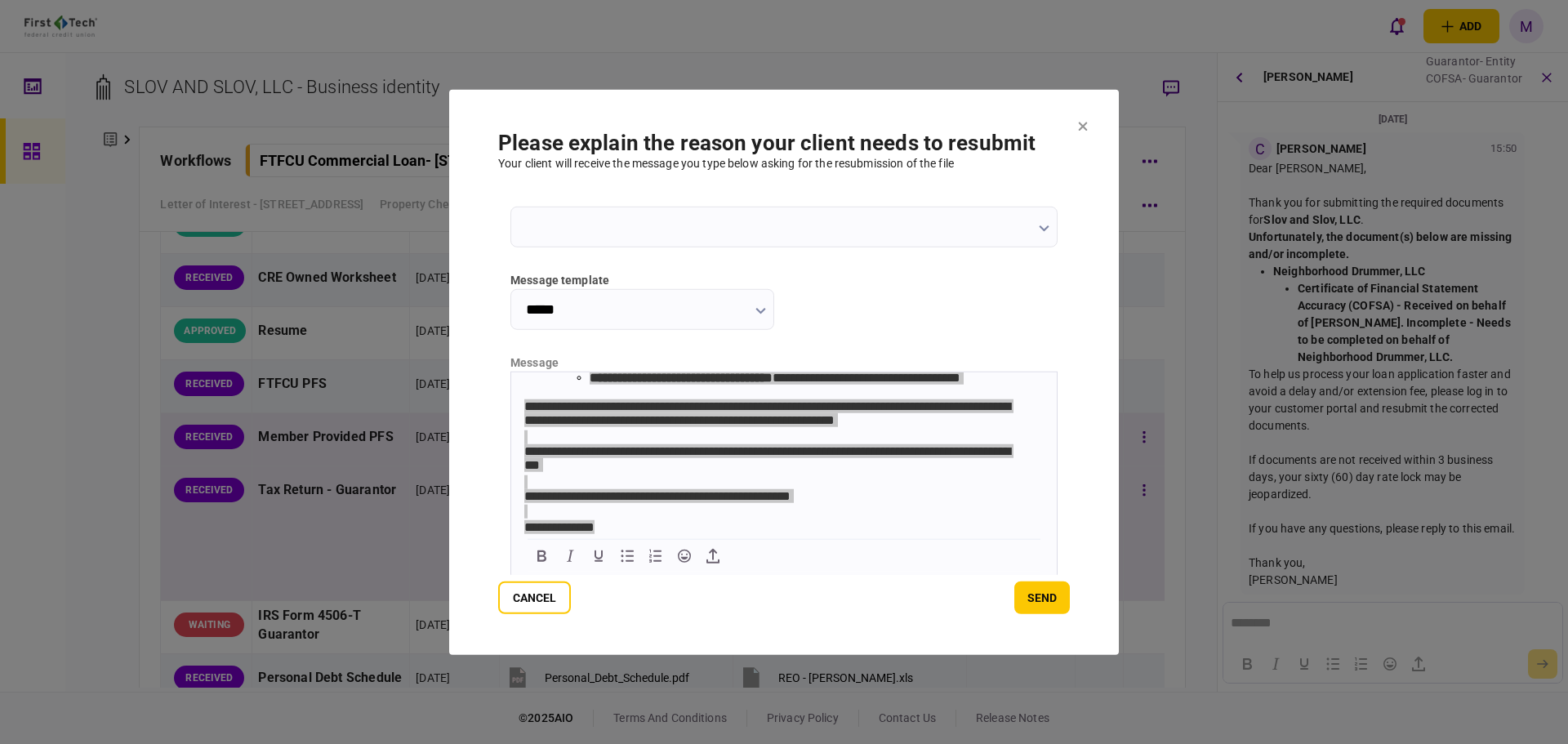
click at [533, 590] on button "Cancel" at bounding box center [534, 597] width 73 height 33
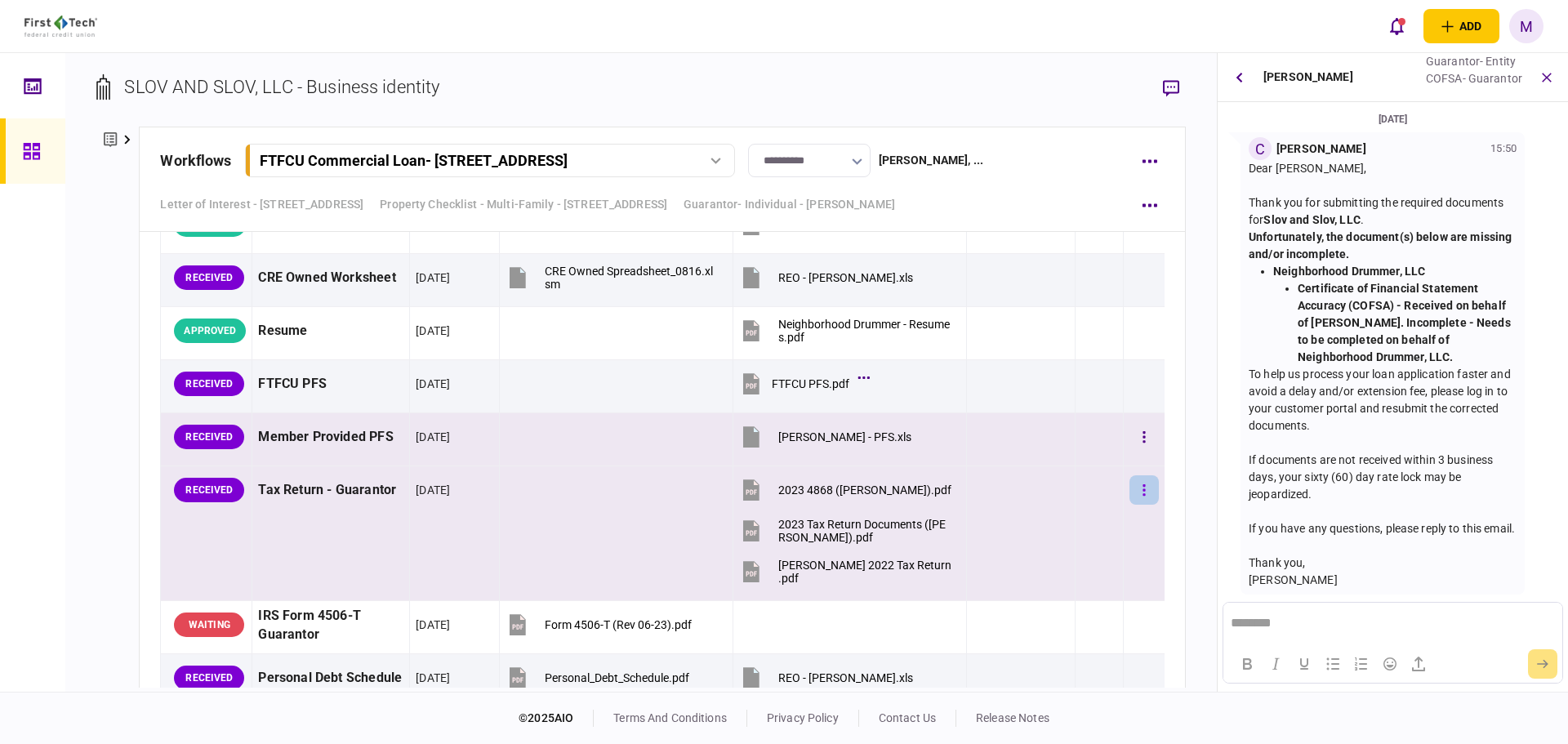
click at [1136, 495] on button "button" at bounding box center [1144, 490] width 29 height 29
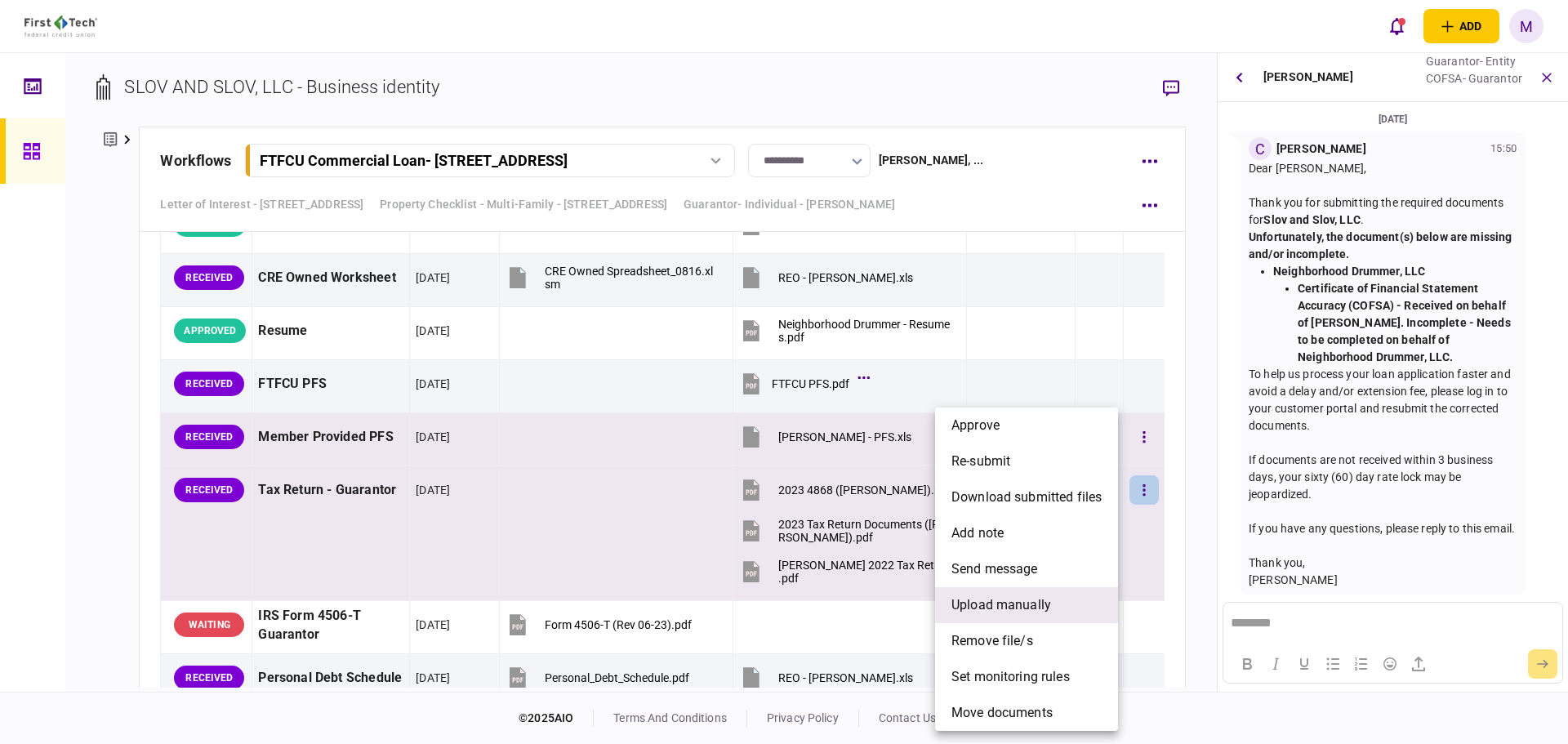
click at [1038, 604] on span "upload manually" at bounding box center [1001, 605] width 99 height 20
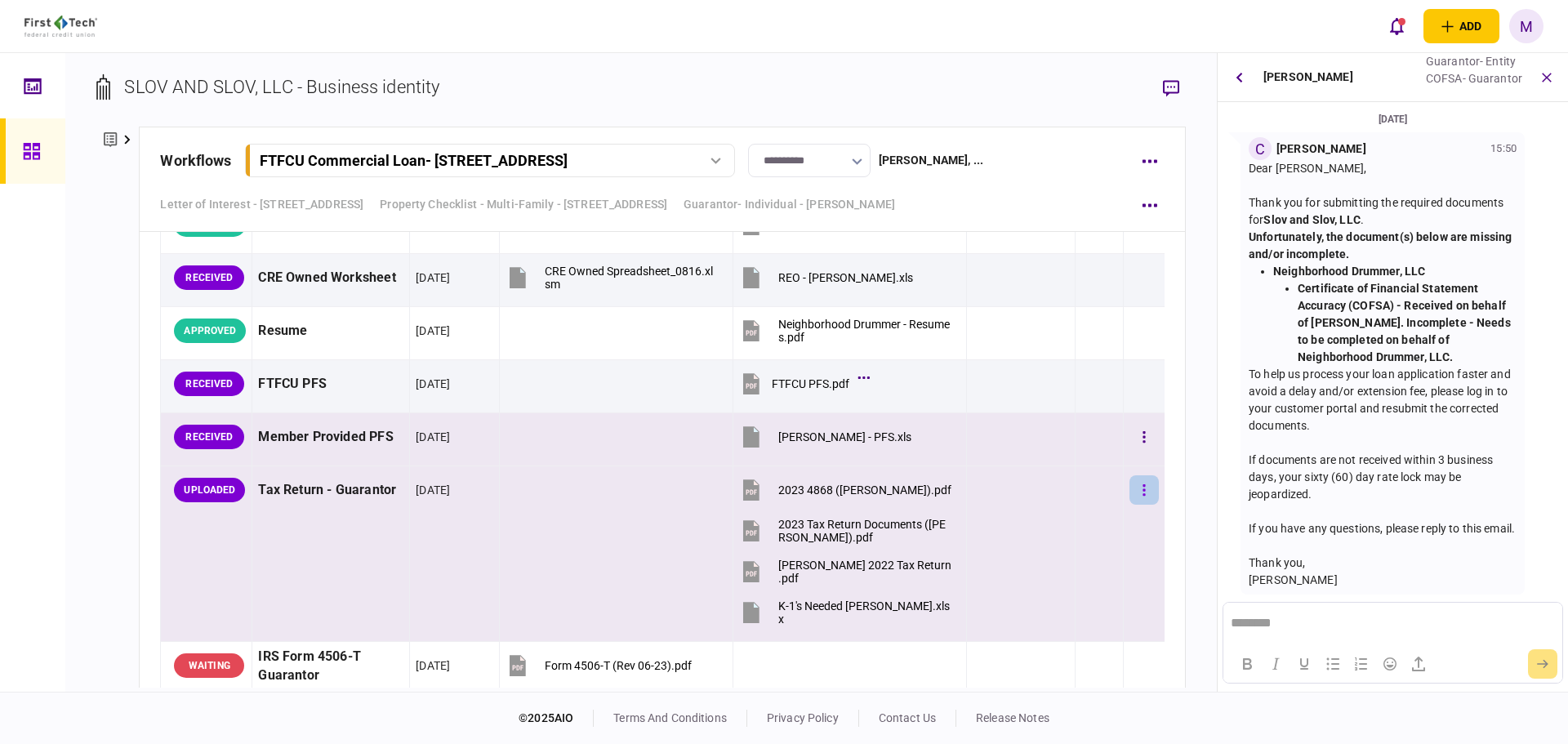
click at [1129, 501] on button "button" at bounding box center [1144, 490] width 29 height 29
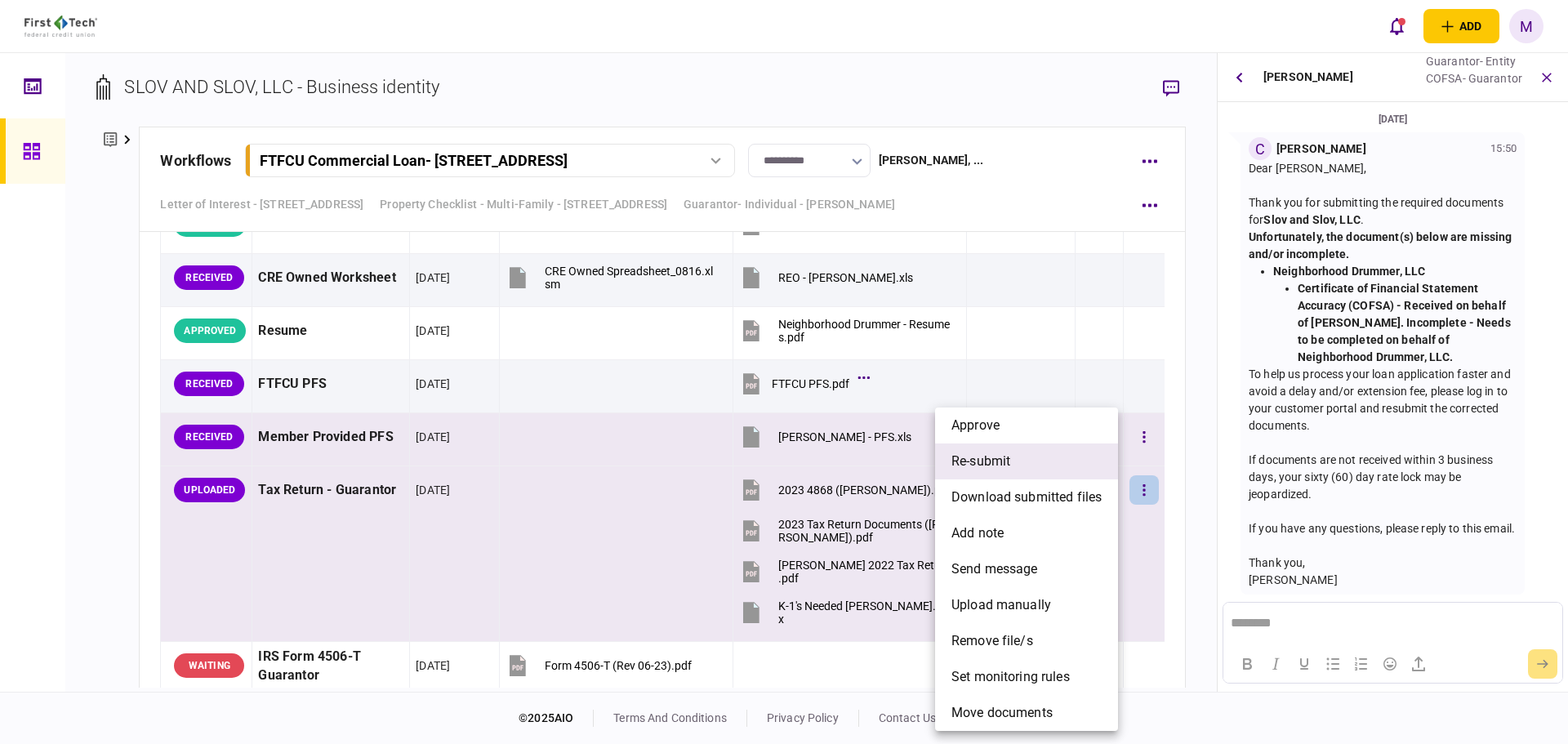
click at [1006, 465] on span "re-submit" at bounding box center [981, 461] width 59 height 20
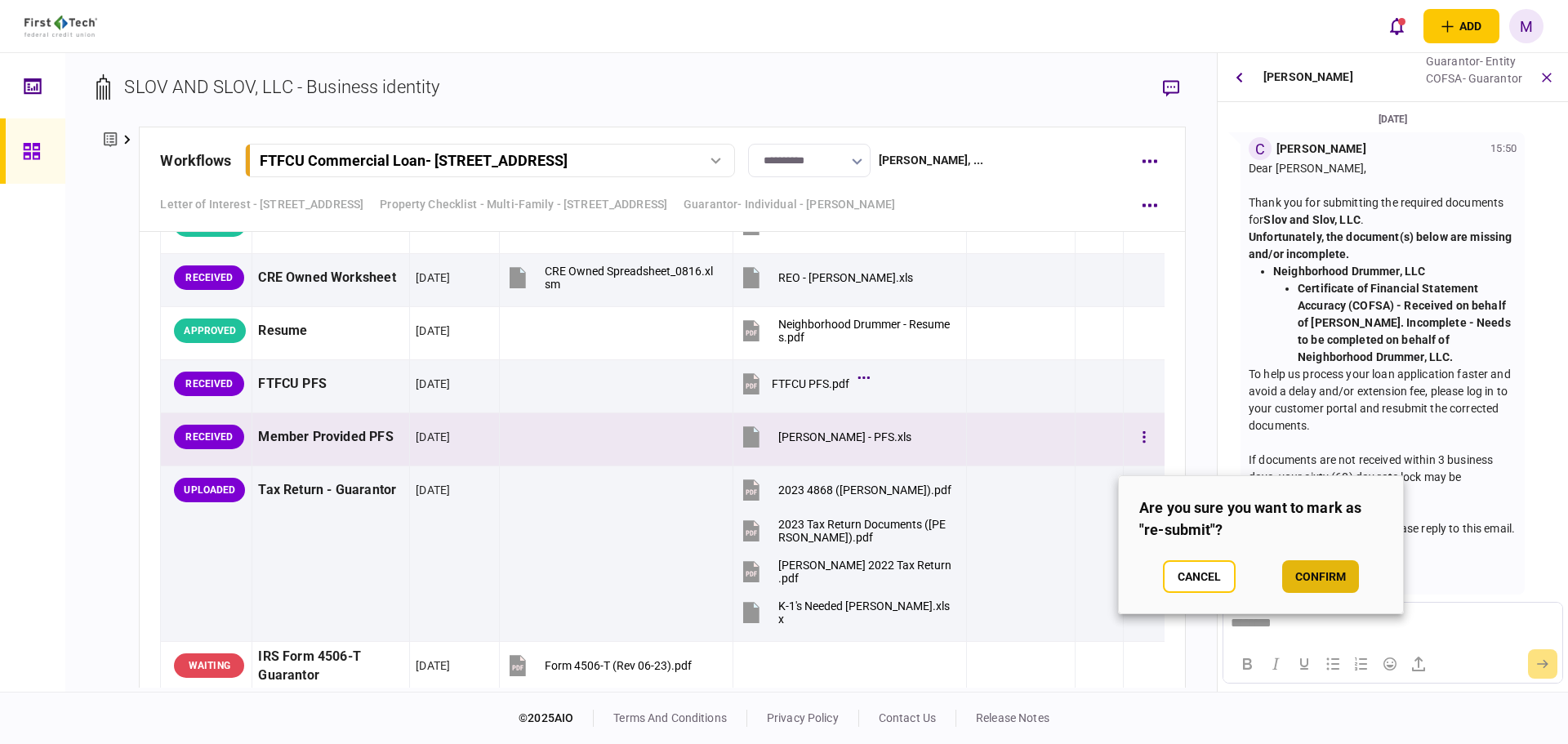
click at [1299, 572] on button "confirm" at bounding box center [1320, 577] width 77 height 33
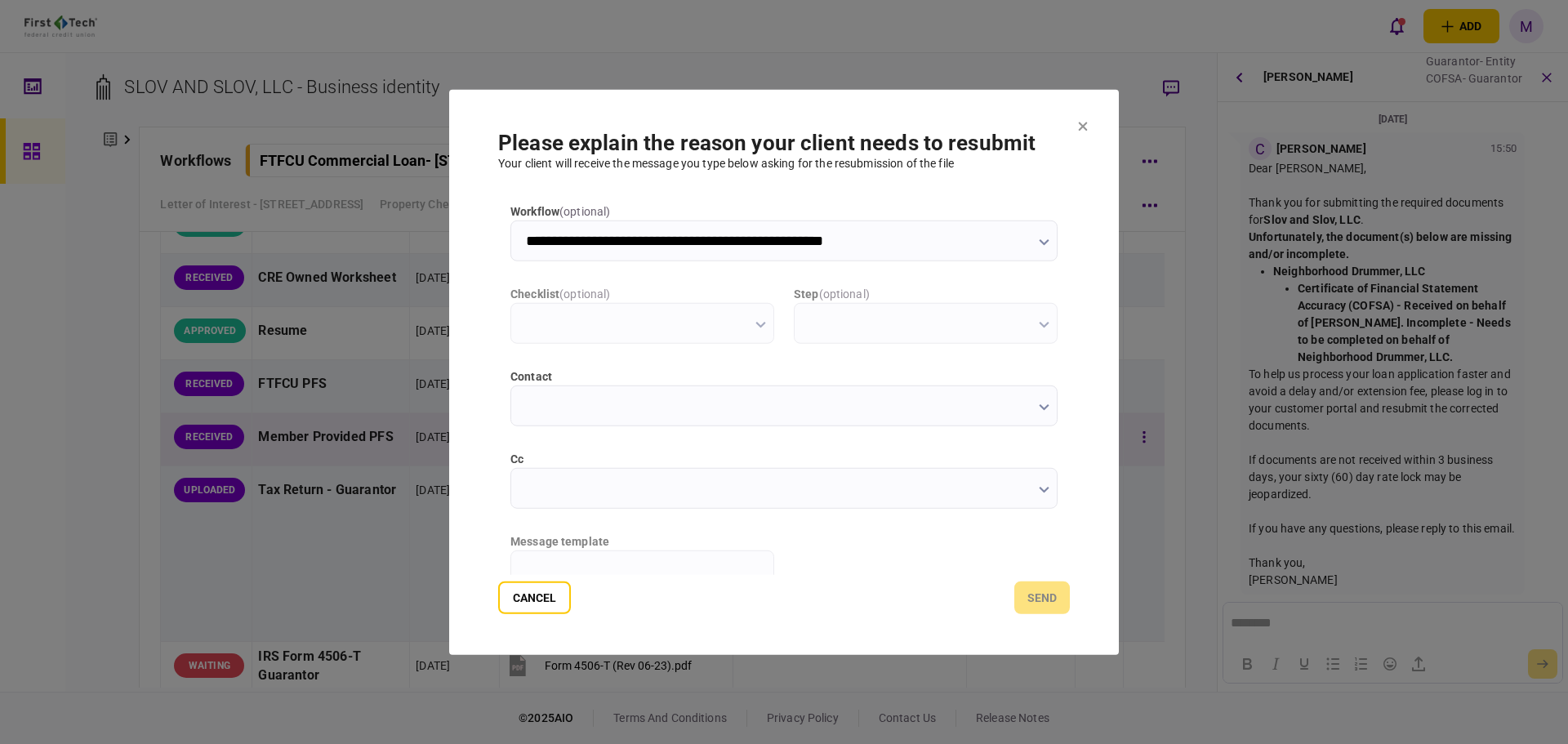
scroll to position [0, 0]
type input "**********"
click at [1039, 490] on icon "button" at bounding box center [1043, 489] width 10 height 7
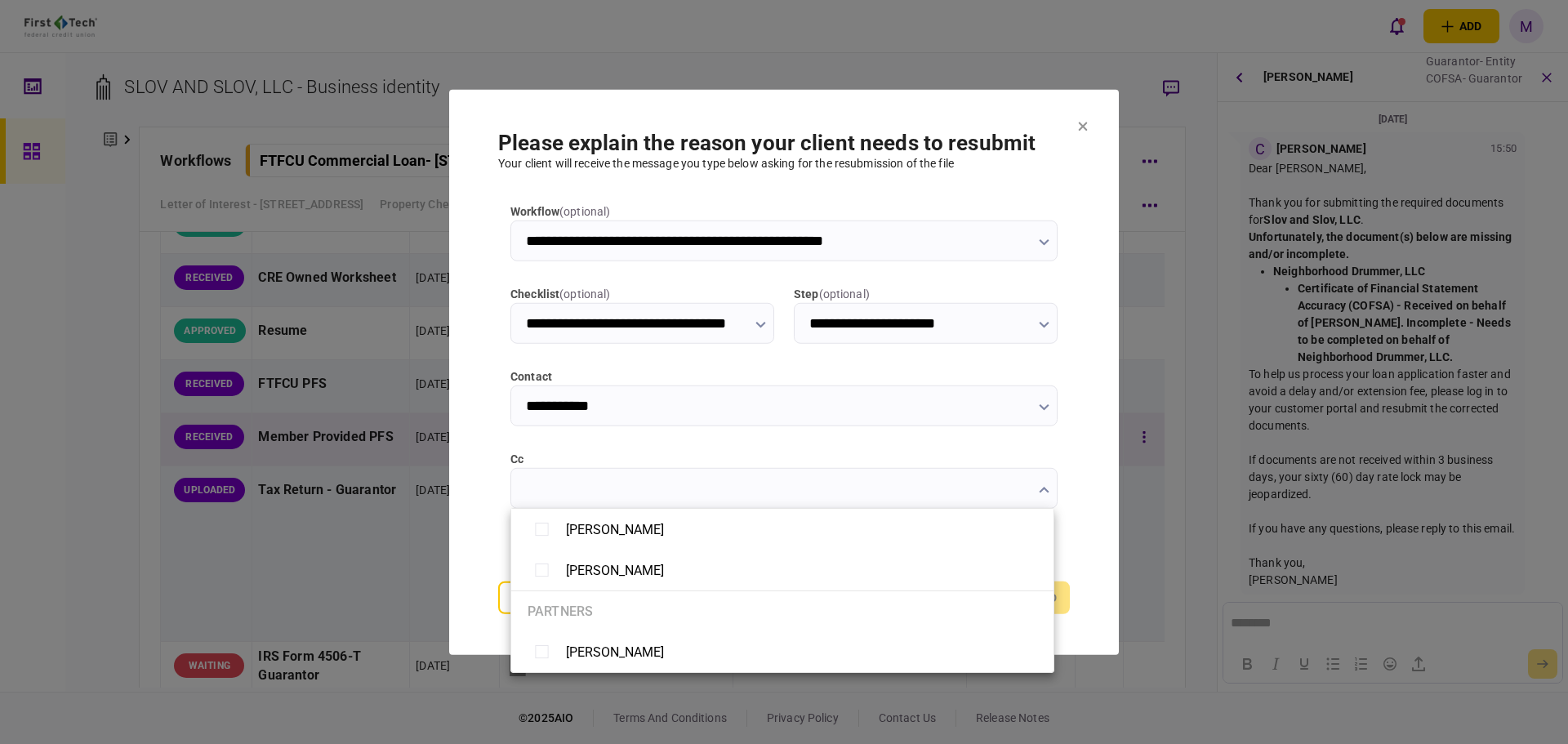
click at [491, 495] on div at bounding box center [784, 372] width 1568 height 744
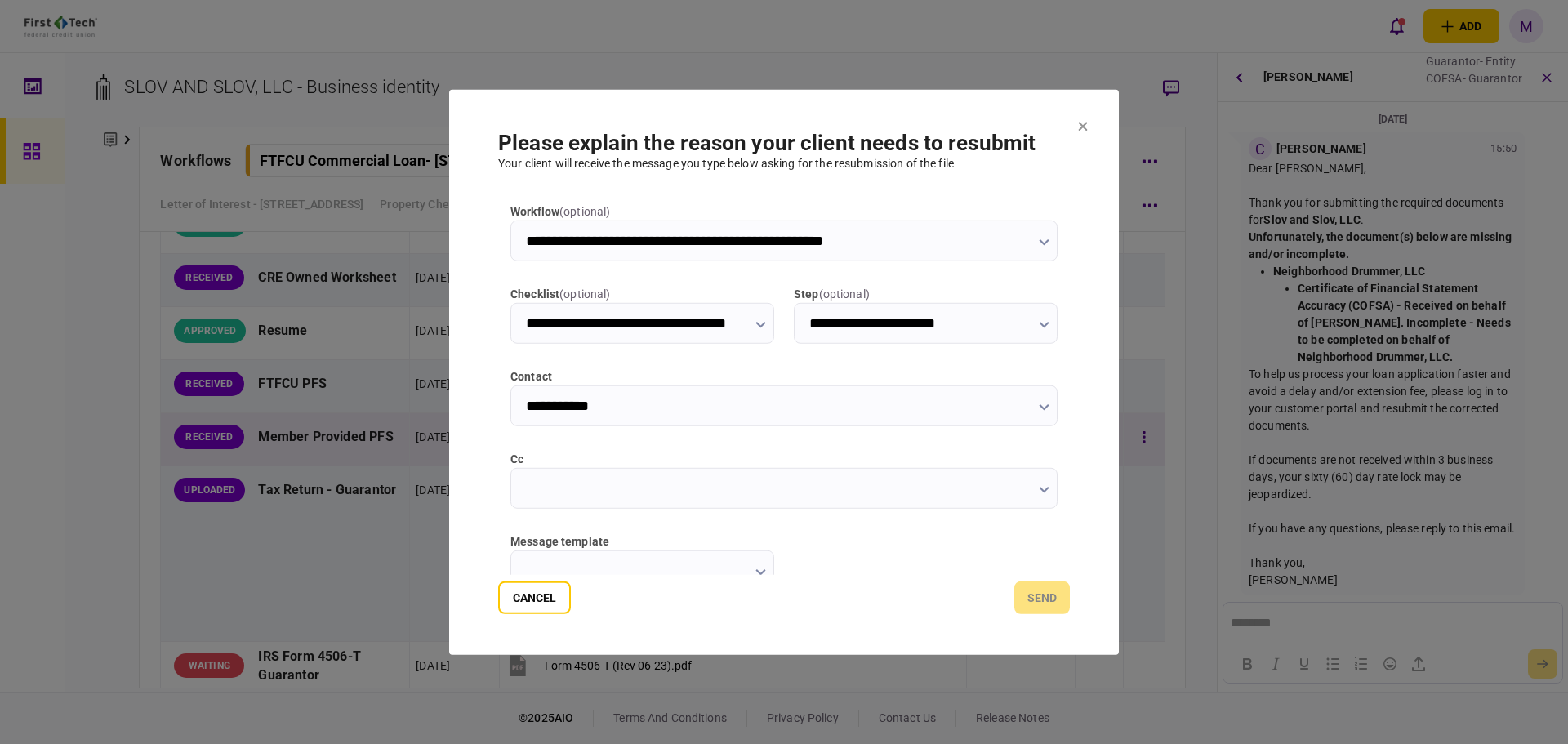
click at [754, 562] on input "message template" at bounding box center [642, 570] width 264 height 41
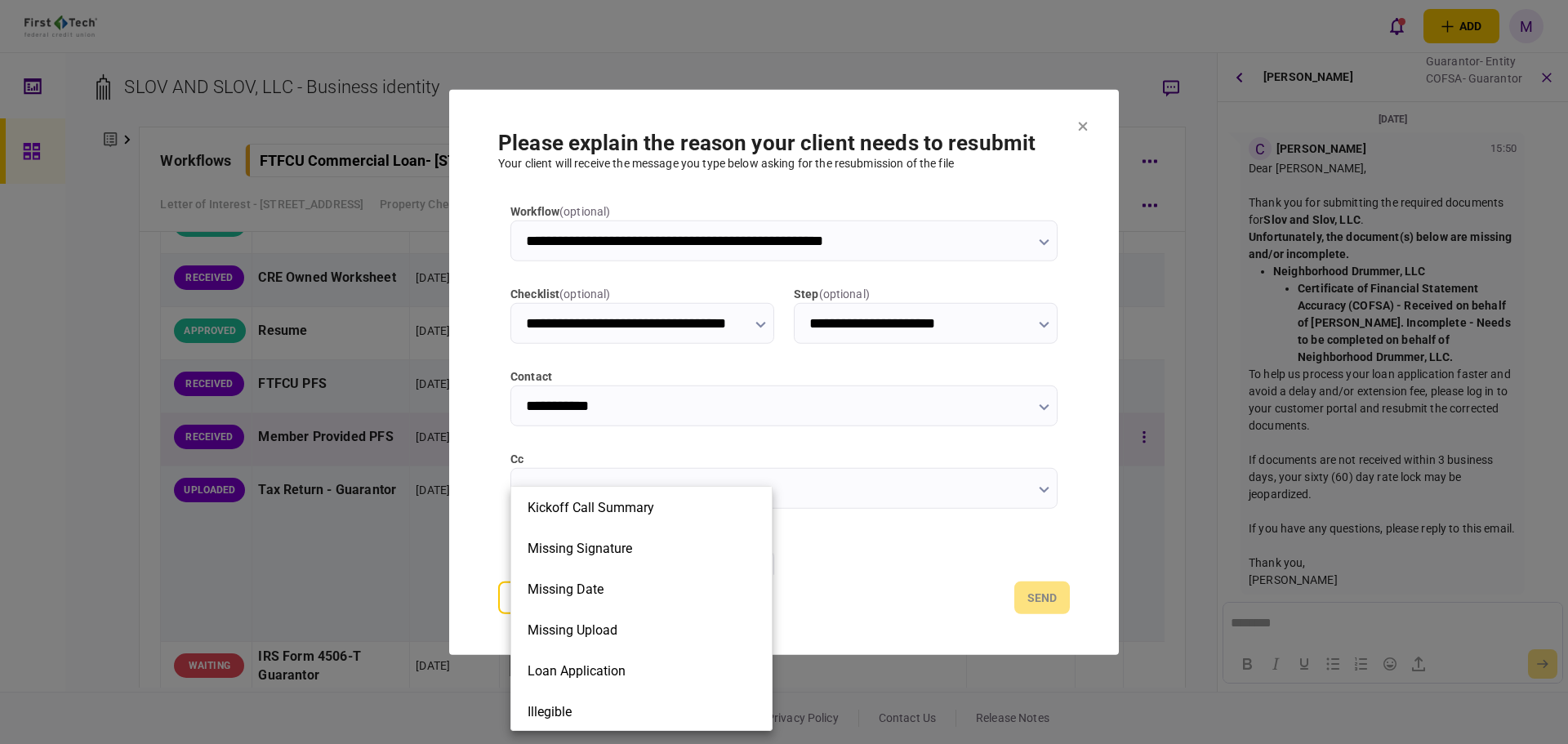
click at [1035, 489] on div at bounding box center [784, 372] width 1568 height 744
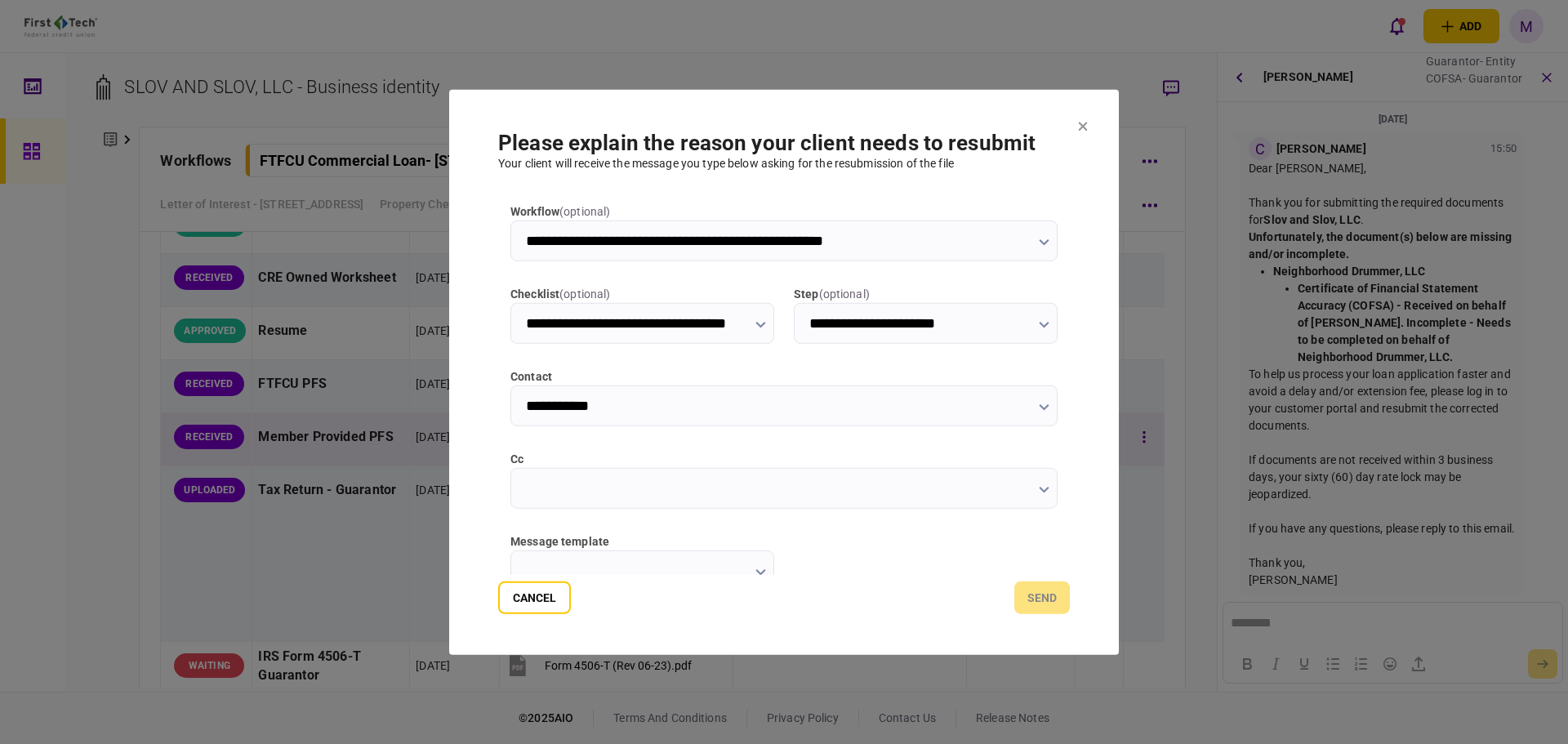
click at [706, 504] on input "cc" at bounding box center [784, 487] width 547 height 41
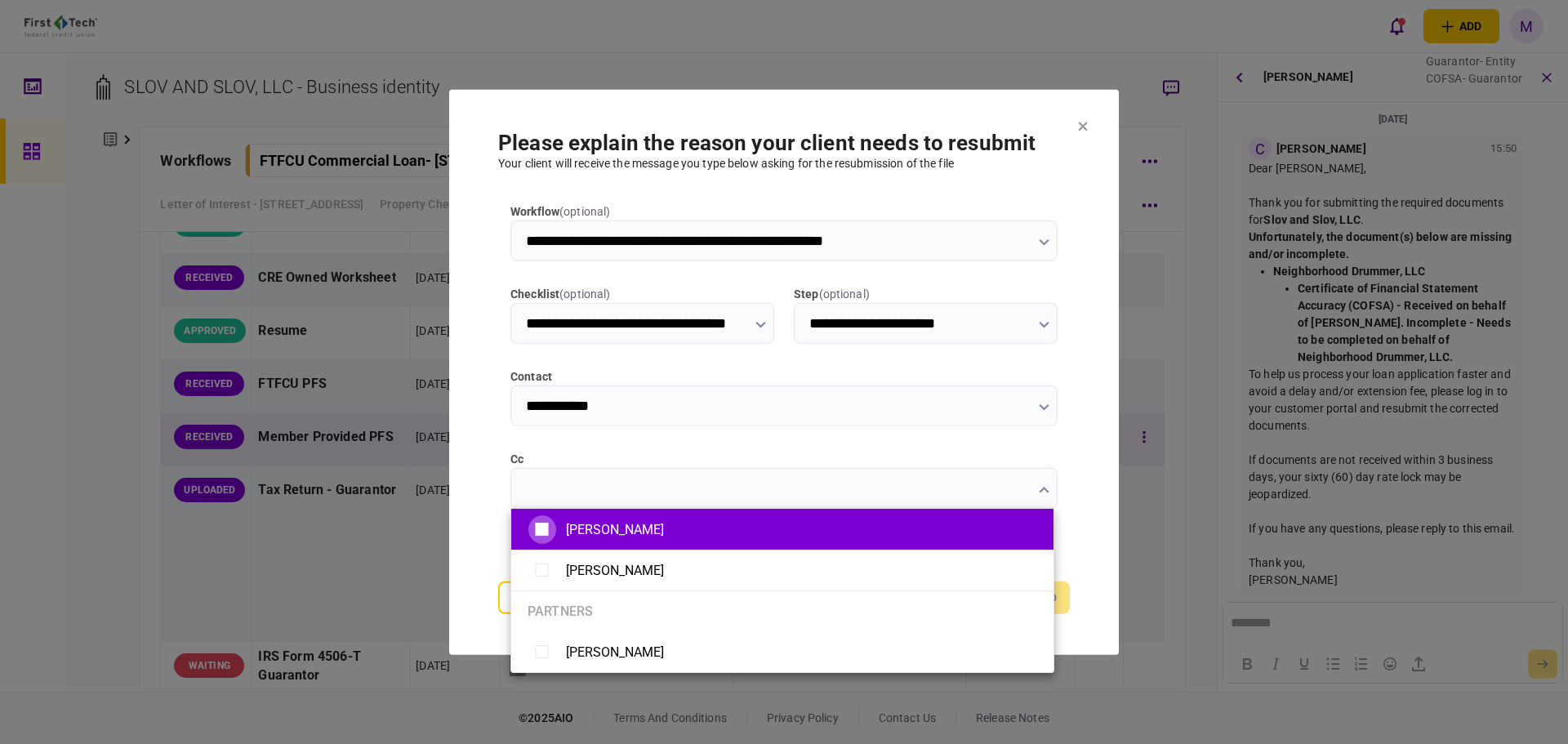
type input "**********"
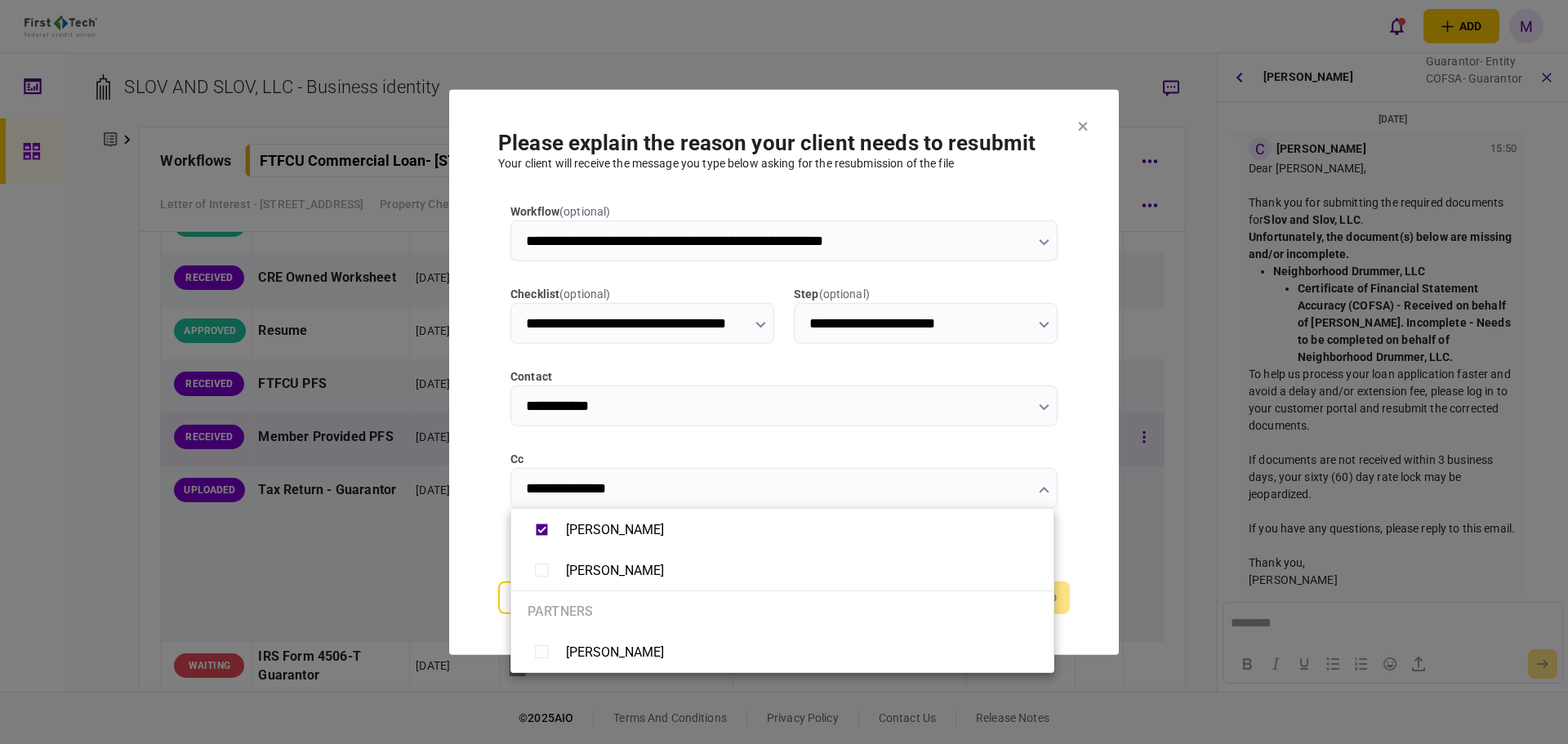
click at [469, 508] on div at bounding box center [784, 372] width 1568 height 744
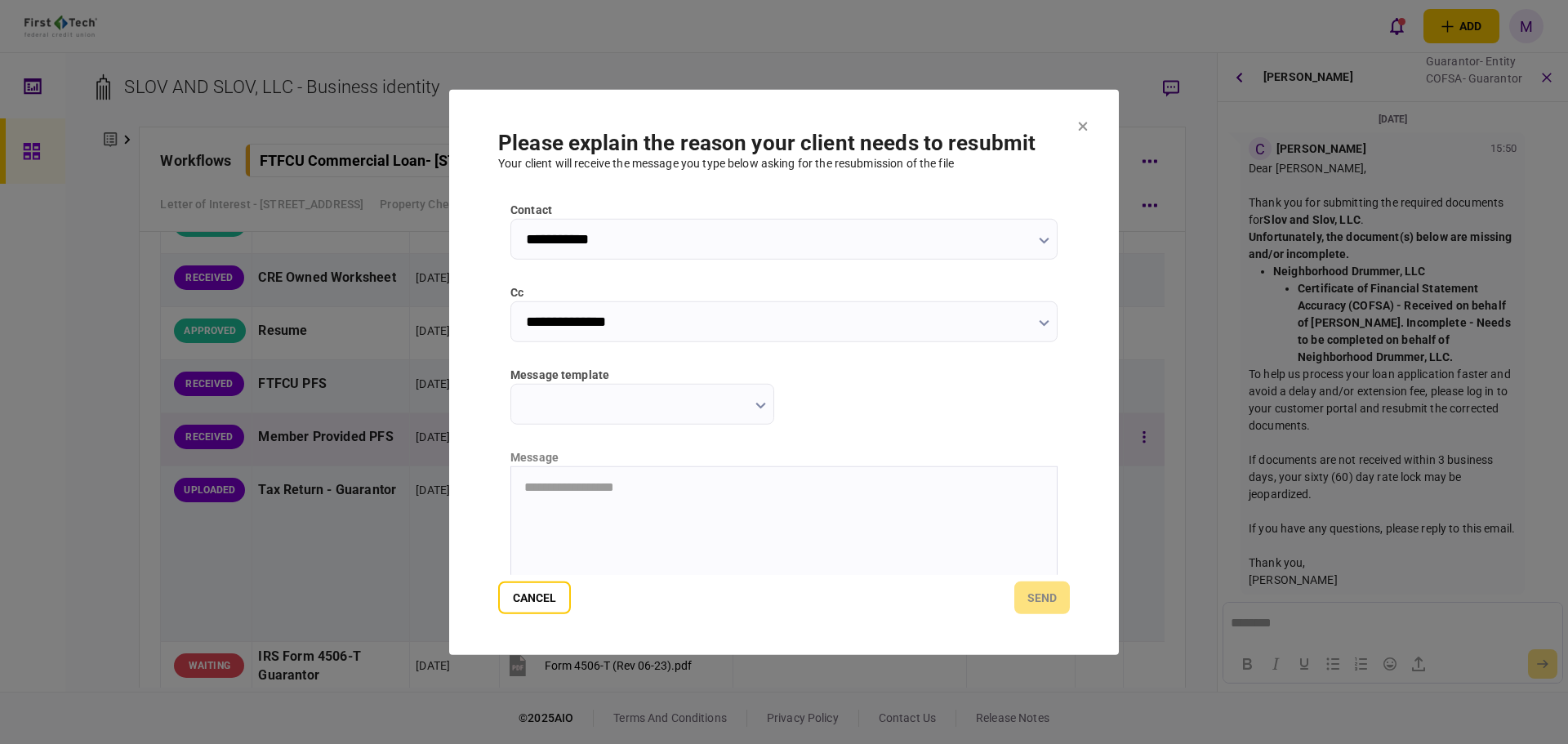
scroll to position [262, 0]
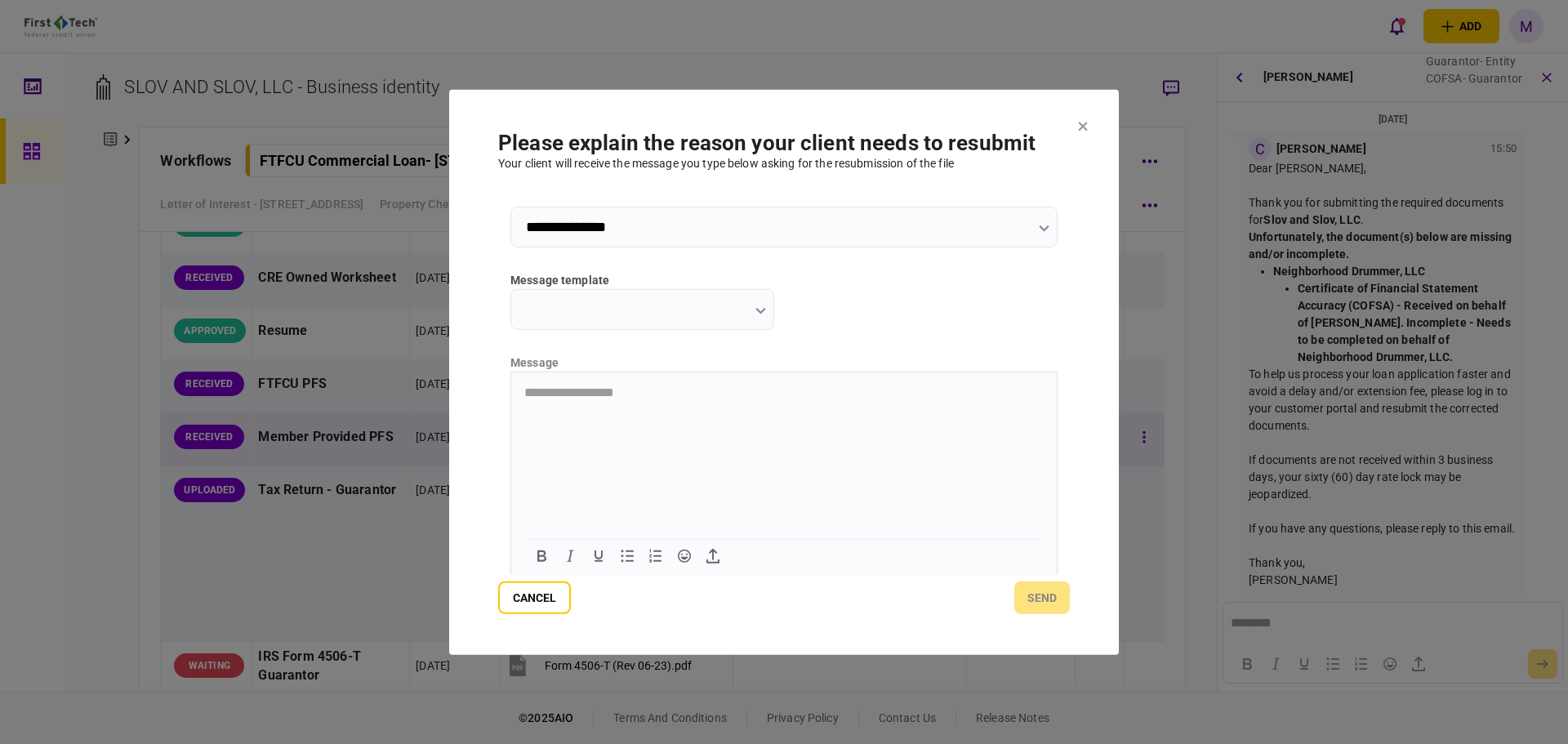
click at [742, 317] on input "message template" at bounding box center [642, 308] width 264 height 41
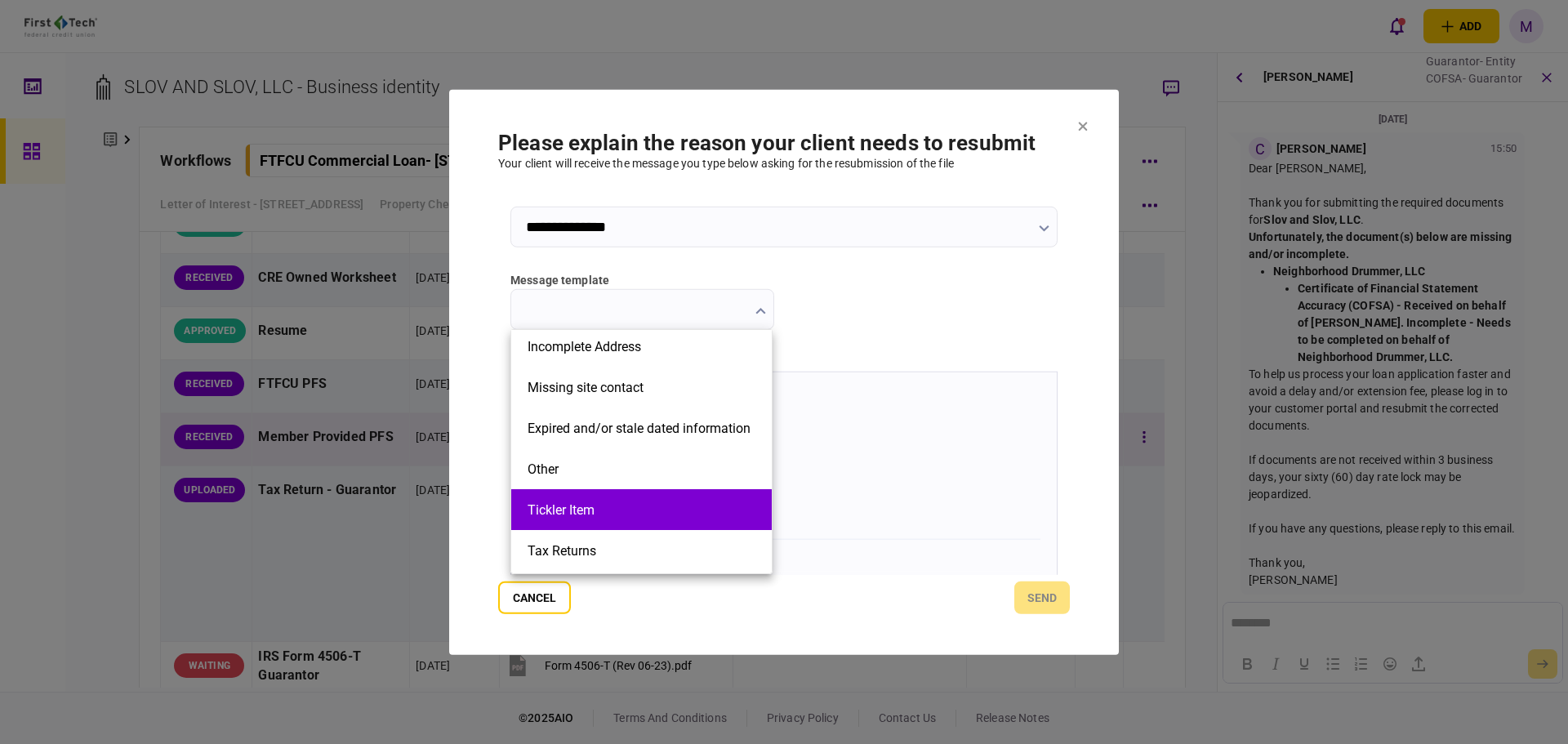
scroll to position [370, 0]
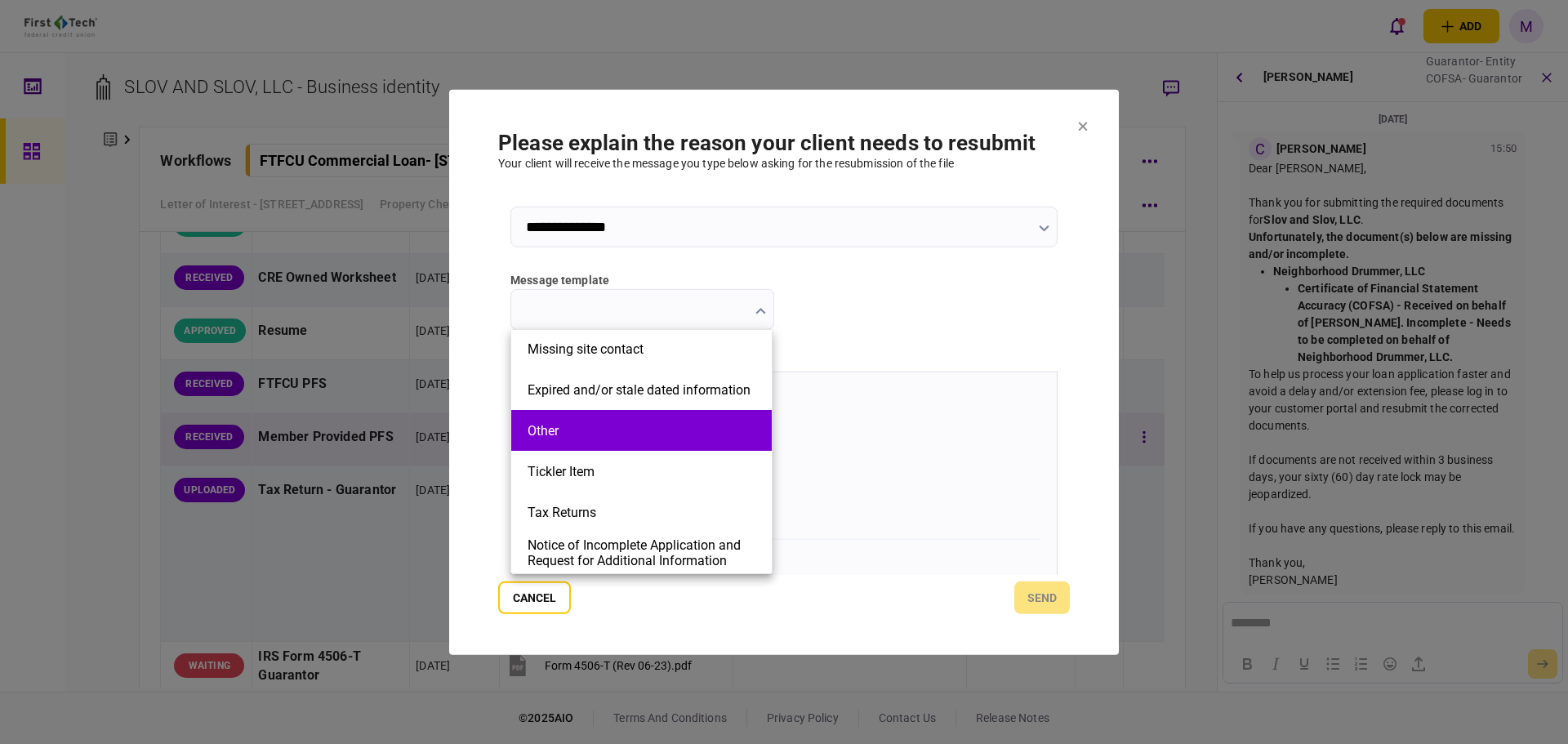
click at [603, 421] on li "Other" at bounding box center [642, 430] width 261 height 41
type input "*****"
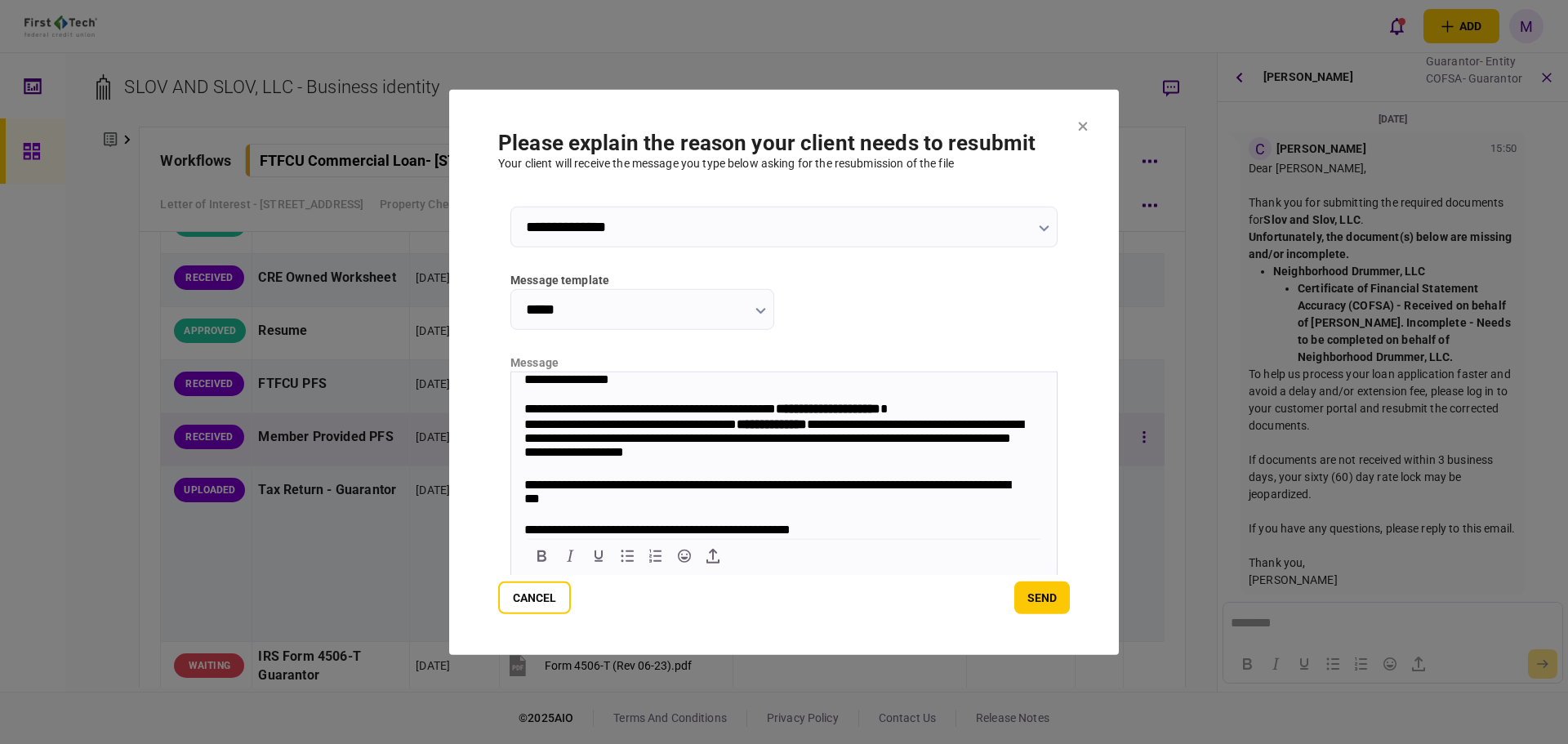
click at [526, 408] on body "**********" at bounding box center [784, 476] width 545 height 211
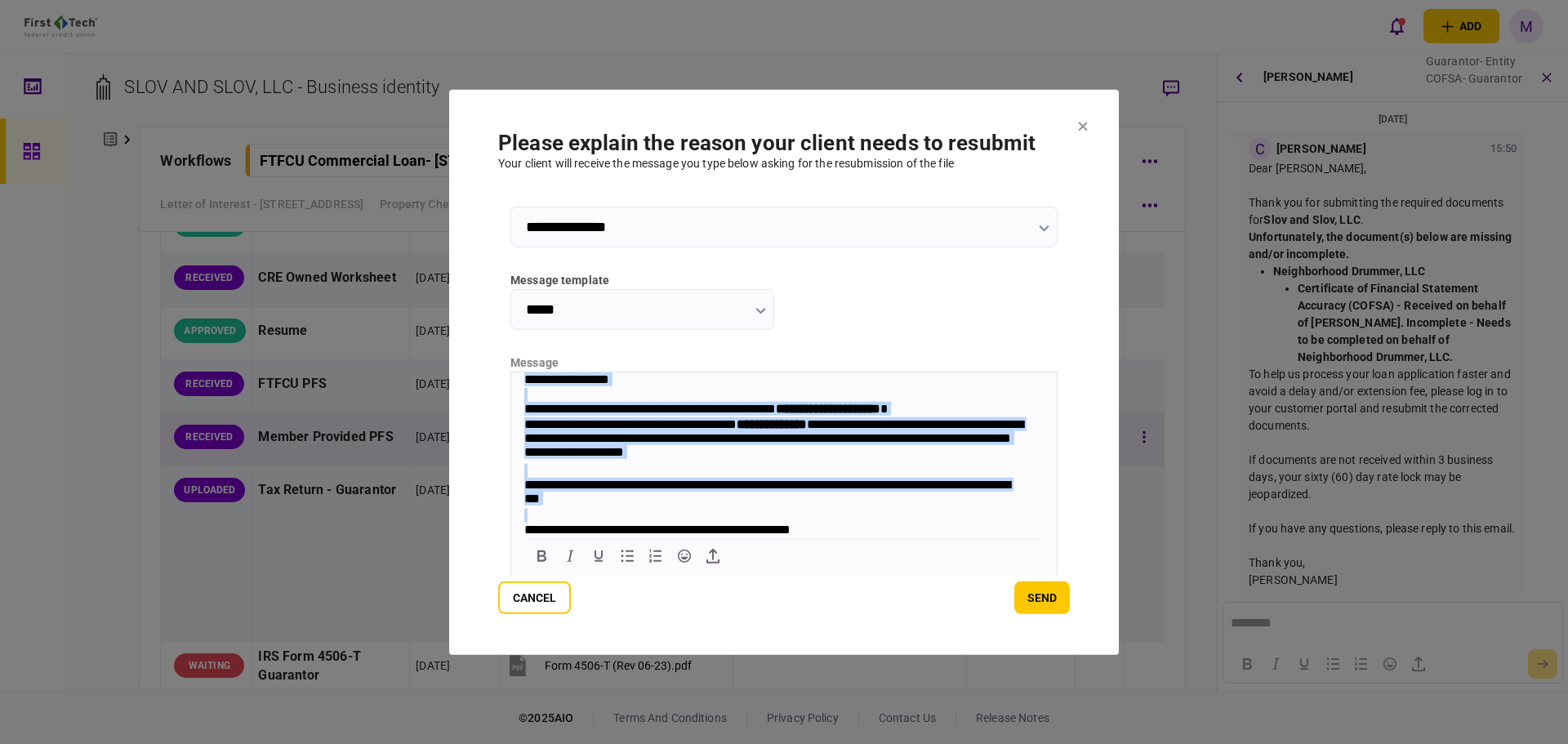
scroll to position [54, 0]
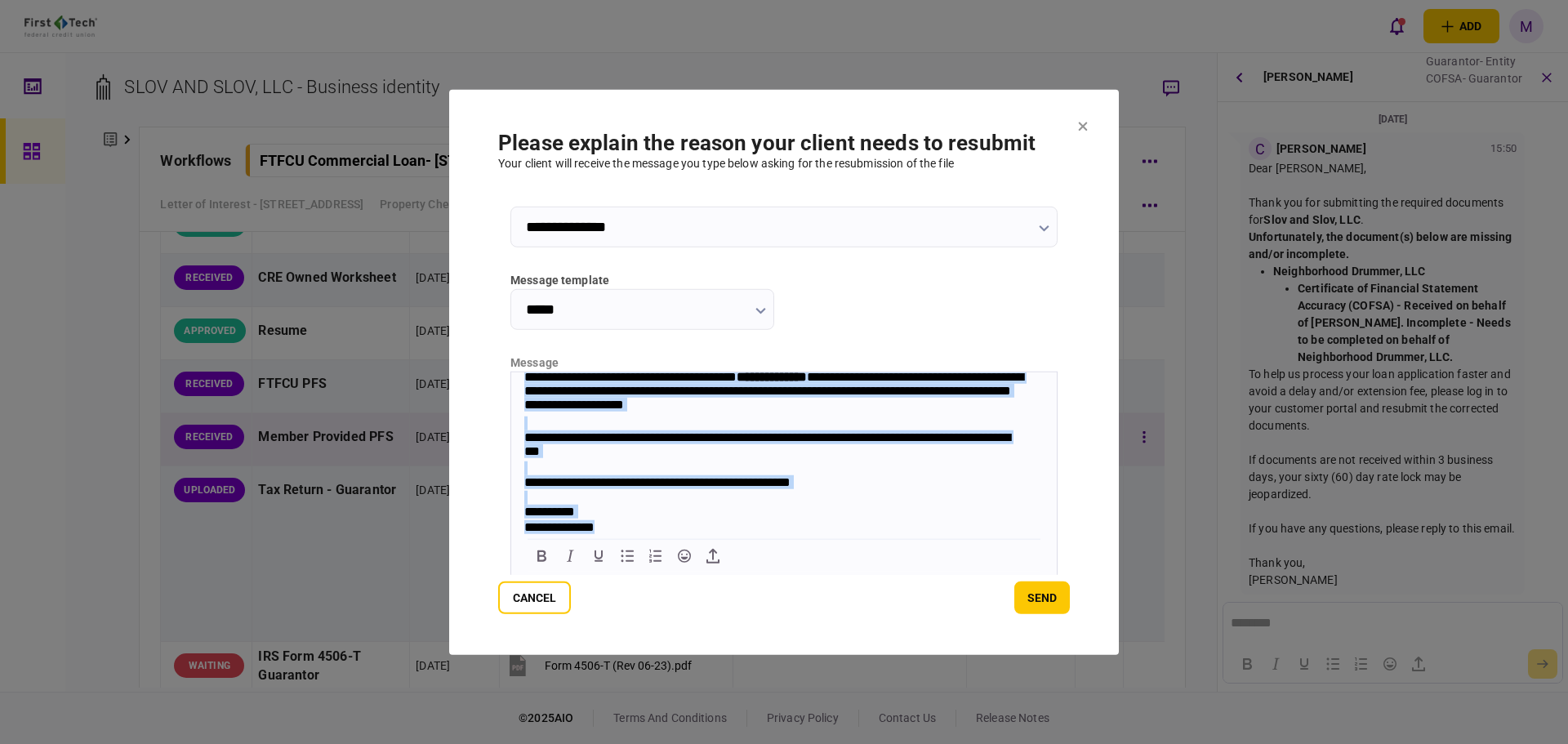
drag, startPoint x: 520, startPoint y: 375, endPoint x: 800, endPoint y: 597, distance: 357.3
click at [800, 535] on html "**********" at bounding box center [784, 429] width 545 height 211
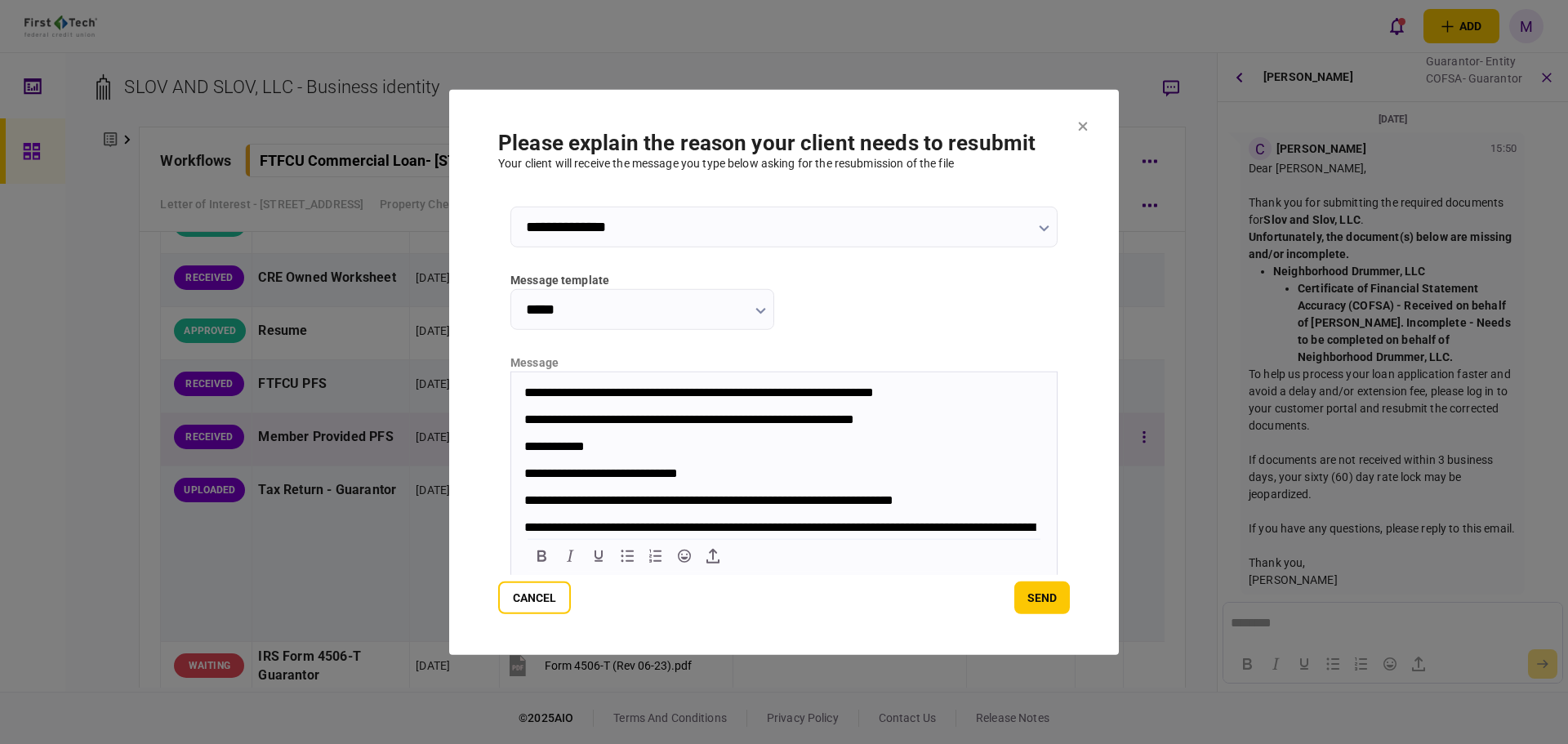
scroll to position [268, 0]
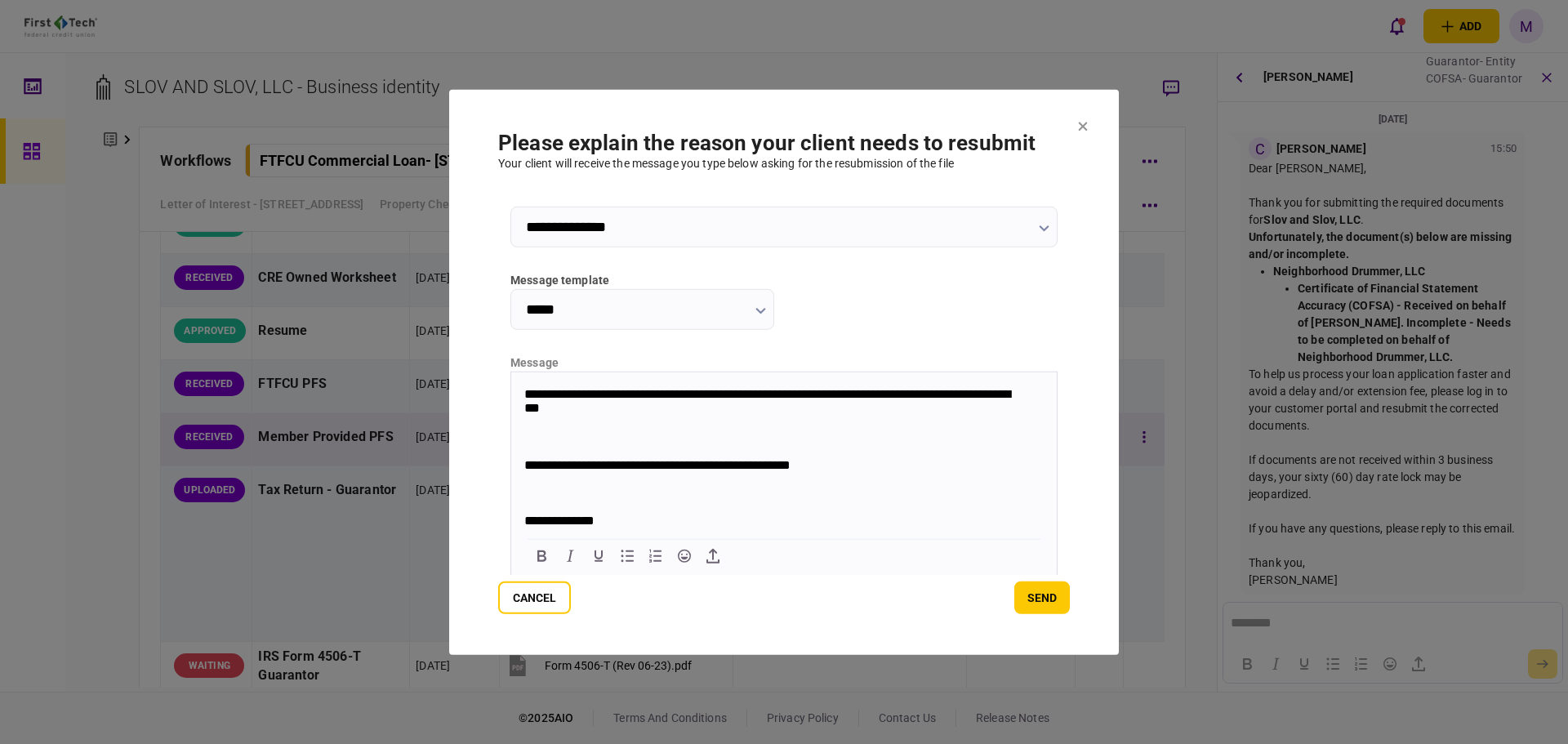
click at [553, 514] on body "**********" at bounding box center [784, 323] width 545 height 412
click at [551, 509] on body "**********" at bounding box center [784, 323] width 545 height 412
click at [561, 500] on p "Rich Text Area. Press ALT-0 for help." at bounding box center [784, 493] width 520 height 14
click at [574, 441] on p "Rich Text Area. Press ALT-0 for help." at bounding box center [784, 437] width 520 height 14
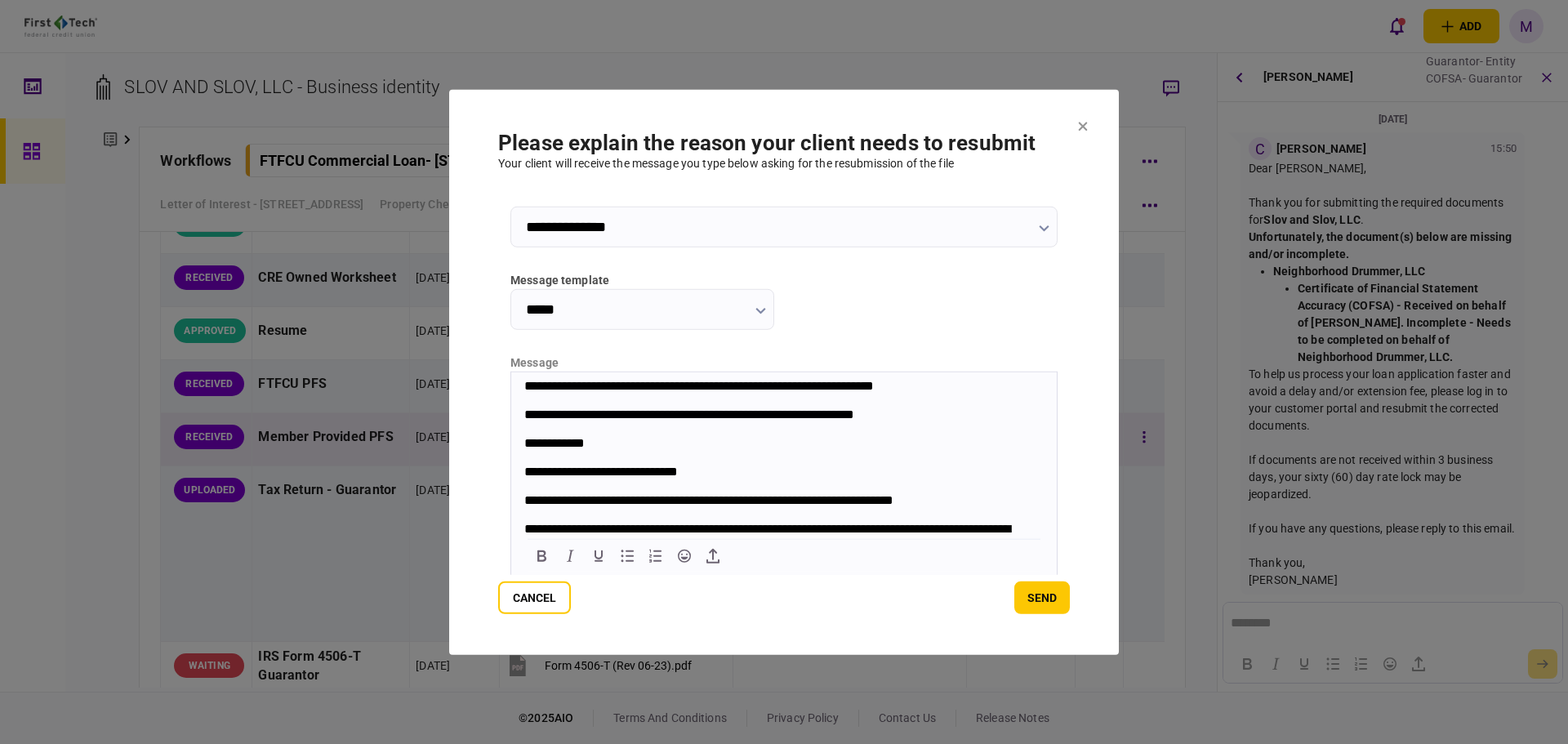
scroll to position [0, 0]
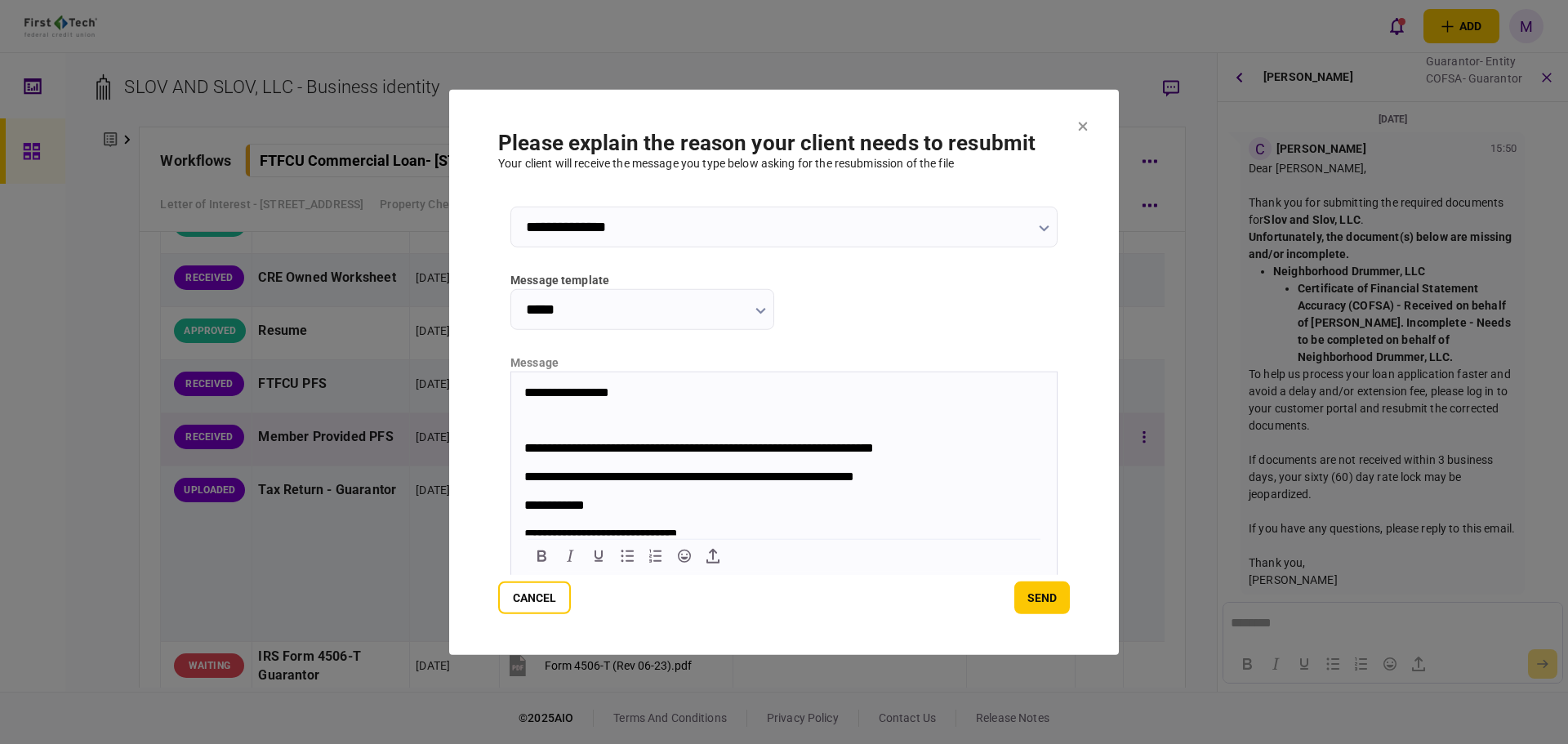
click at [538, 419] on p "Rich Text Area. Press ALT-0 for help." at bounding box center [784, 420] width 520 height 14
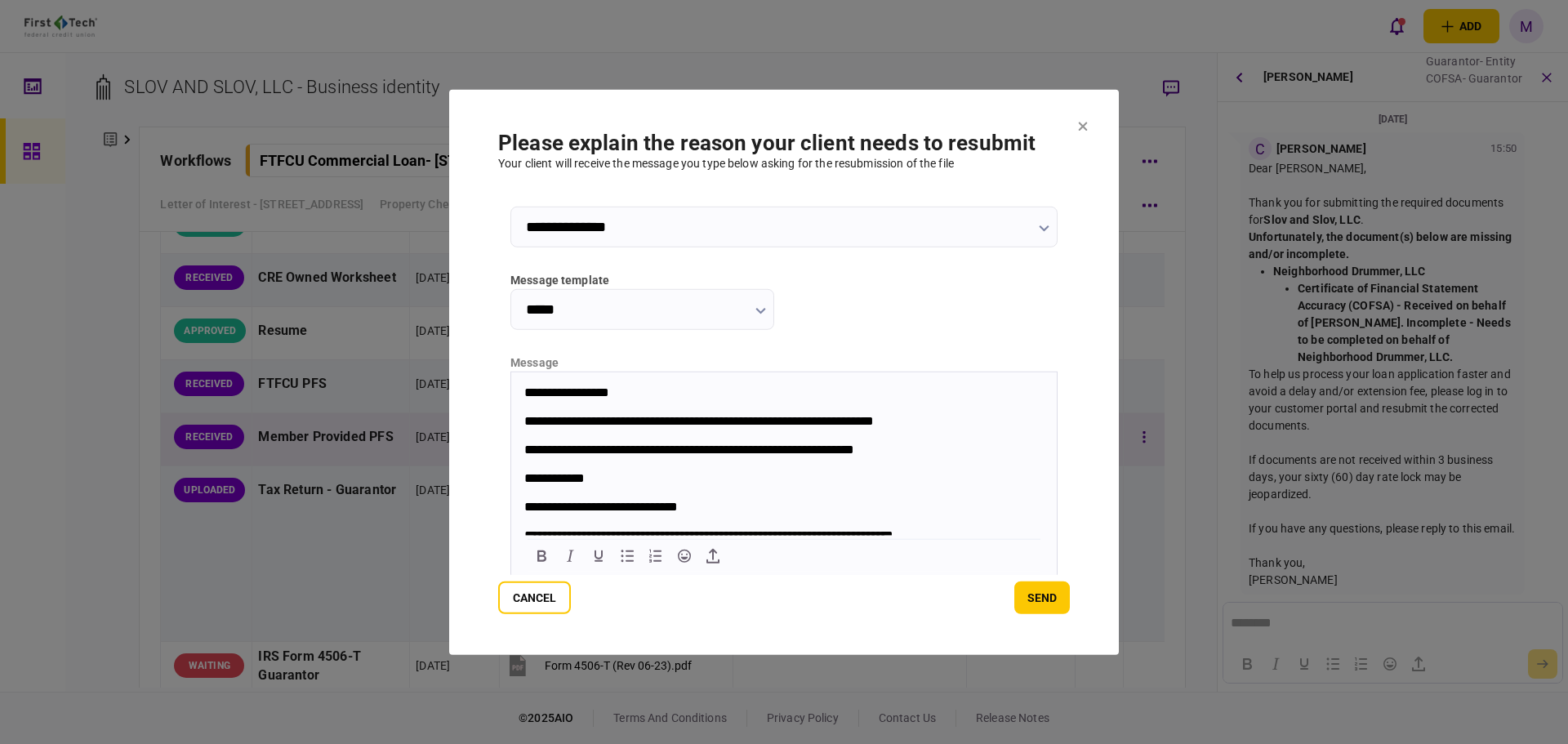
click at [963, 423] on p "**********" at bounding box center [776, 421] width 504 height 15
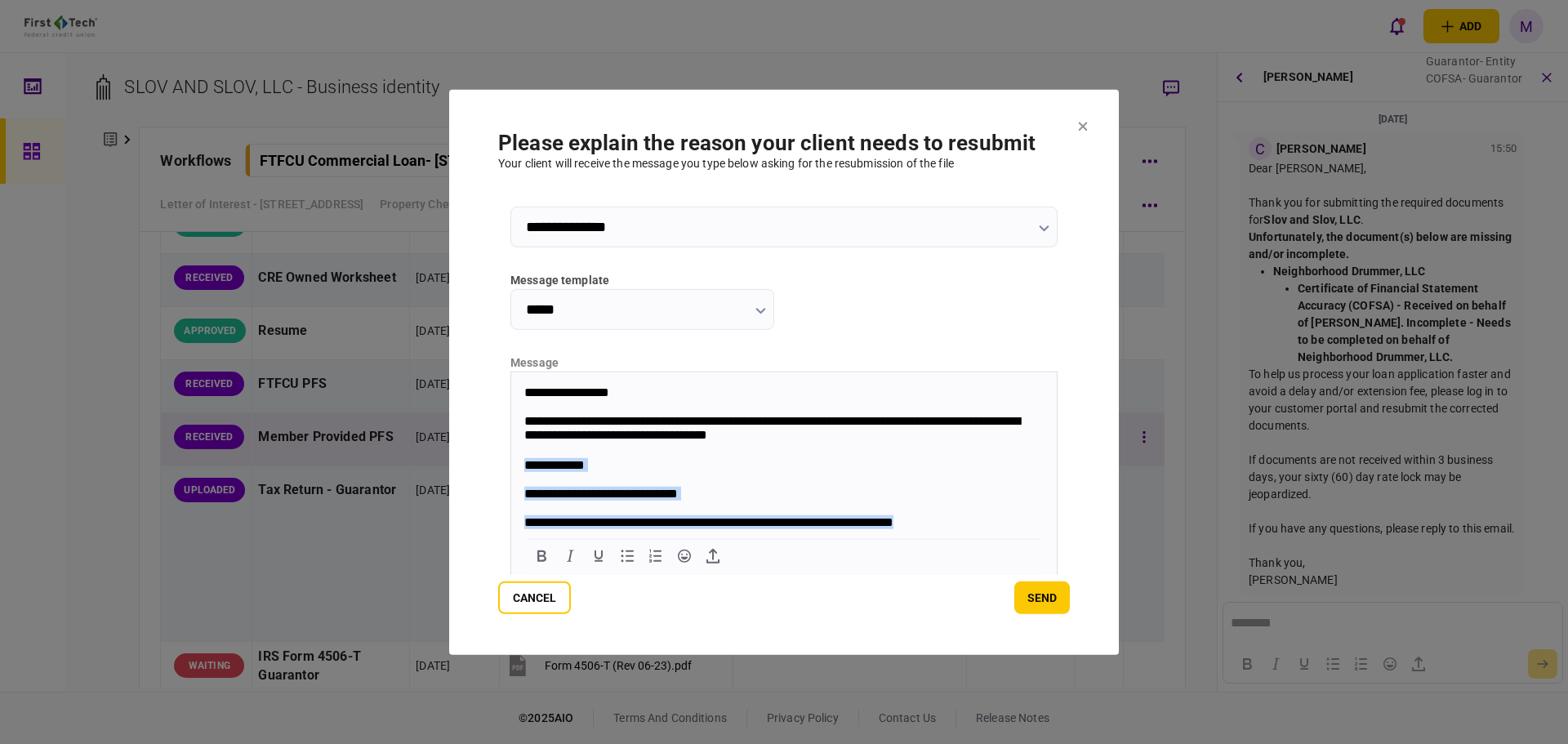
drag, startPoint x: 525, startPoint y: 466, endPoint x: 968, endPoint y: 511, distance: 445.3
click at [968, 511] on body "**********" at bounding box center [784, 558] width 545 height 346
click at [633, 558] on icon "Bullet list" at bounding box center [627, 555] width 20 height 20
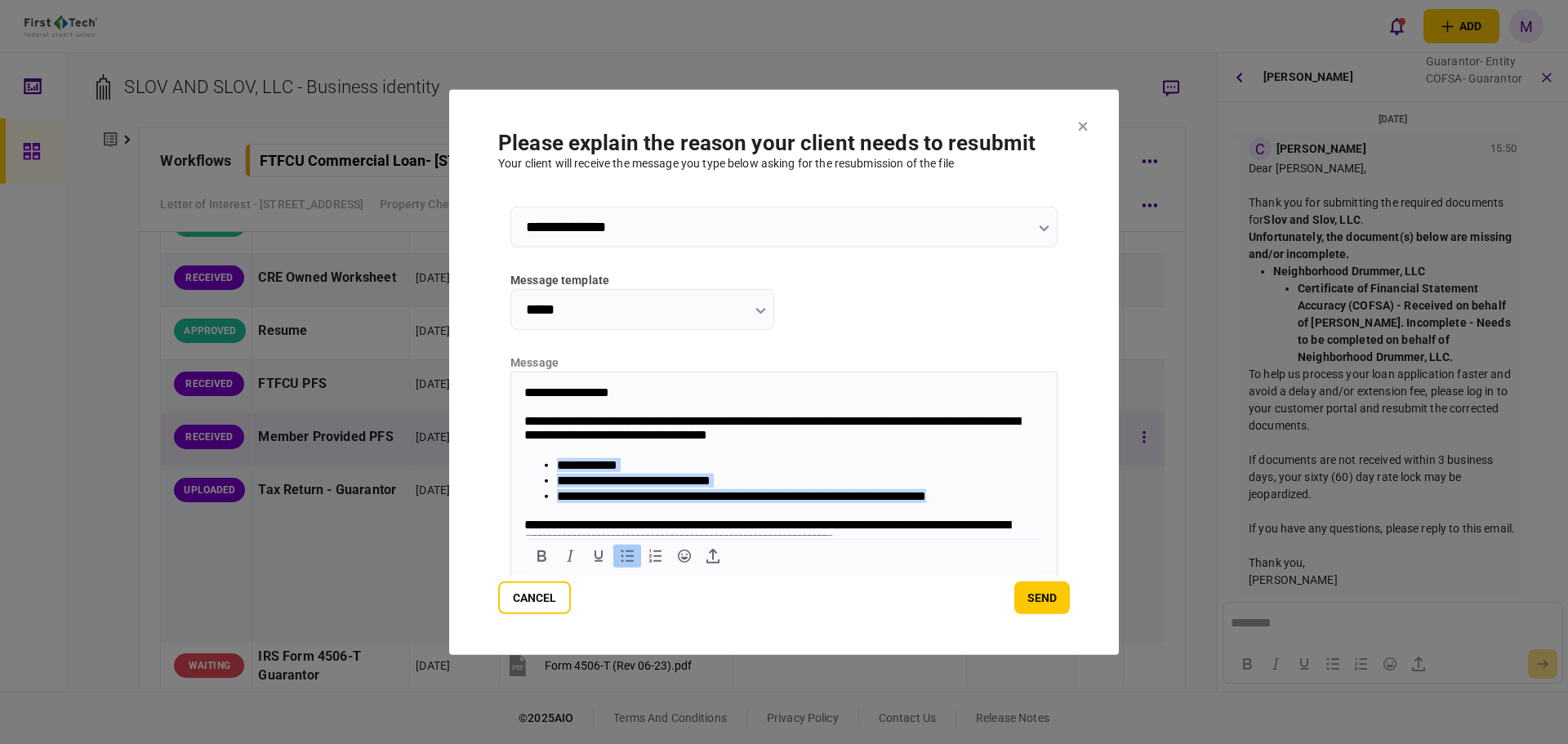
click at [556, 475] on ul "**********" at bounding box center [784, 480] width 520 height 46
click at [559, 486] on li "**********" at bounding box center [792, 480] width 472 height 15
click at [557, 483] on li "**********" at bounding box center [792, 480] width 472 height 15
click at [556, 495] on ul "**********" at bounding box center [784, 480] width 520 height 46
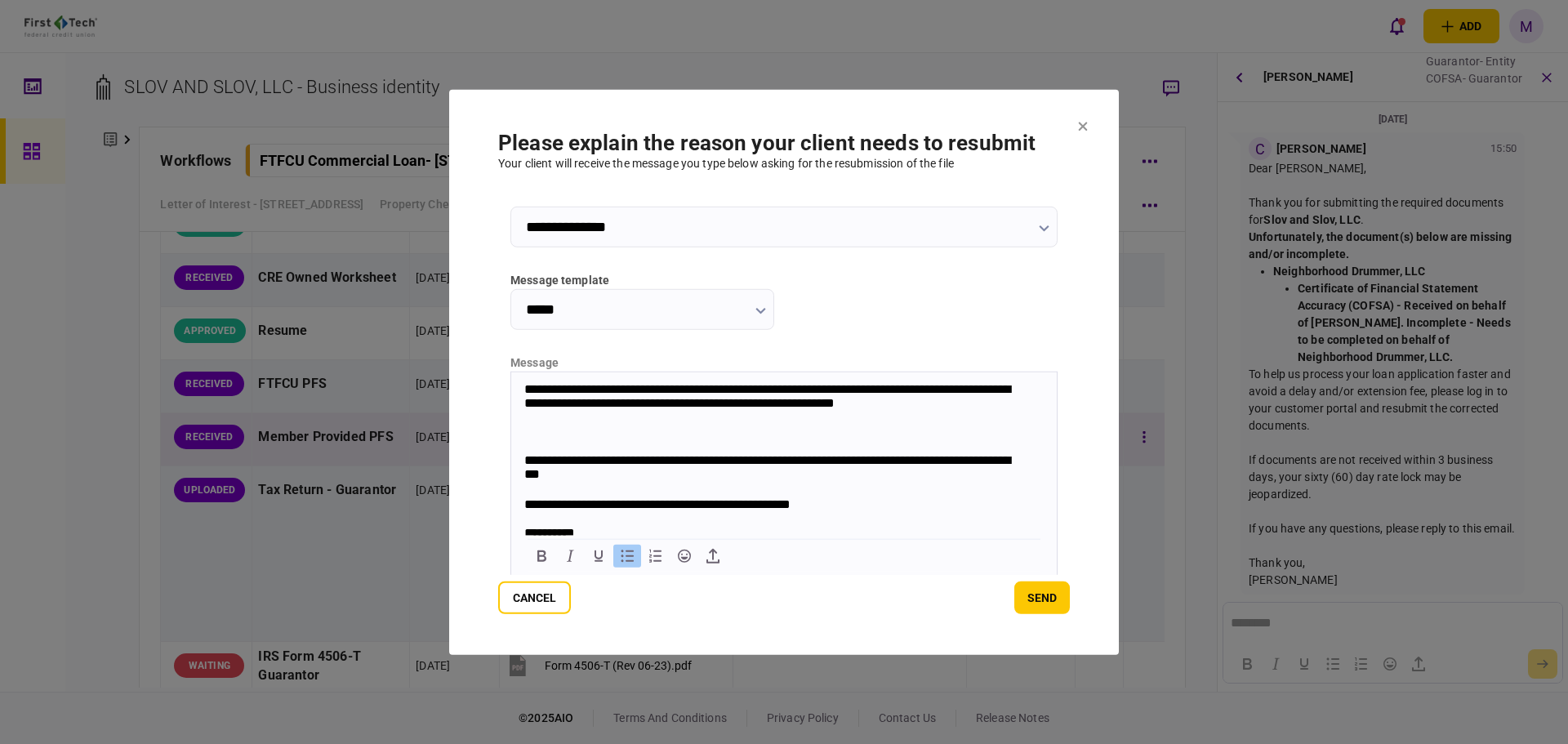
scroll to position [121, 0]
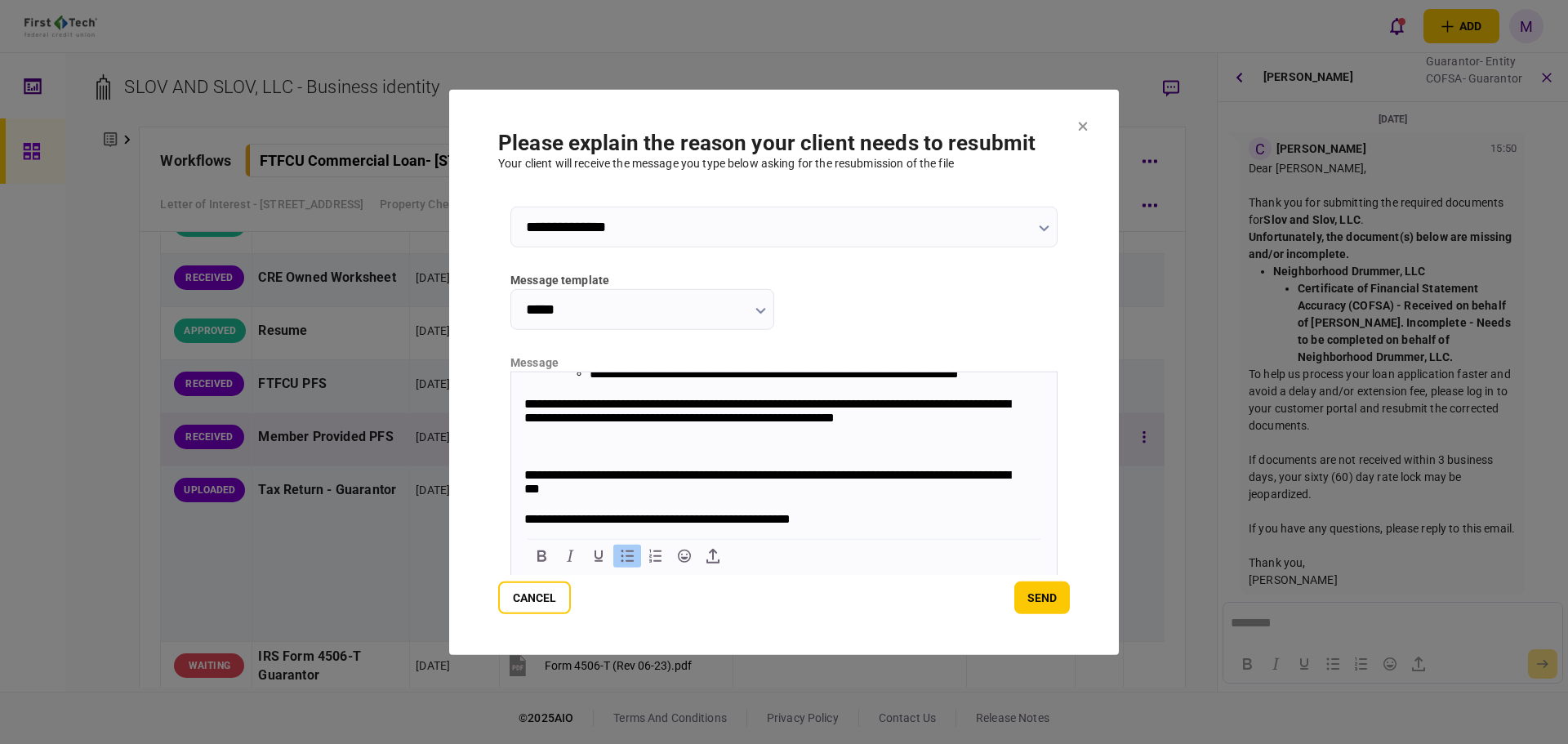
click at [851, 442] on p "Rich Text Area. Press ALT-0 for help." at bounding box center [784, 447] width 520 height 14
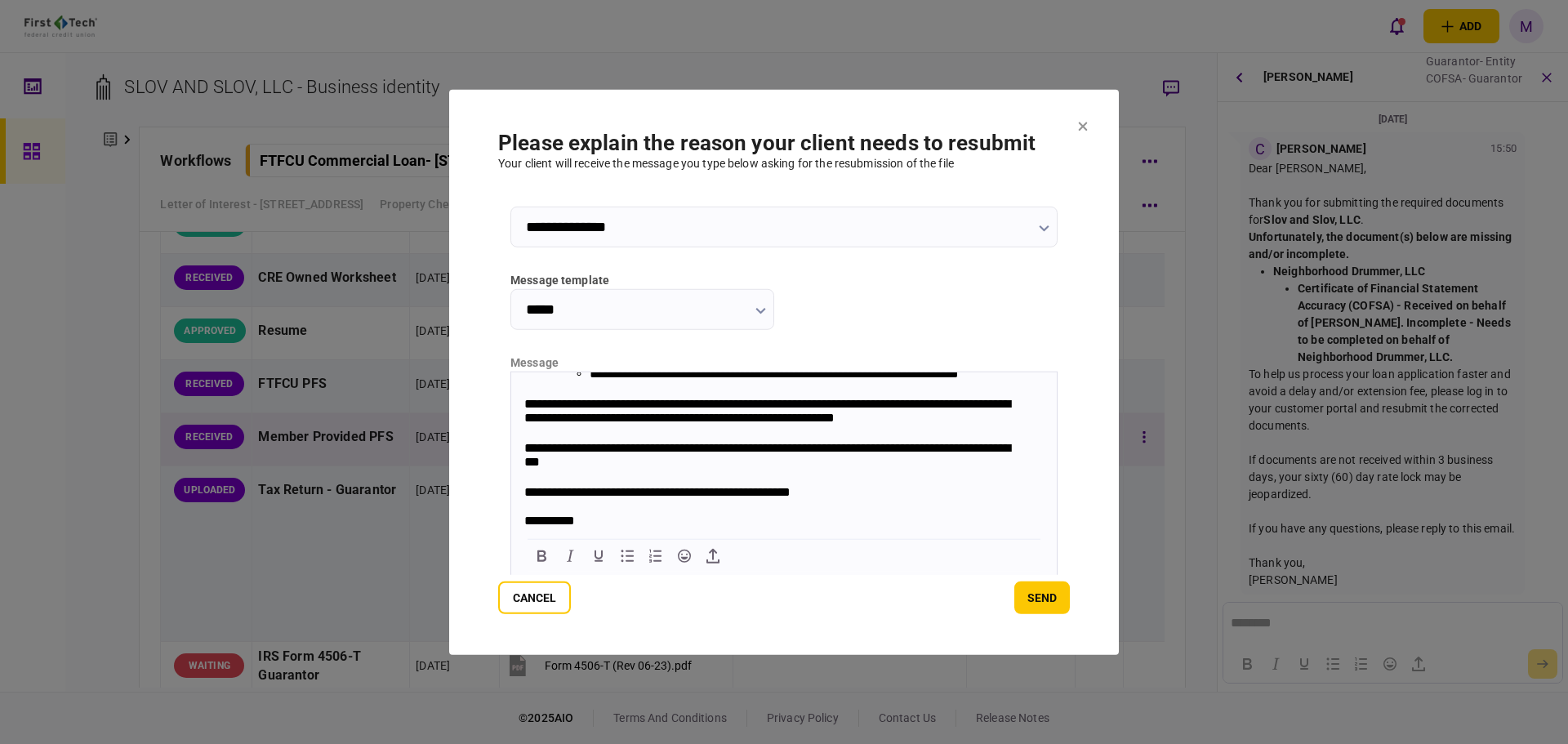
scroll to position [0, 0]
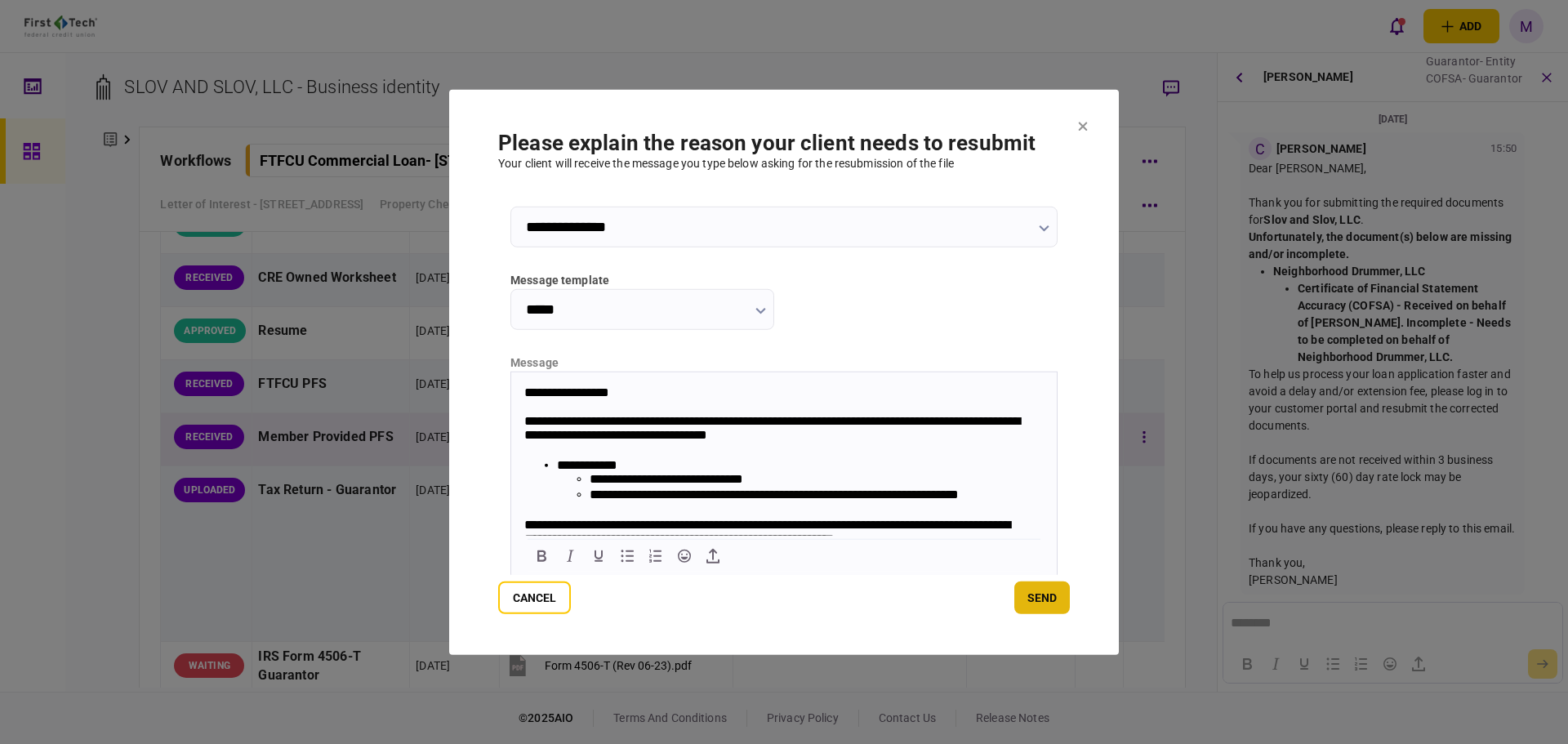
click at [1043, 598] on button "send" at bounding box center [1042, 597] width 56 height 33
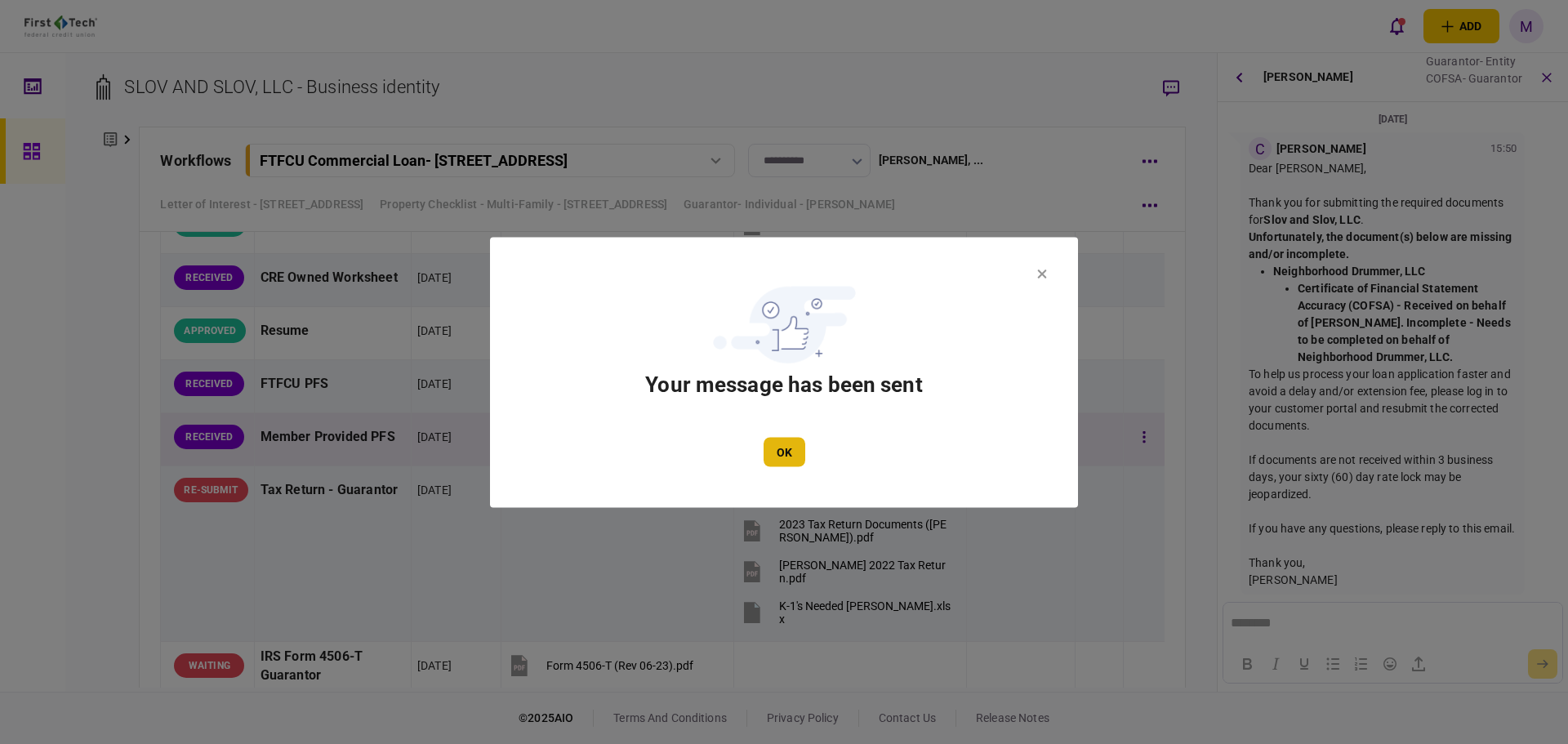
click at [776, 445] on button "OK" at bounding box center [784, 451] width 42 height 29
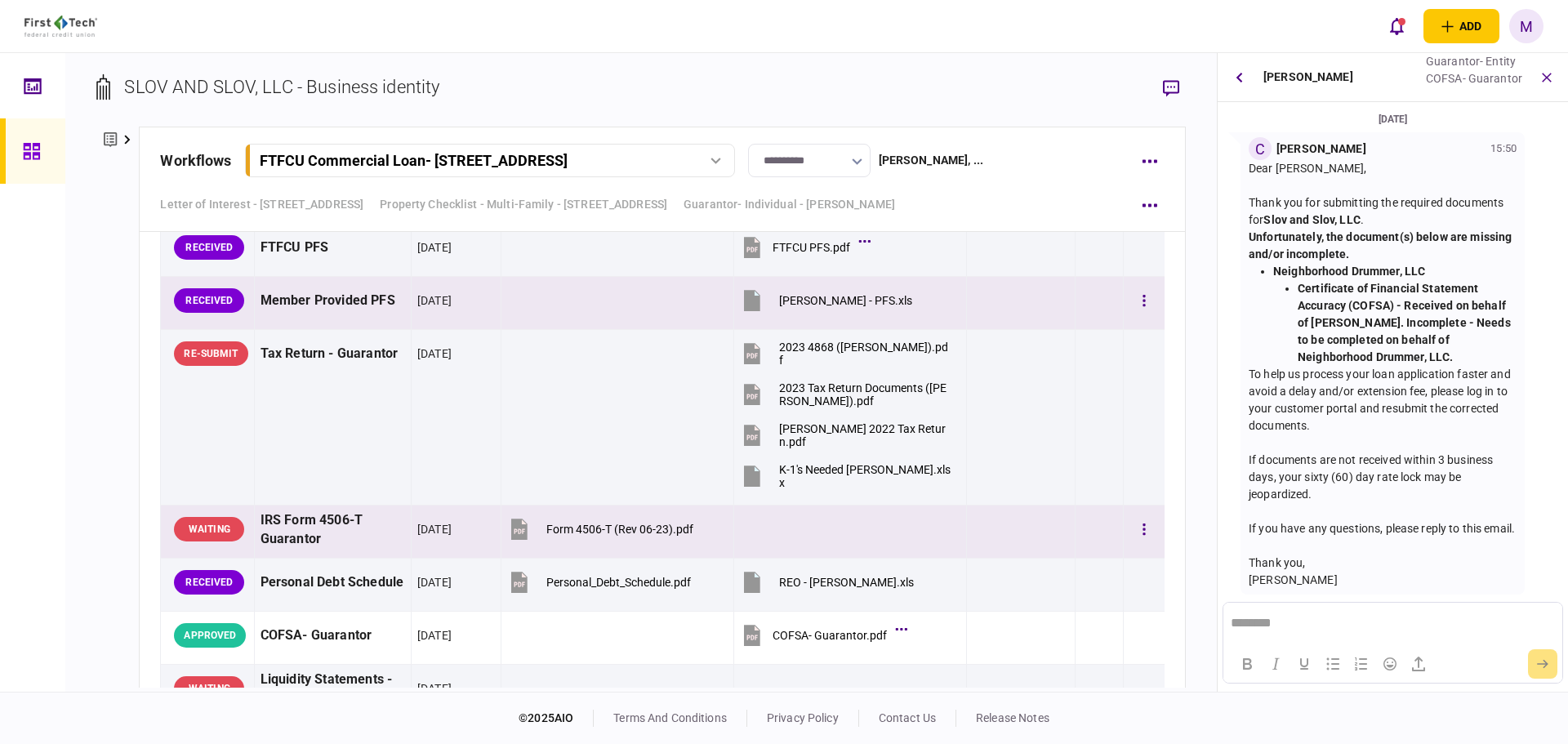
scroll to position [6881, 0]
